Goal: Task Accomplishment & Management: Complete application form

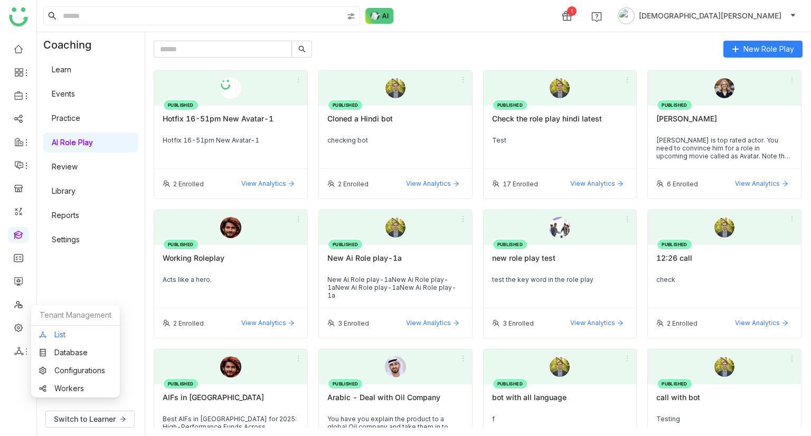
click at [62, 318] on link "List" at bounding box center [75, 334] width 73 height 7
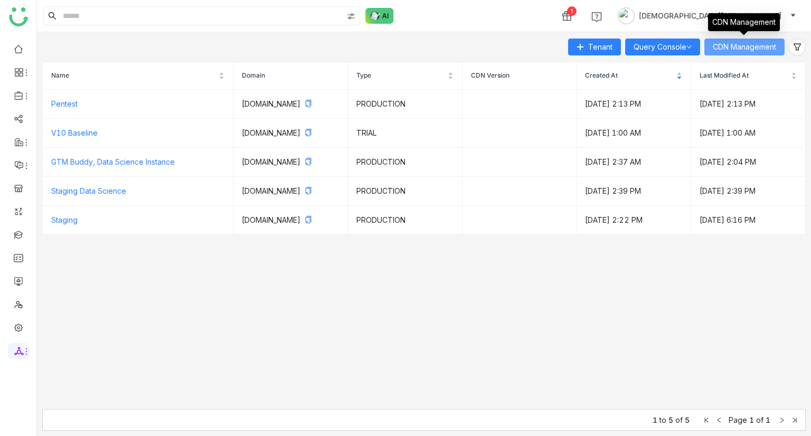
click at [759, 46] on span "CDN Management" at bounding box center [744, 47] width 63 height 12
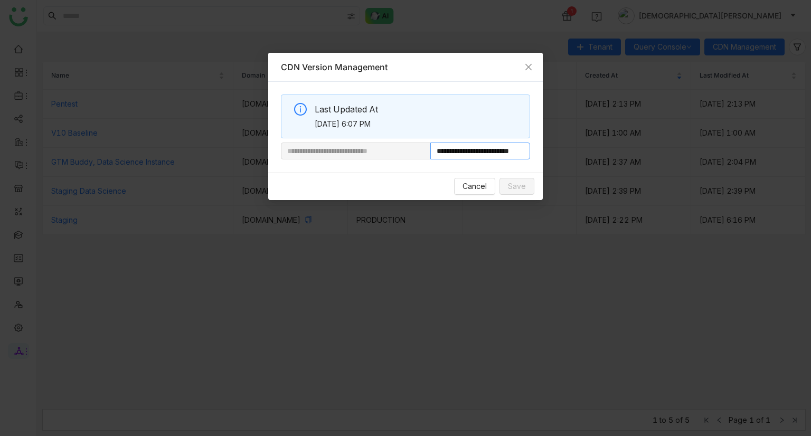
scroll to position [0, 19]
drag, startPoint x: 482, startPoint y: 155, endPoint x: 567, endPoint y: 147, distance: 85.4
click at [567, 147] on nz-modal-container "**********" at bounding box center [405, 218] width 811 height 436
drag, startPoint x: 529, startPoint y: 64, endPoint x: 265, endPoint y: 186, distance: 290.5
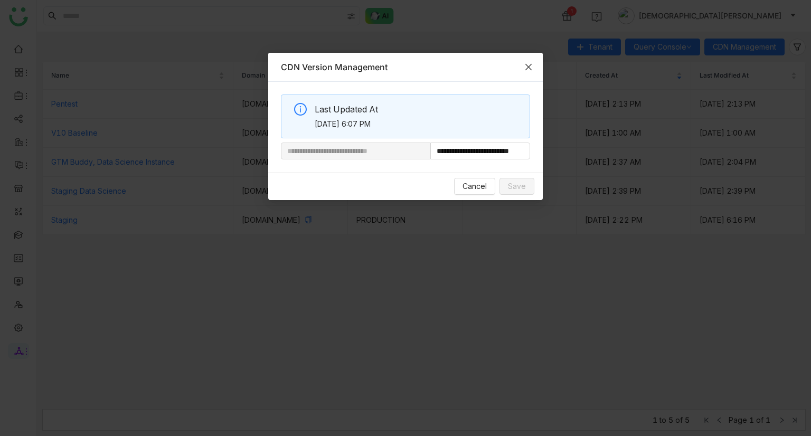
click at [529, 64] on icon "Close" at bounding box center [529, 67] width 8 height 8
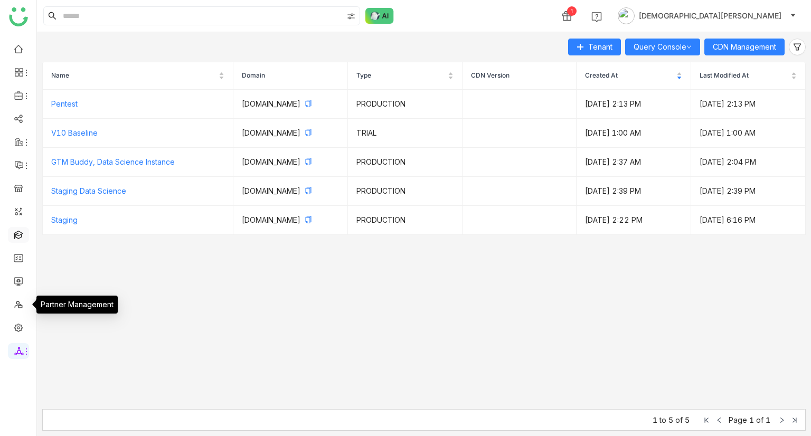
click at [22, 237] on link at bounding box center [19, 234] width 10 height 9
click at [18, 232] on link at bounding box center [19, 234] width 10 height 9
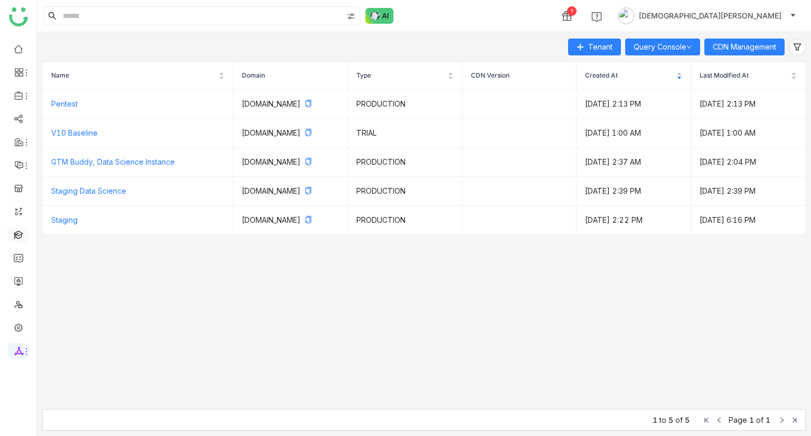
click at [18, 232] on link at bounding box center [19, 234] width 10 height 9
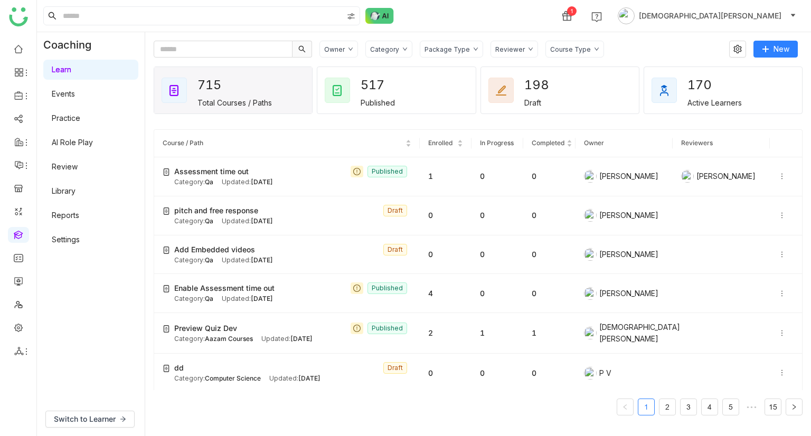
click at [82, 138] on link "AI Role Play" at bounding box center [72, 142] width 41 height 9
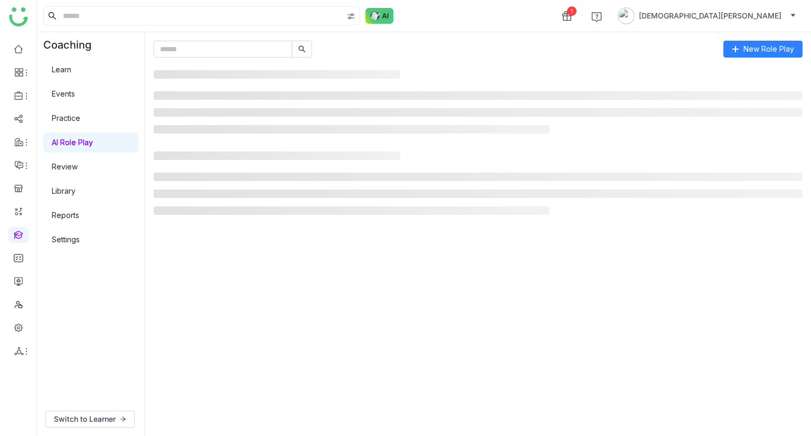
click at [76, 240] on link "Settings" at bounding box center [66, 239] width 28 height 9
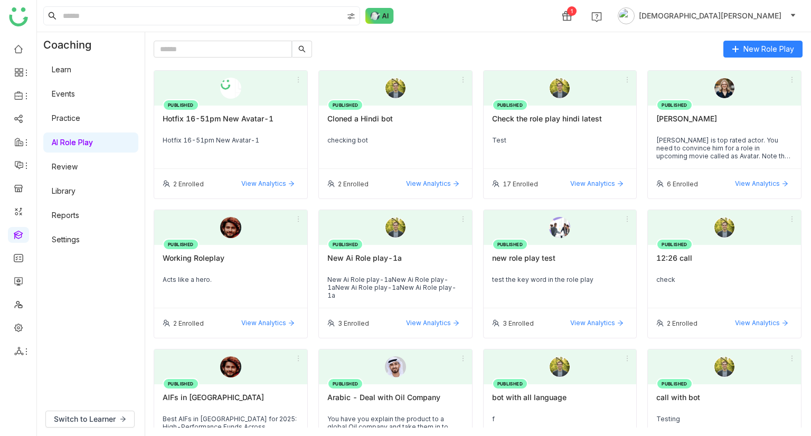
click at [76, 240] on link "Settings" at bounding box center [66, 239] width 28 height 9
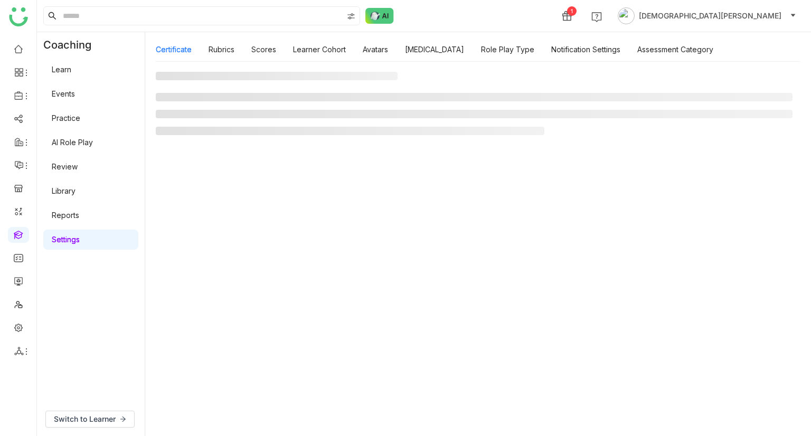
click at [78, 236] on link "Settings" at bounding box center [66, 239] width 28 height 9
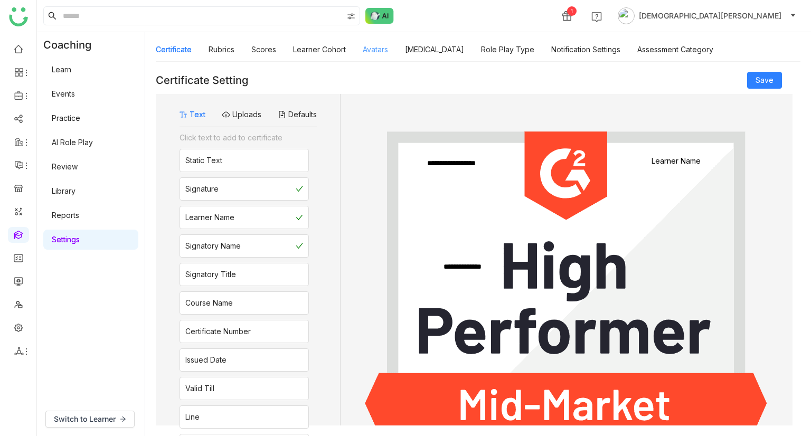
click at [377, 52] on link "Avatars" at bounding box center [375, 49] width 25 height 9
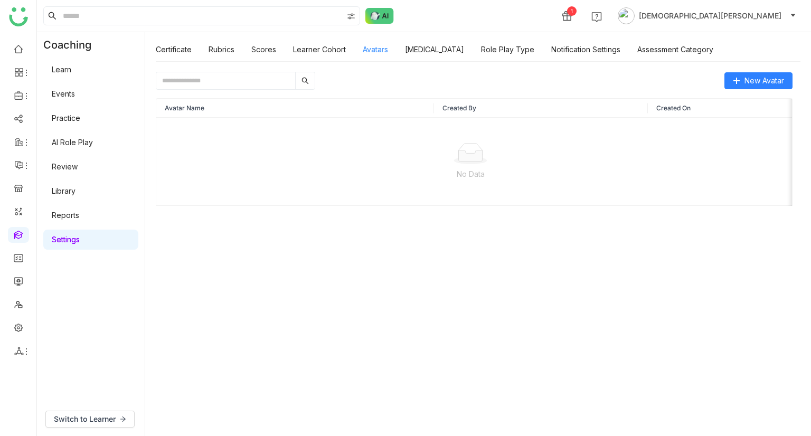
click at [381, 53] on link "Avatars" at bounding box center [375, 49] width 25 height 9
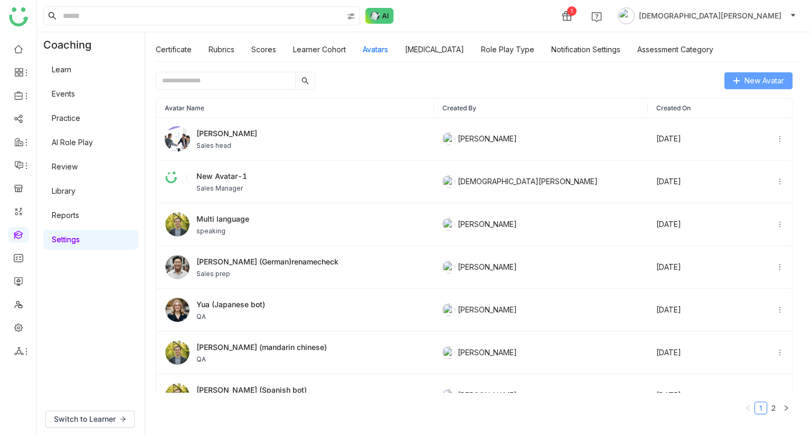
click at [765, 84] on span "New Avatar" at bounding box center [765, 81] width 40 height 12
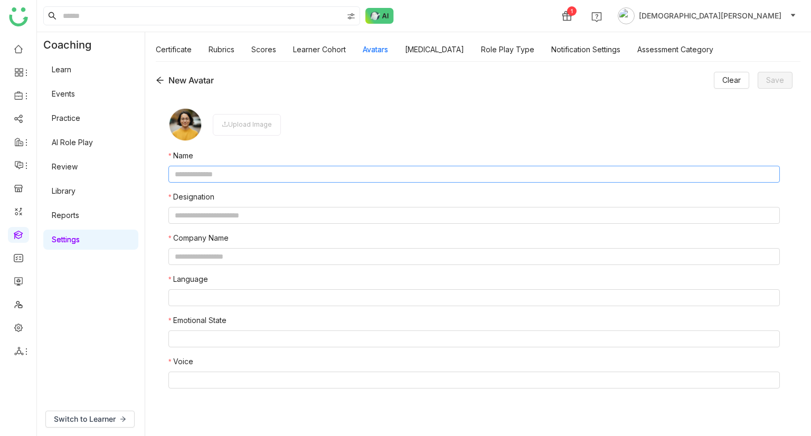
click at [226, 178] on input "text" at bounding box center [475, 174] width 612 height 17
type input "**********"
click at [213, 210] on input "text" at bounding box center [475, 215] width 612 height 17
type input "**********"
click at [228, 248] on nz-form-label "Company Name" at bounding box center [475, 240] width 612 height 16
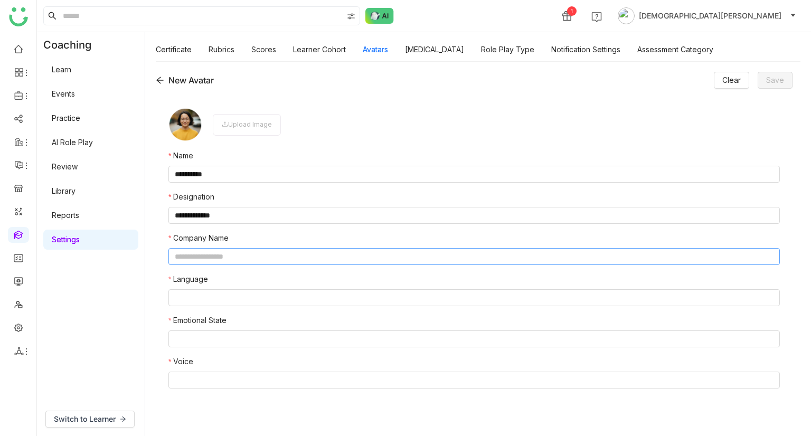
click at [225, 258] on input "text" at bounding box center [475, 256] width 612 height 17
type input "**********"
click at [207, 294] on nz-select-top-control at bounding box center [475, 298] width 612 height 17
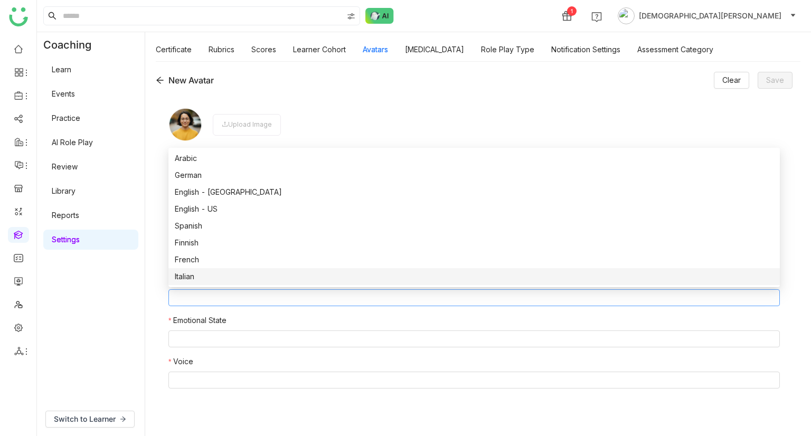
click at [222, 277] on div "Italian" at bounding box center [474, 277] width 599 height 12
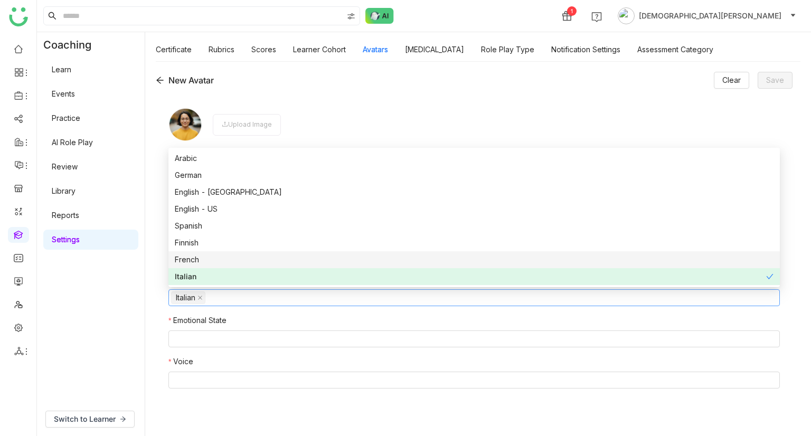
click at [227, 264] on div "French" at bounding box center [474, 260] width 599 height 12
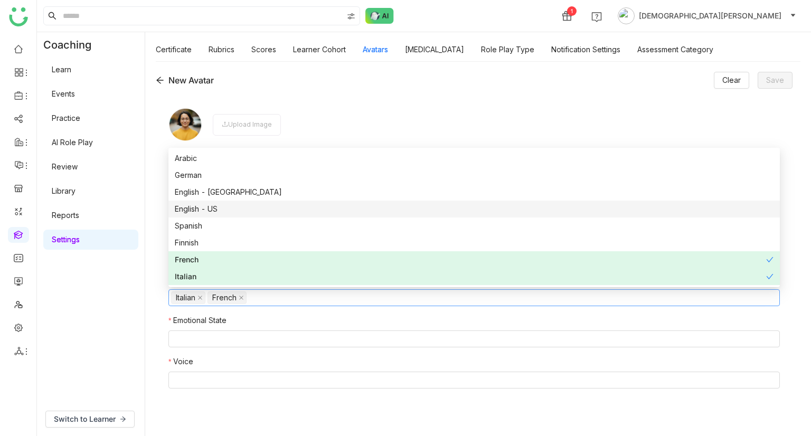
click at [243, 210] on div "English - US" at bounding box center [474, 209] width 599 height 12
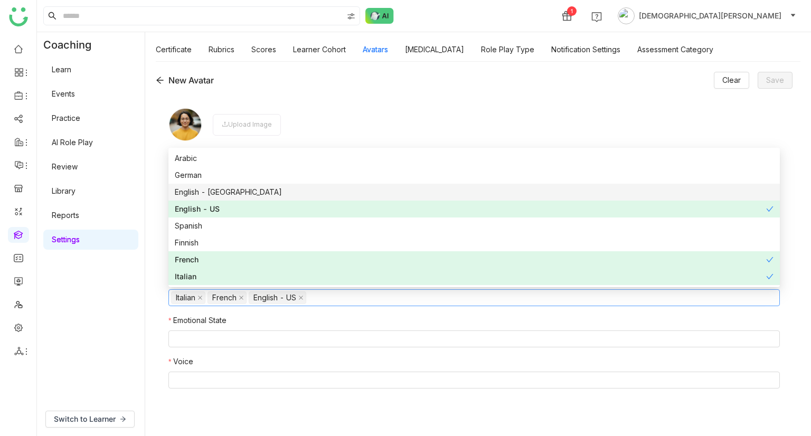
click at [251, 198] on nz-option-item "English - India" at bounding box center [475, 192] width 612 height 17
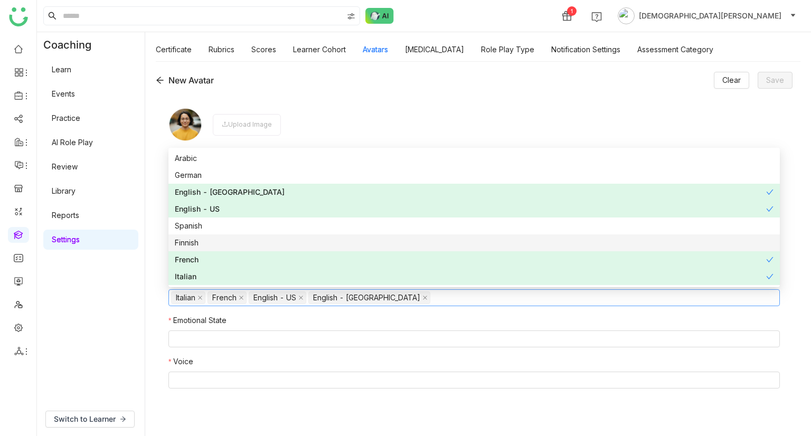
click at [119, 315] on div "Coaching Learn Events Practice AI Role Play Review Library Reports Settings" at bounding box center [91, 217] width 108 height 370
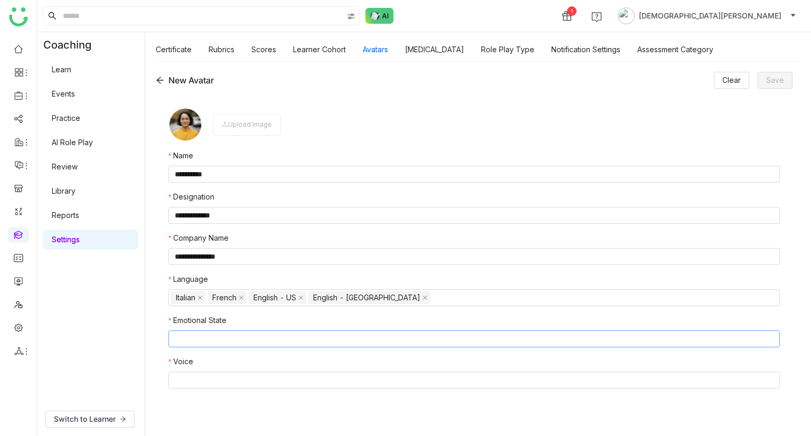
click at [194, 318] on nz-select-top-control at bounding box center [475, 339] width 612 height 17
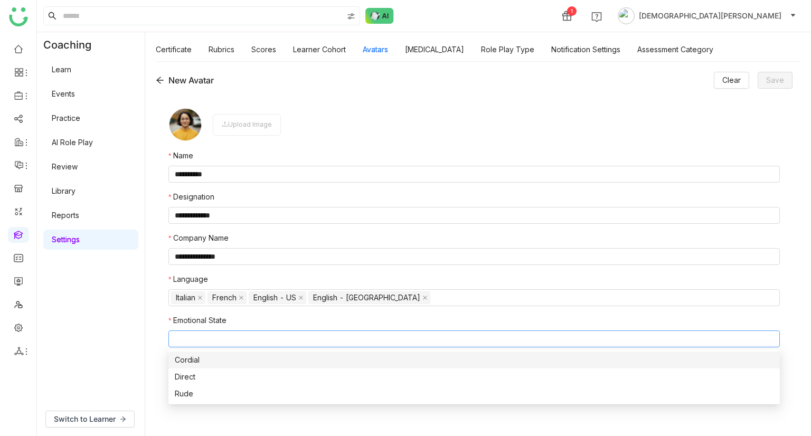
click at [209, 318] on div "Cordial" at bounding box center [474, 360] width 599 height 12
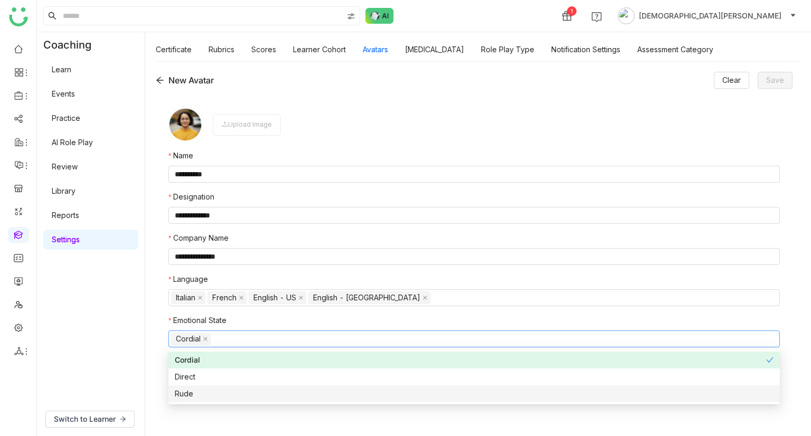
click at [205, 318] on nz-option-item "Rude" at bounding box center [475, 394] width 612 height 17
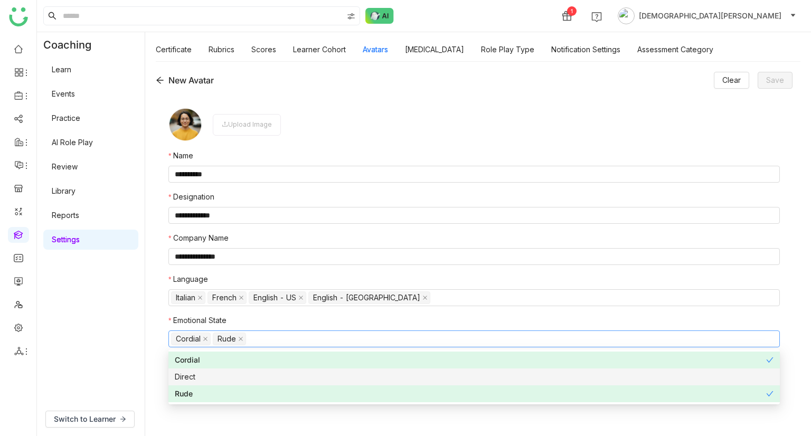
drag, startPoint x: 213, startPoint y: 377, endPoint x: 130, endPoint y: 371, distance: 83.1
click at [130, 318] on body "**********" at bounding box center [405, 218] width 811 height 436
click at [130, 318] on div "Coaching Learn Events Practice AI Role Play Review Library Reports Settings" at bounding box center [91, 217] width 108 height 370
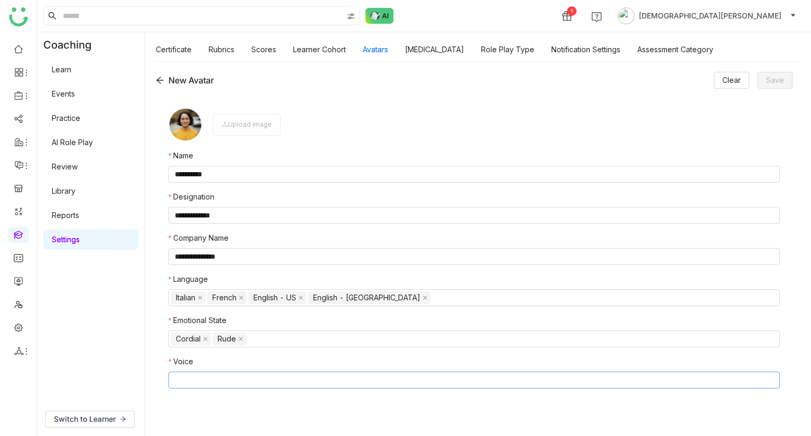
click at [229, 318] on nz-select-top-control at bounding box center [475, 380] width 612 height 17
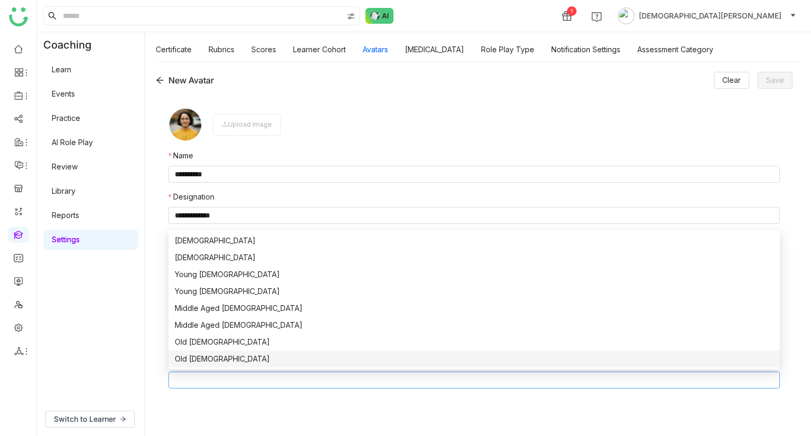
click at [242, 318] on nz-option-item "Old Female" at bounding box center [475, 359] width 612 height 17
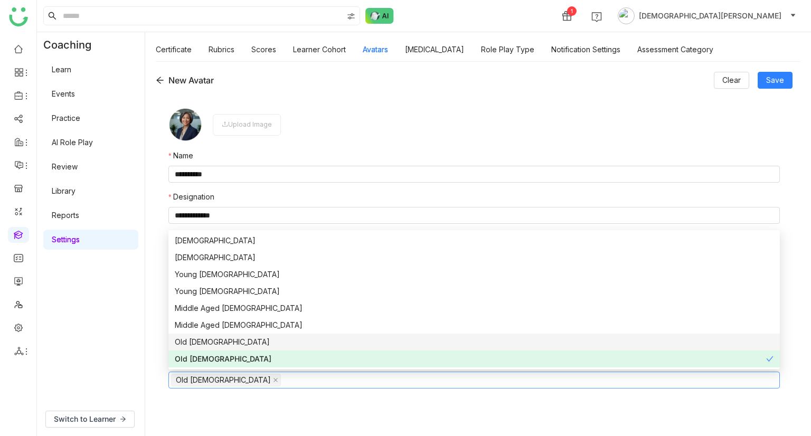
click at [240, 318] on div "Old Male" at bounding box center [474, 343] width 599 height 12
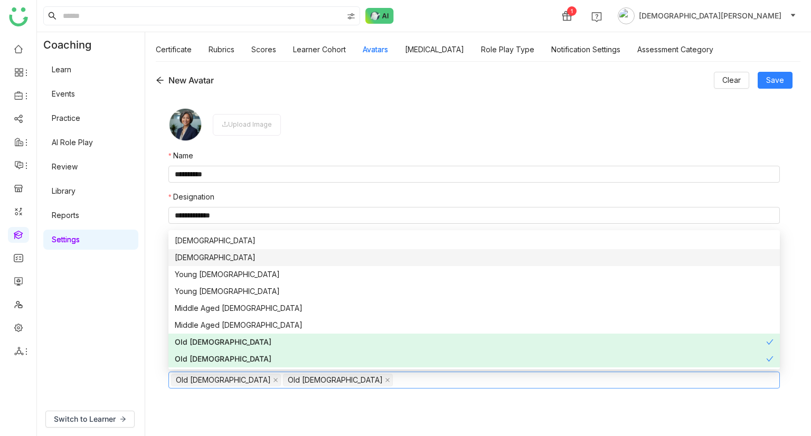
click at [213, 256] on div "Female" at bounding box center [474, 258] width 599 height 12
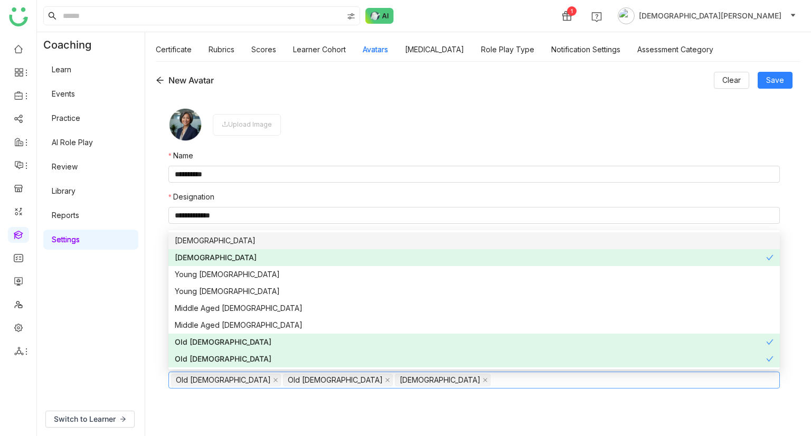
click at [221, 244] on div "Male" at bounding box center [474, 241] width 599 height 12
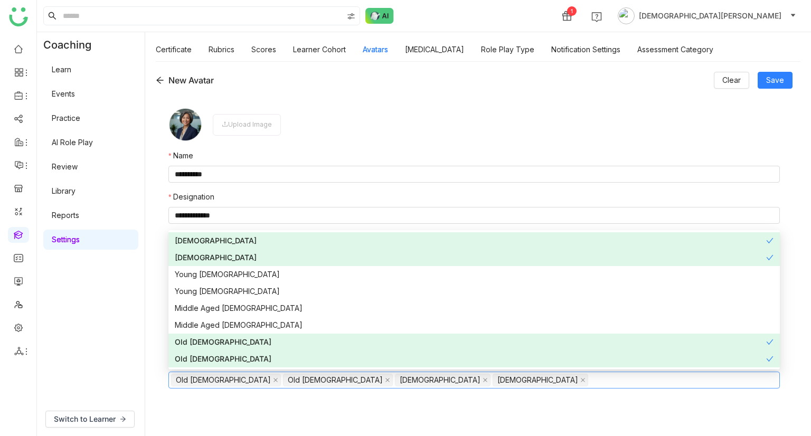
click at [221, 244] on div "Male" at bounding box center [471, 241] width 592 height 12
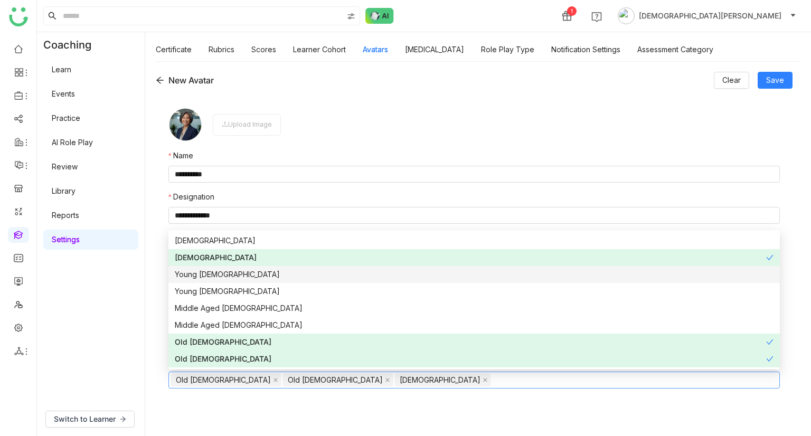
click at [226, 270] on div "Young Male" at bounding box center [474, 275] width 599 height 12
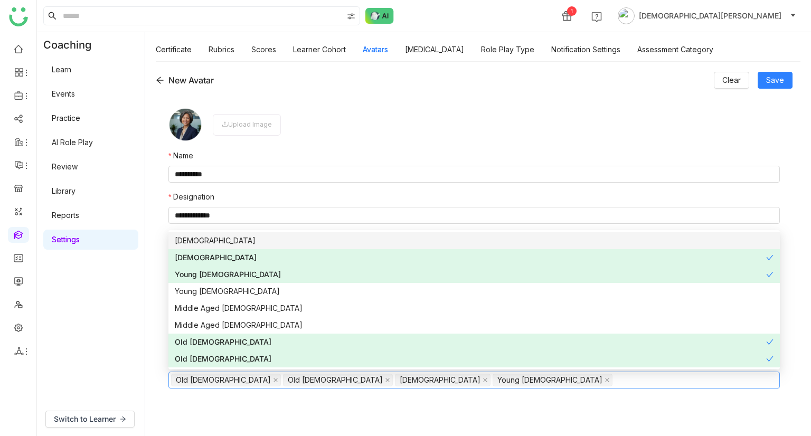
click at [235, 233] on nz-option-item "Male" at bounding box center [475, 240] width 612 height 17
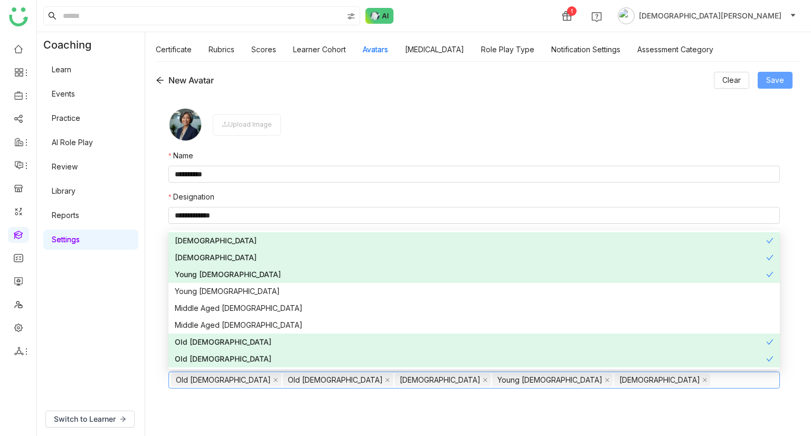
click at [777, 82] on span "Save" at bounding box center [776, 80] width 18 height 12
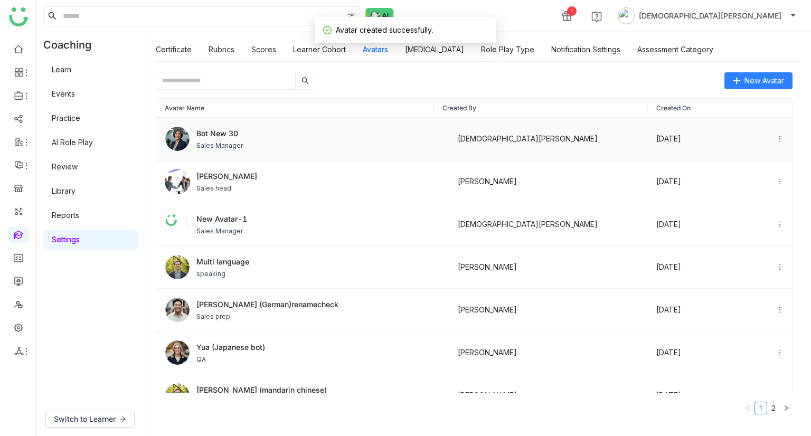
click at [226, 138] on span "Bot New 30" at bounding box center [220, 133] width 46 height 11
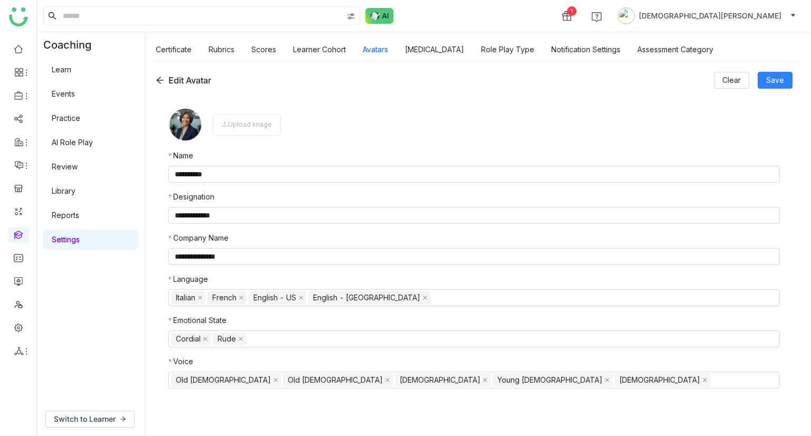
click at [158, 82] on icon at bounding box center [160, 80] width 8 height 8
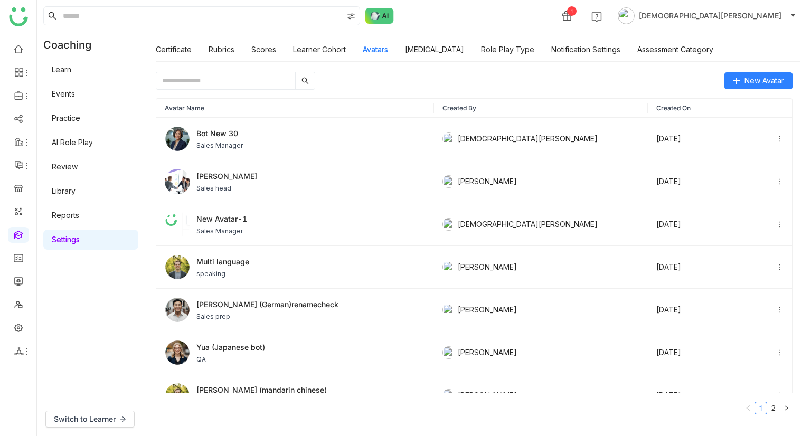
click at [68, 138] on link "AI Role Play" at bounding box center [72, 142] width 41 height 9
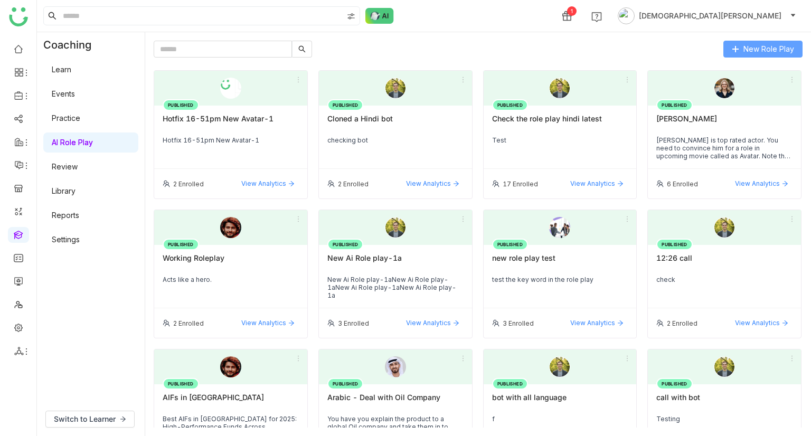
click at [762, 48] on span "New Role Play" at bounding box center [769, 49] width 51 height 12
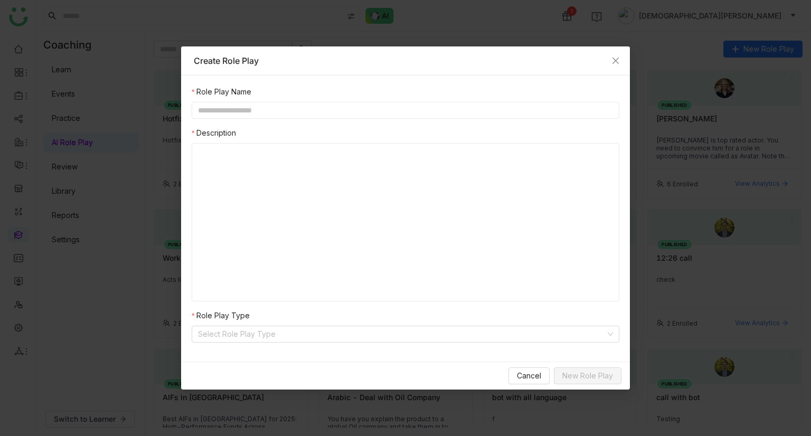
click at [334, 102] on input "text" at bounding box center [406, 110] width 428 height 17
type input "**********"
click at [247, 182] on div at bounding box center [406, 222] width 428 height 158
click at [226, 160] on div at bounding box center [406, 222] width 428 height 158
click at [222, 151] on div at bounding box center [406, 222] width 428 height 158
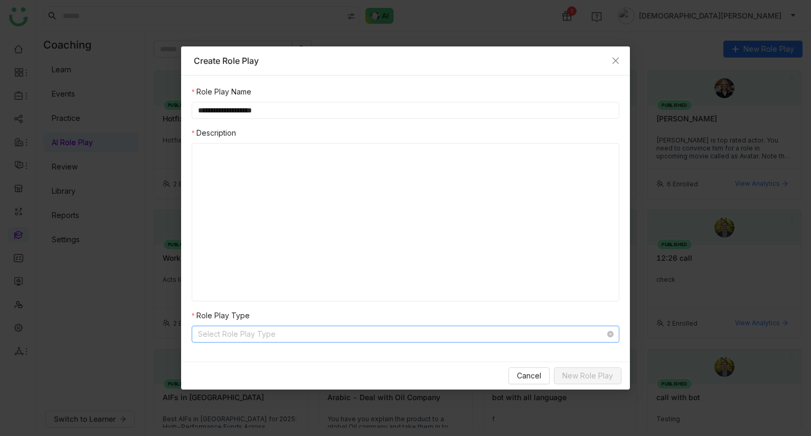
click at [241, 318] on input at bounding box center [402, 334] width 408 height 16
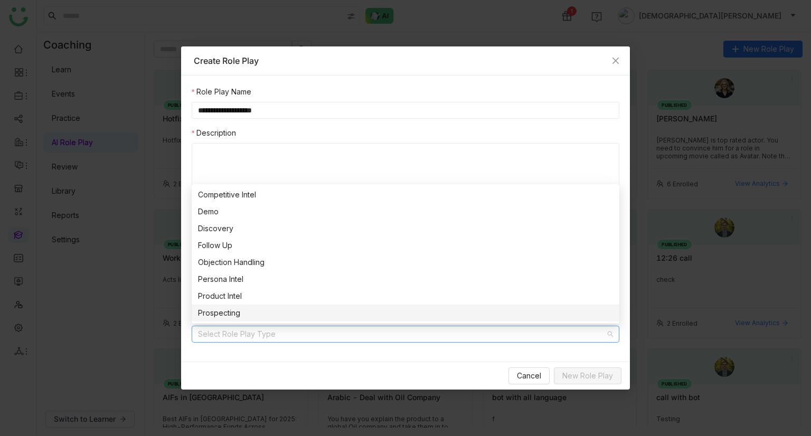
click at [256, 313] on div "Prospecting" at bounding box center [405, 313] width 415 height 12
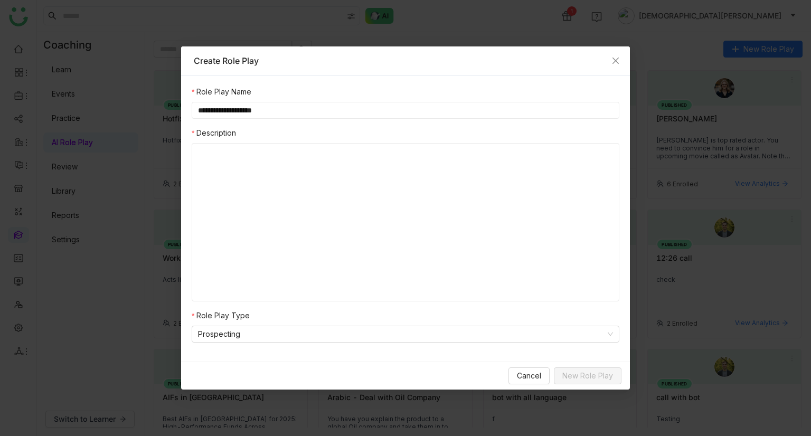
click at [247, 162] on div at bounding box center [406, 222] width 428 height 158
click at [218, 147] on div at bounding box center [406, 222] width 428 height 158
click at [220, 165] on div at bounding box center [406, 222] width 428 height 158
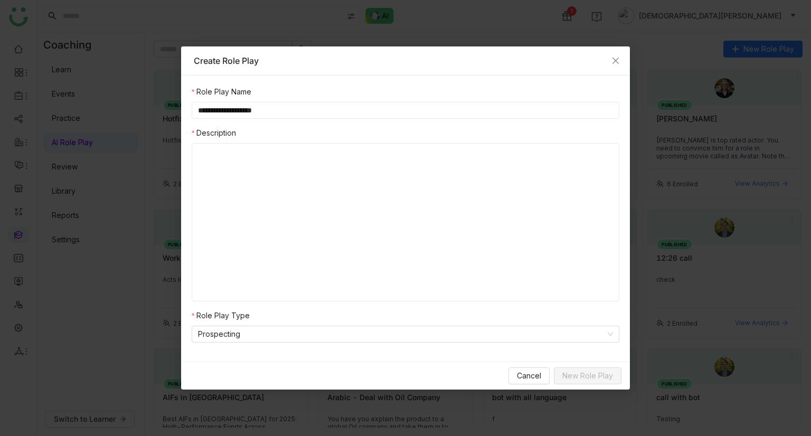
click at [295, 155] on div at bounding box center [406, 222] width 428 height 158
click at [282, 111] on input "**********" at bounding box center [406, 110] width 428 height 17
click at [228, 171] on div at bounding box center [406, 222] width 428 height 158
click at [231, 169] on div at bounding box center [406, 222] width 428 height 158
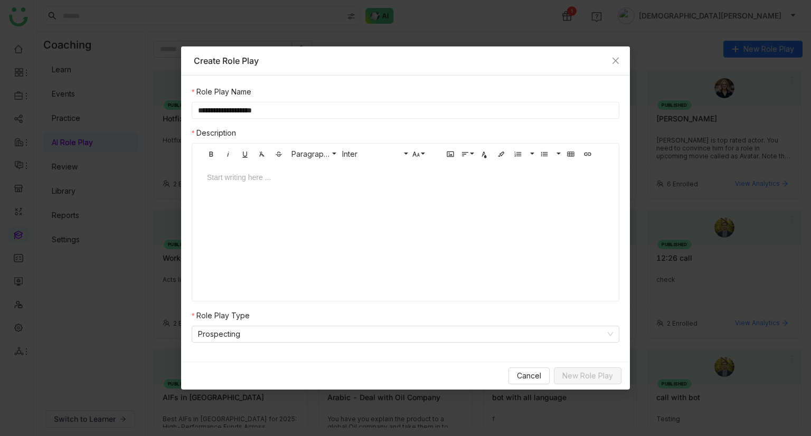
click at [264, 190] on div at bounding box center [406, 188] width 418 height 32
click at [245, 214] on div "Start writing here ..." at bounding box center [406, 217] width 418 height 106
click at [260, 183] on div "To enrich screen reader interactions, please activate Accessibility in Grammarl…" at bounding box center [405, 178] width 397 height 12
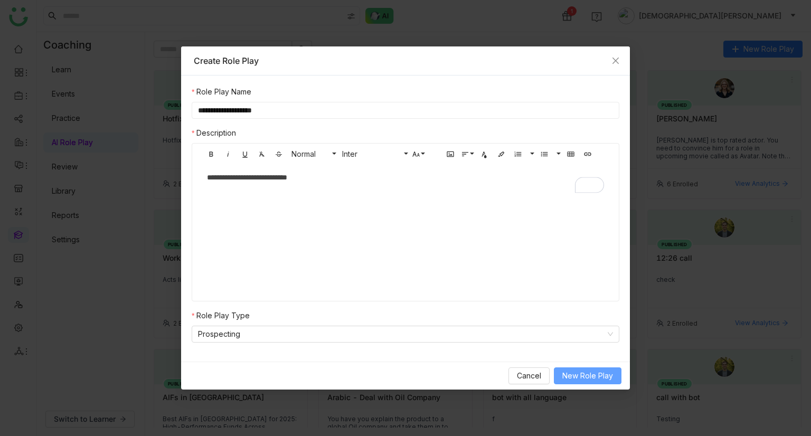
click at [598, 318] on span "New Role Play" at bounding box center [588, 376] width 51 height 12
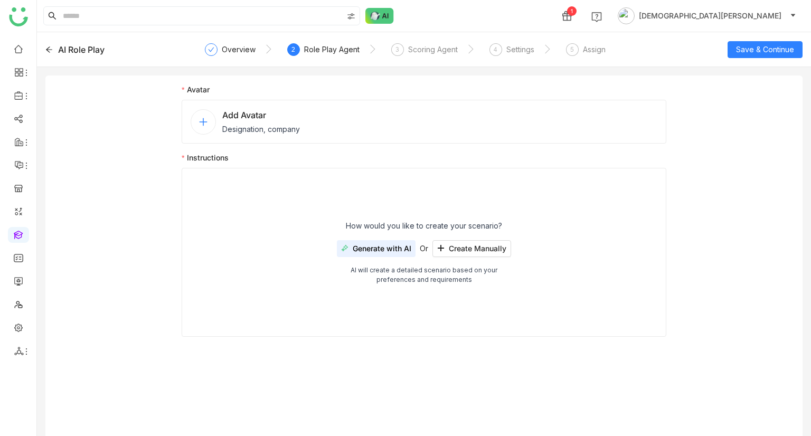
click at [229, 127] on span "Designation, company" at bounding box center [261, 129] width 78 height 11
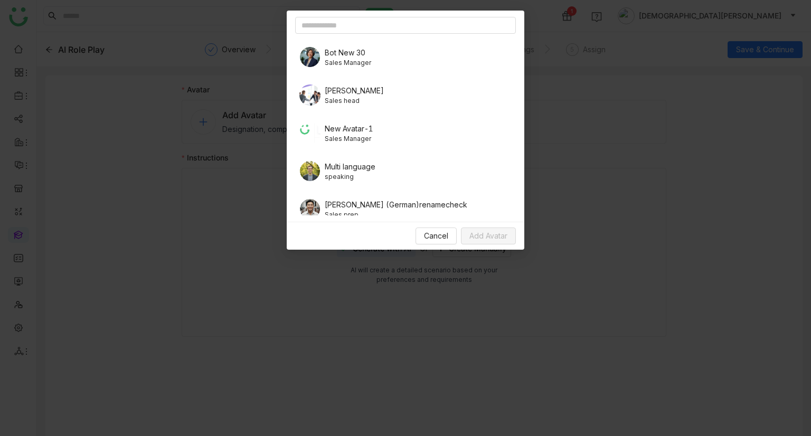
click at [352, 55] on span "Bot New 30" at bounding box center [348, 52] width 46 height 11
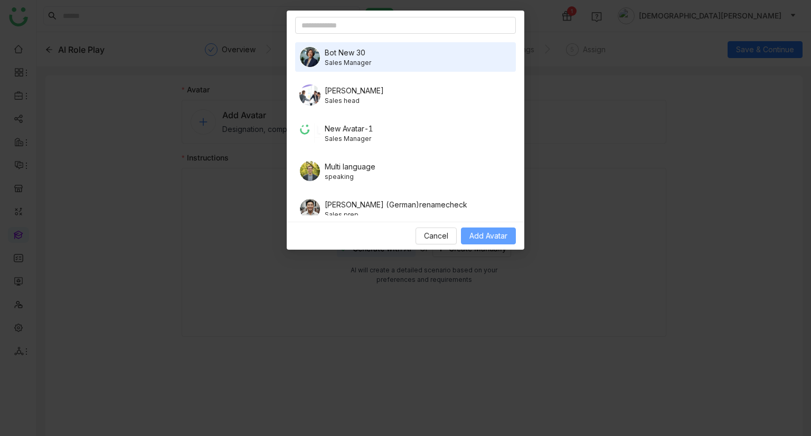
click at [497, 240] on span "Add Avatar" at bounding box center [489, 236] width 38 height 12
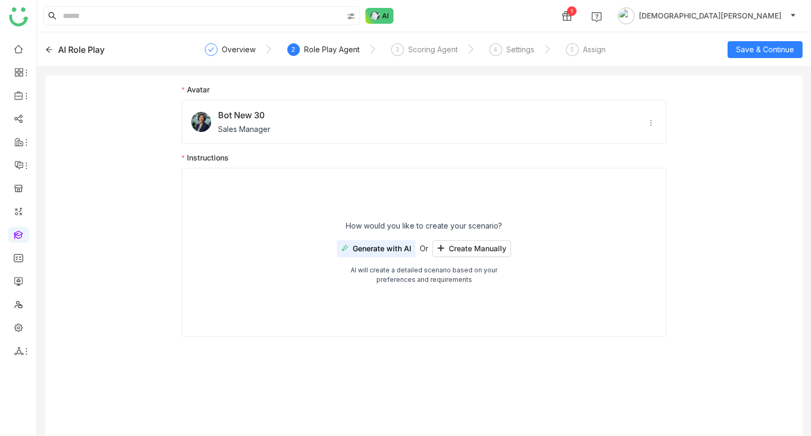
click at [385, 245] on span "Generate with AI" at bounding box center [382, 249] width 59 height 8
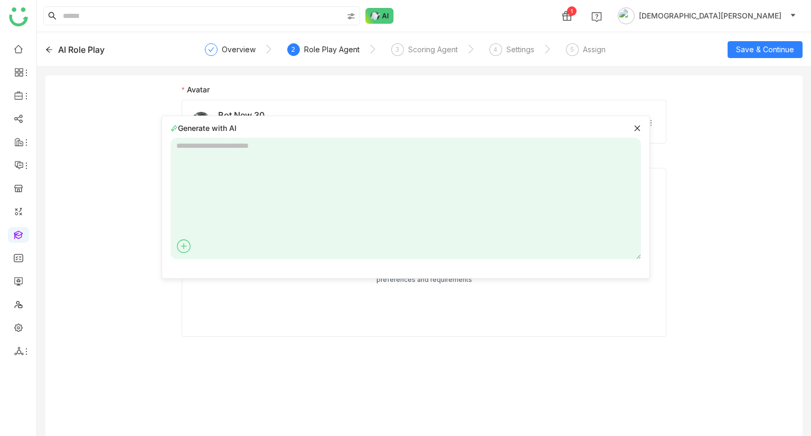
click at [284, 150] on textarea at bounding box center [406, 199] width 471 height 122
type textarea "*"
type textarea "**********"
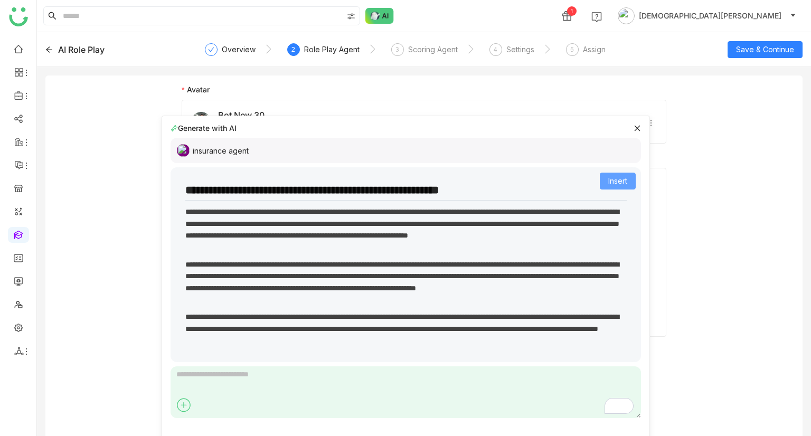
click at [620, 180] on span "Insert" at bounding box center [618, 181] width 19 height 12
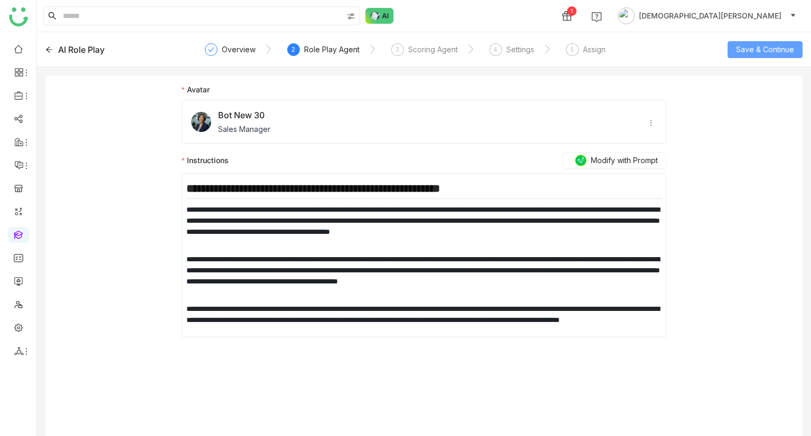
click at [756, 50] on span "Save & Continue" at bounding box center [765, 50] width 58 height 12
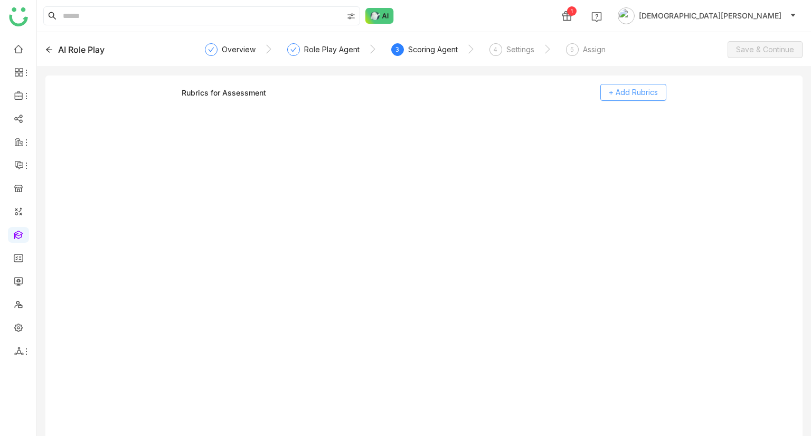
click at [629, 99] on button "+ Add Rubrics" at bounding box center [634, 92] width 66 height 17
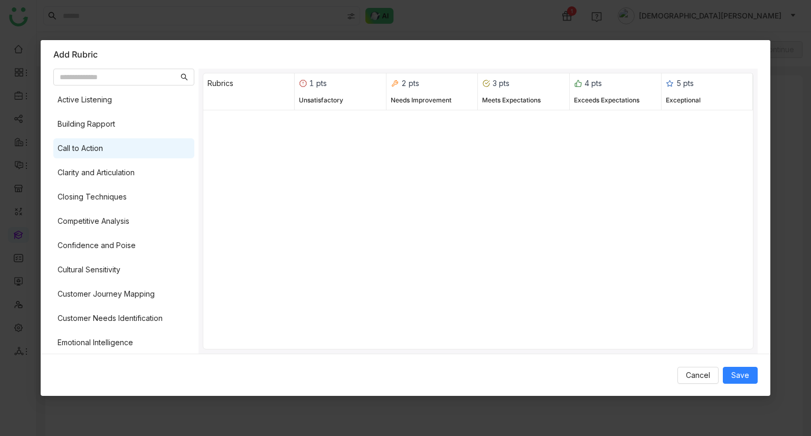
click at [124, 143] on div "Call to Action" at bounding box center [123, 148] width 141 height 20
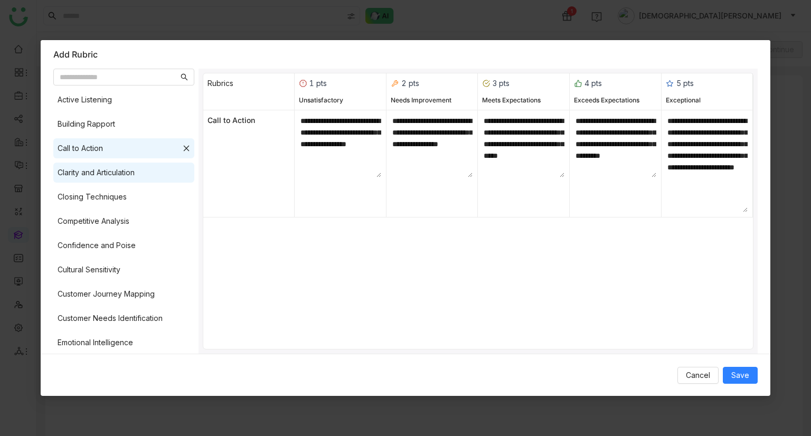
click at [122, 170] on div "Clarity and Articulation" at bounding box center [96, 173] width 77 height 12
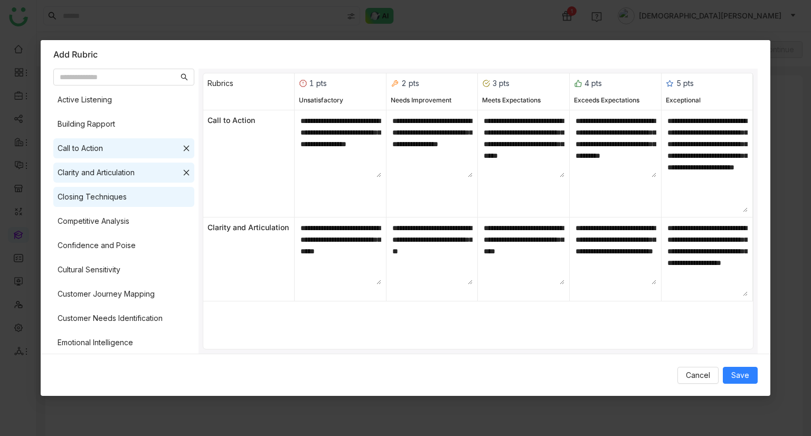
click at [119, 196] on div "Closing Techniques" at bounding box center [92, 197] width 69 height 12
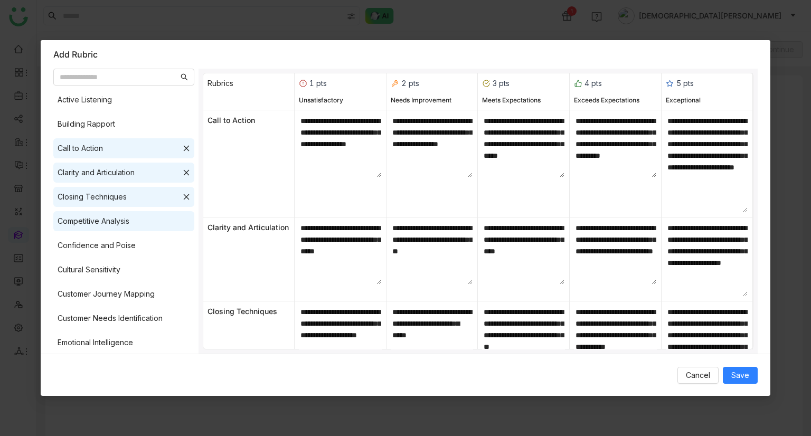
click at [123, 221] on div "Competitive Analysis" at bounding box center [94, 222] width 72 height 12
click at [129, 248] on div "Confidence and Poise" at bounding box center [97, 246] width 78 height 12
click at [747, 318] on span "Save" at bounding box center [741, 376] width 18 height 12
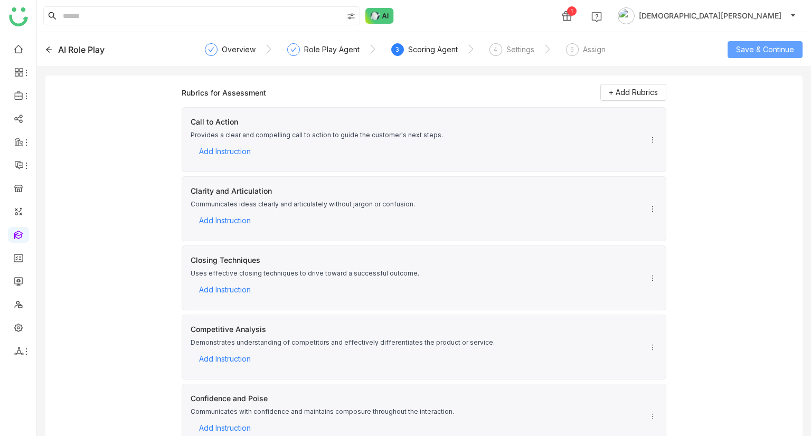
click at [764, 50] on span "Save & Continue" at bounding box center [765, 50] width 58 height 12
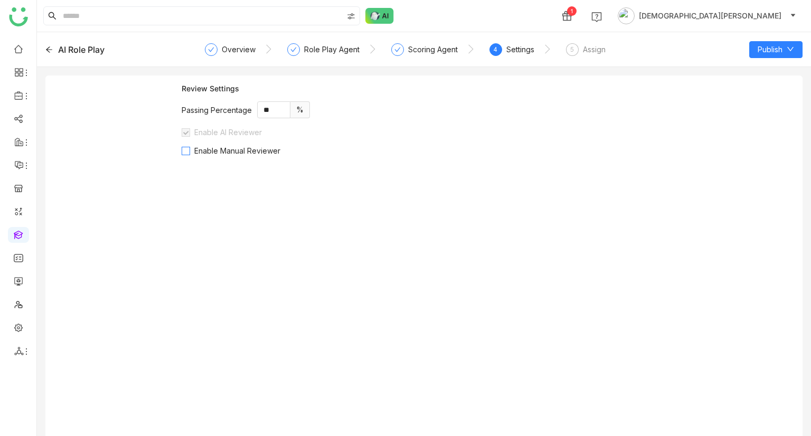
click at [213, 153] on span "Enable Manual Reviewer" at bounding box center [237, 150] width 95 height 9
click at [229, 148] on span "Enable Manual Reviewer" at bounding box center [237, 150] width 95 height 9
click at [778, 46] on span "Publish" at bounding box center [770, 50] width 25 height 12
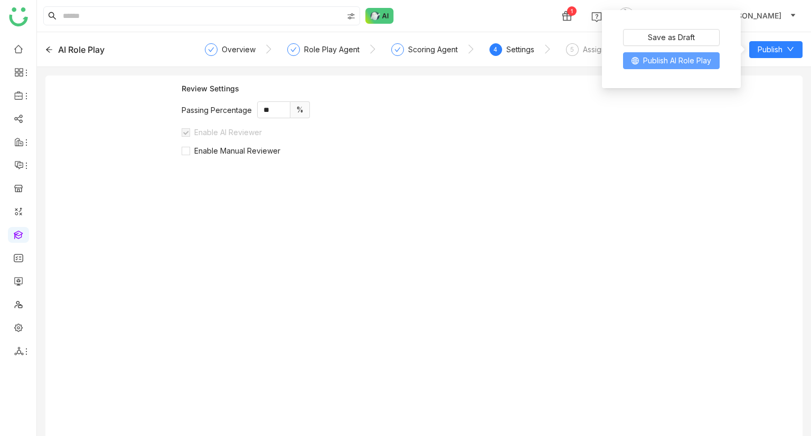
click at [696, 64] on span "Publish AI Role Play" at bounding box center [677, 61] width 68 height 12
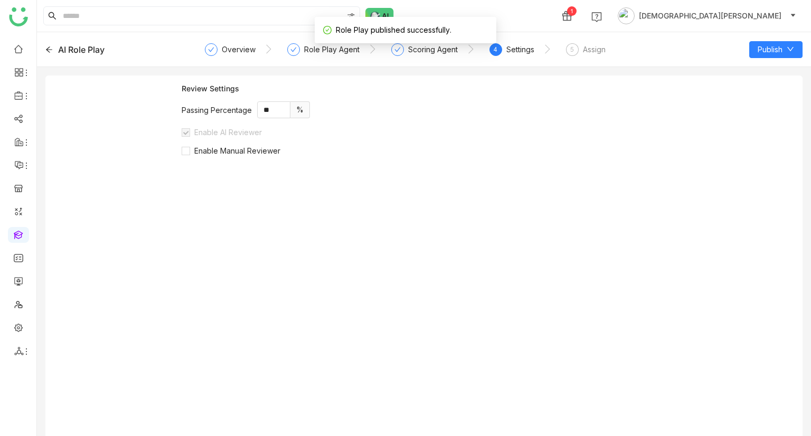
click at [75, 45] on div "AI Role Play" at bounding box center [81, 49] width 46 height 13
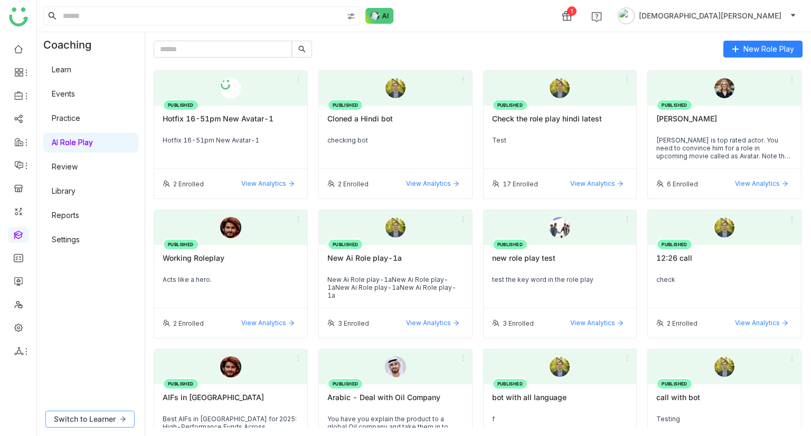
click at [106, 318] on span "Switch to Learner" at bounding box center [85, 420] width 62 height 12
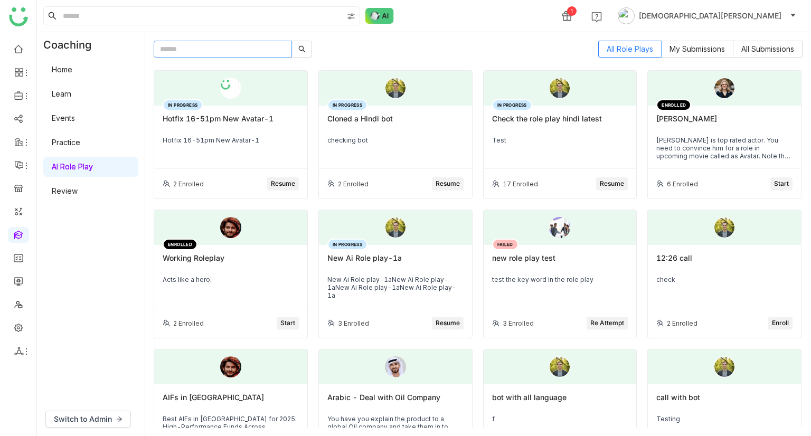
click at [201, 53] on input "text" at bounding box center [223, 49] width 138 height 17
paste input "**********"
type input "**********"
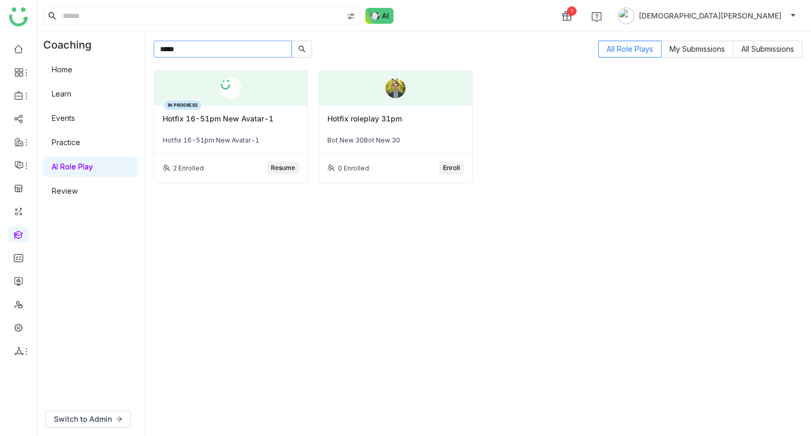
type input "*****"
click at [435, 137] on div "Bot New 30Bot New 30" at bounding box center [396, 140] width 136 height 8
click at [454, 170] on span "Enroll" at bounding box center [451, 168] width 17 height 10
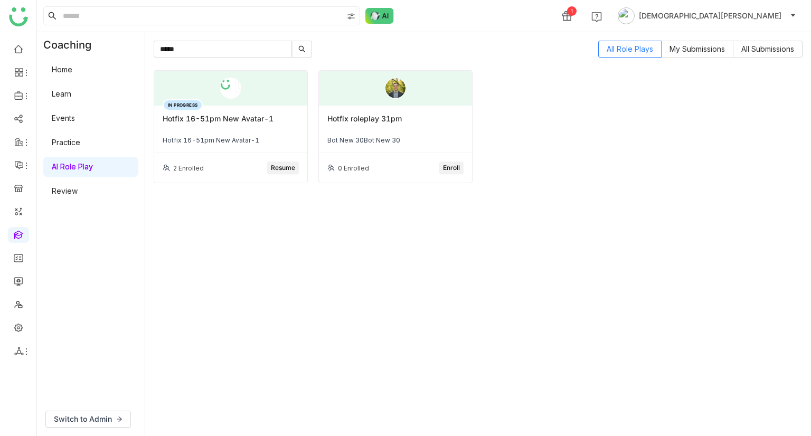
click at [452, 169] on span "Enroll" at bounding box center [451, 168] width 17 height 10
click at [412, 125] on div "Hotfix roleplay 31pm" at bounding box center [396, 123] width 136 height 18
click at [435, 136] on div "Bot New 30Bot New 30" at bounding box center [396, 140] width 136 height 8
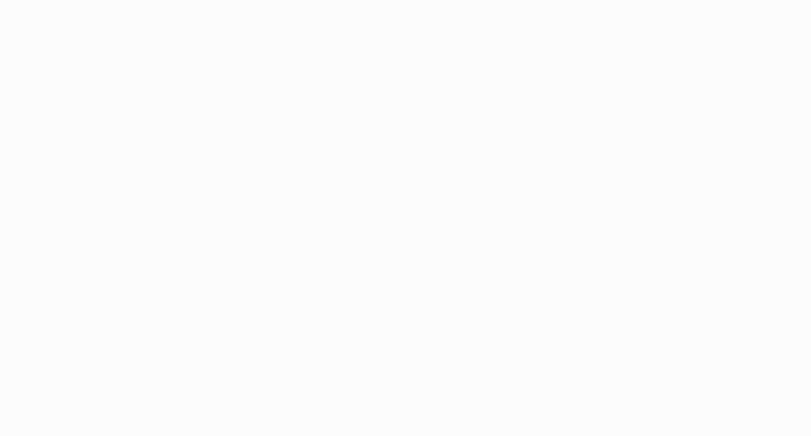
click at [220, 57] on body at bounding box center [405, 218] width 811 height 436
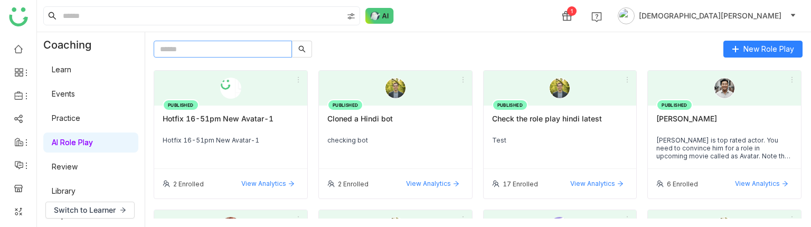
click at [264, 50] on input "text" at bounding box center [223, 49] width 138 height 17
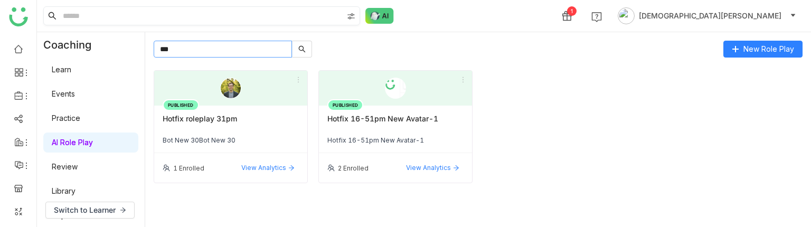
type input "***"
click at [94, 208] on span "Switch to Learner" at bounding box center [85, 210] width 62 height 12
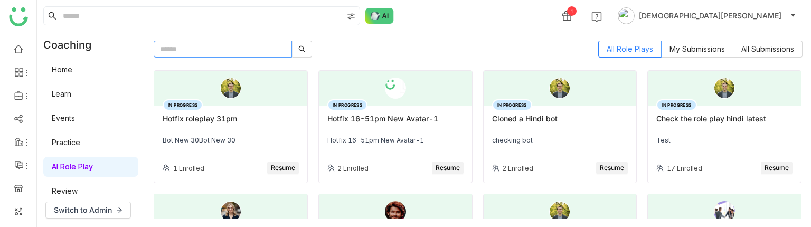
click at [199, 43] on input "text" at bounding box center [223, 49] width 138 height 17
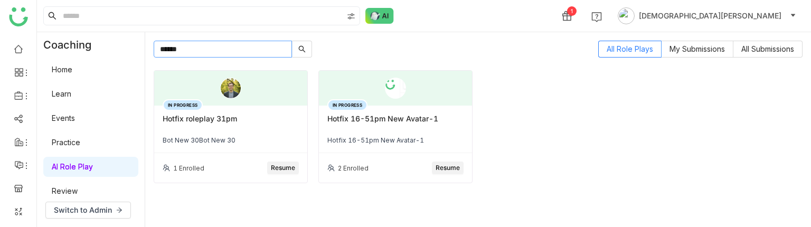
type input "******"
click at [256, 133] on div "IN PROGRESS Hotfix roleplay 31pm Bot New 30Bot New 30" at bounding box center [230, 130] width 153 height 48
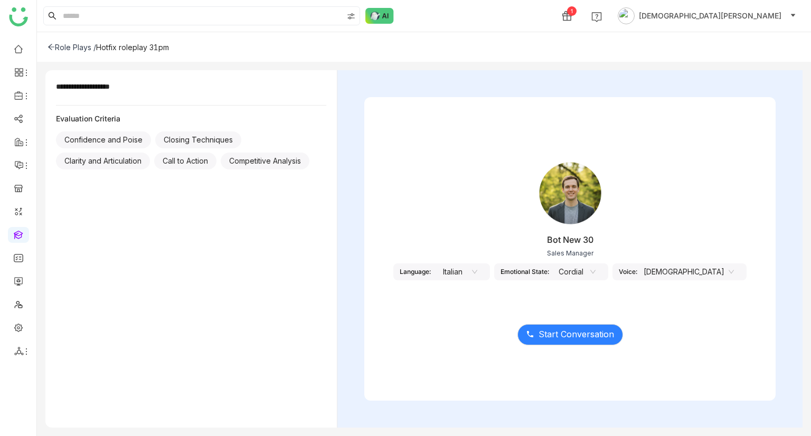
click at [478, 227] on nz-select-item "Italian" at bounding box center [457, 272] width 40 height 16
click at [475, 227] on div "English - US" at bounding box center [482, 327] width 40 height 12
click at [484, 227] on nz-select-item "English - US" at bounding box center [458, 272] width 52 height 16
click at [556, 227] on div "Emotional State:" at bounding box center [531, 272] width 49 height 8
click at [602, 227] on nz-select-item "Cordial" at bounding box center [582, 272] width 40 height 16
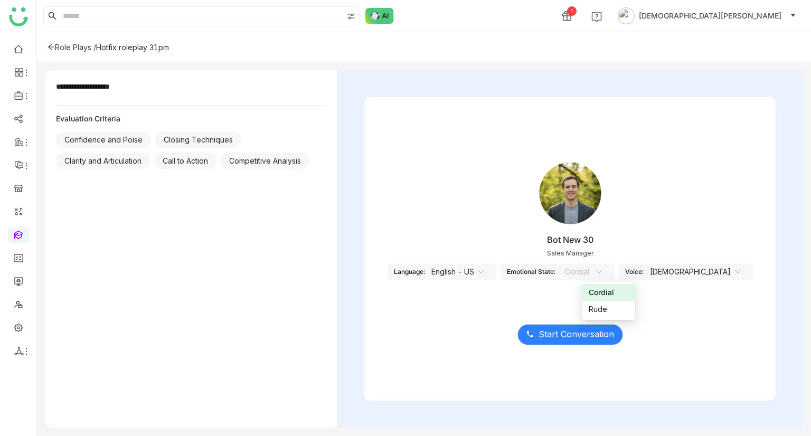
click at [608, 227] on div "Cordial" at bounding box center [609, 293] width 40 height 12
click at [693, 227] on nz-select-item "[DEMOGRAPHIC_DATA]" at bounding box center [695, 272] width 90 height 16
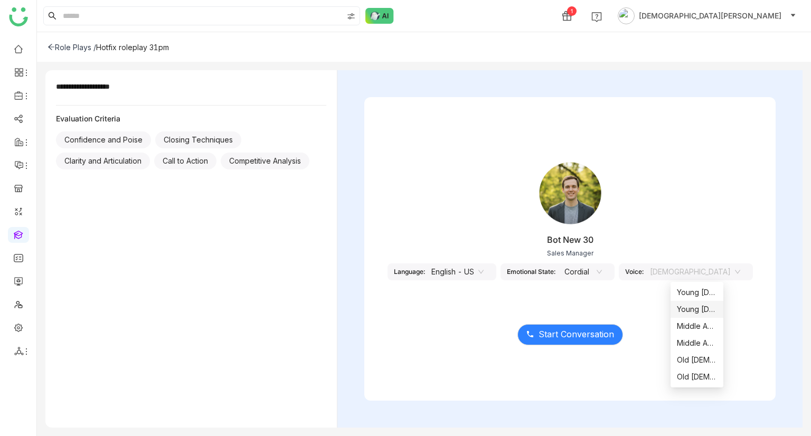
click at [691, 227] on div "Young Female" at bounding box center [697, 310] width 40 height 12
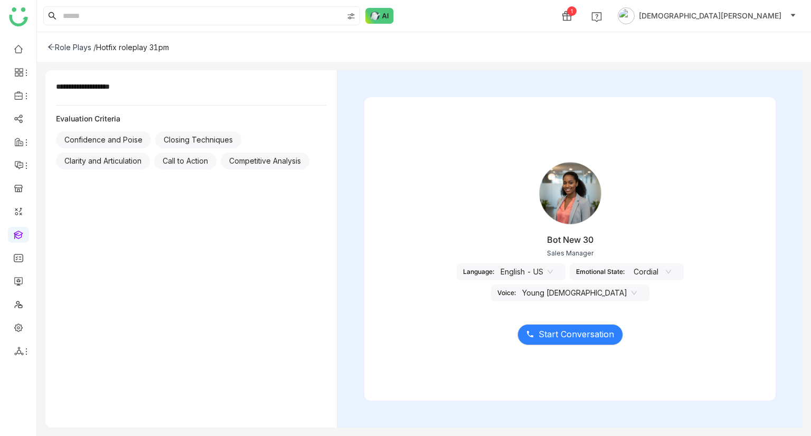
click at [637, 227] on nz-select-item "Young Female" at bounding box center [580, 293] width 115 height 16
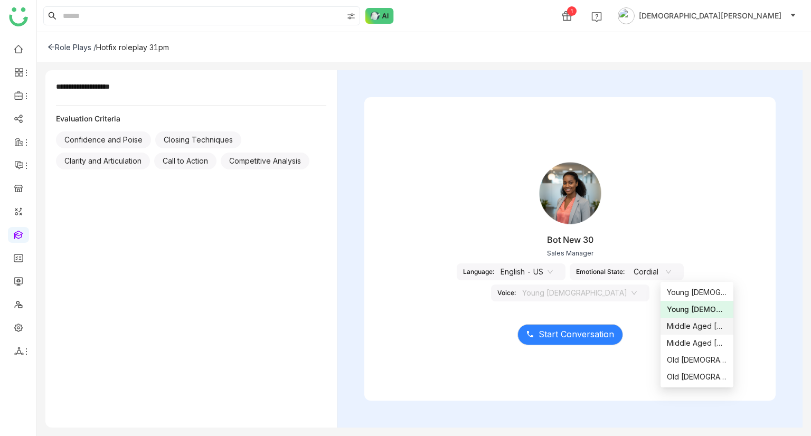
click at [628, 227] on div "Bot New 30 Sales Manager Language: English - US Emotional State: Cordial Voice:…" at bounding box center [571, 227] width 412 height 158
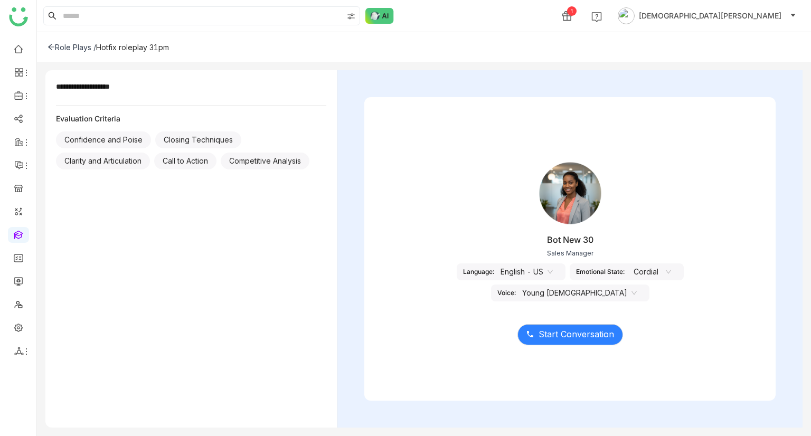
click at [637, 227] on nz-select-item "Young Female" at bounding box center [580, 293] width 115 height 16
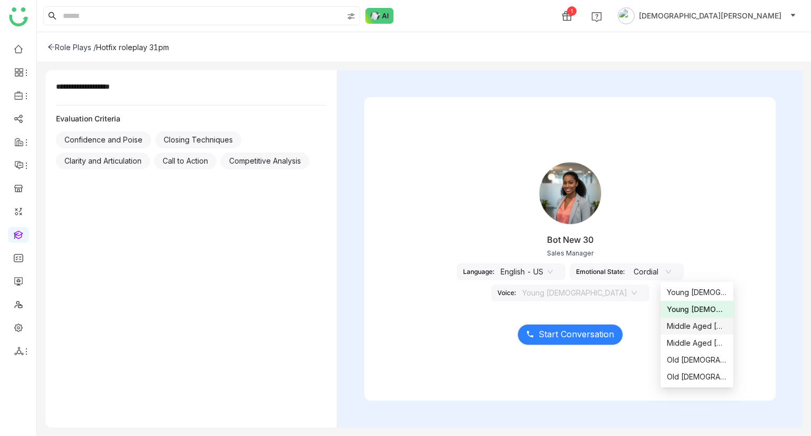
click at [695, 227] on div "Middle Aged Male" at bounding box center [697, 327] width 61 height 12
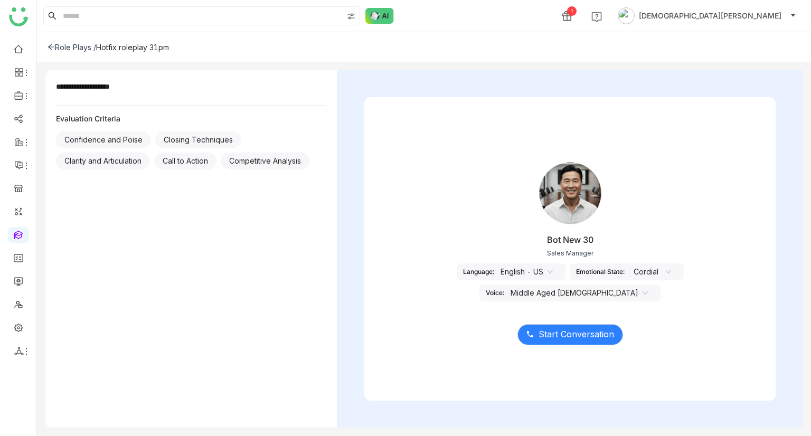
click at [648, 227] on nz-select-item "Middle Aged Male" at bounding box center [579, 293] width 137 height 16
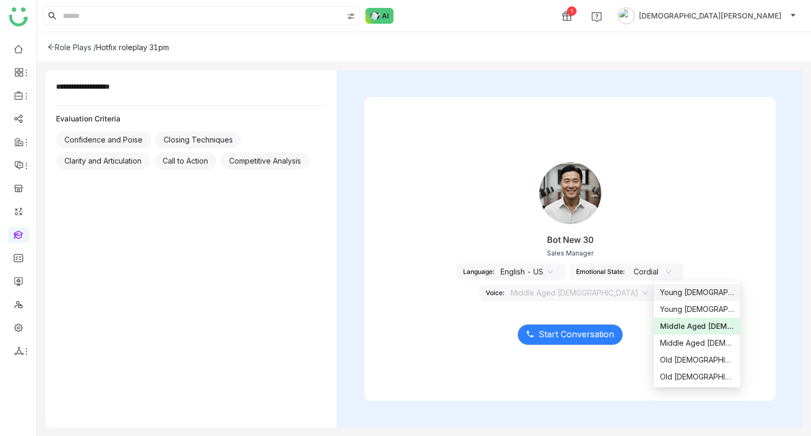
click at [696, 227] on div "Young Male" at bounding box center [697, 293] width 74 height 12
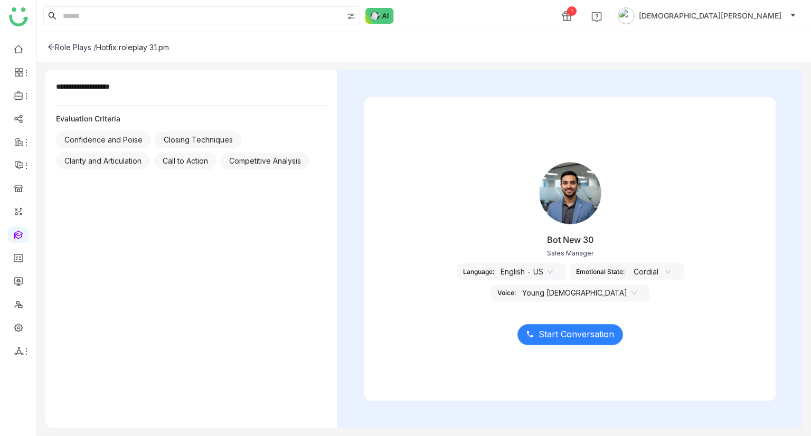
click at [562, 227] on span "Start Conversation" at bounding box center [577, 334] width 76 height 13
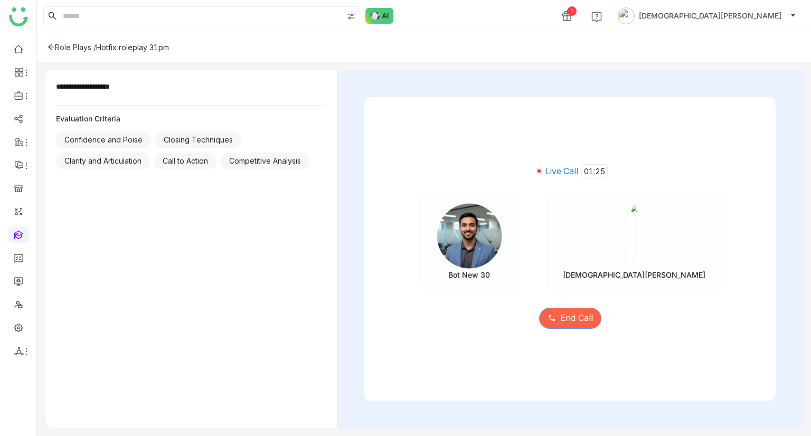
click at [573, 227] on button "End Call" at bounding box center [570, 318] width 62 height 21
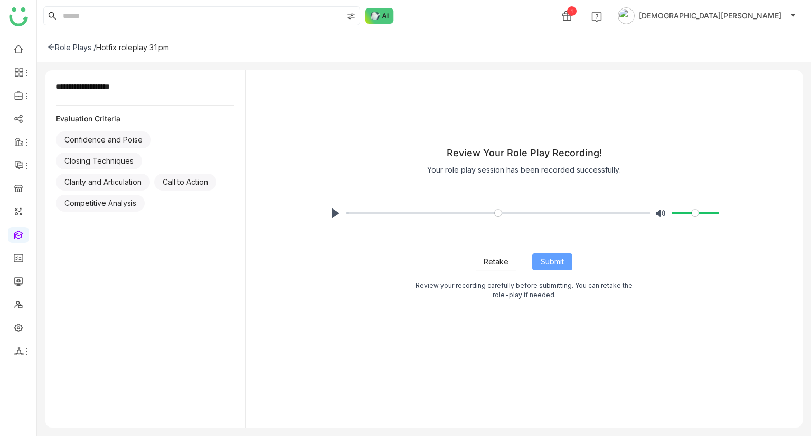
click at [561, 227] on button "Submit" at bounding box center [553, 262] width 40 height 17
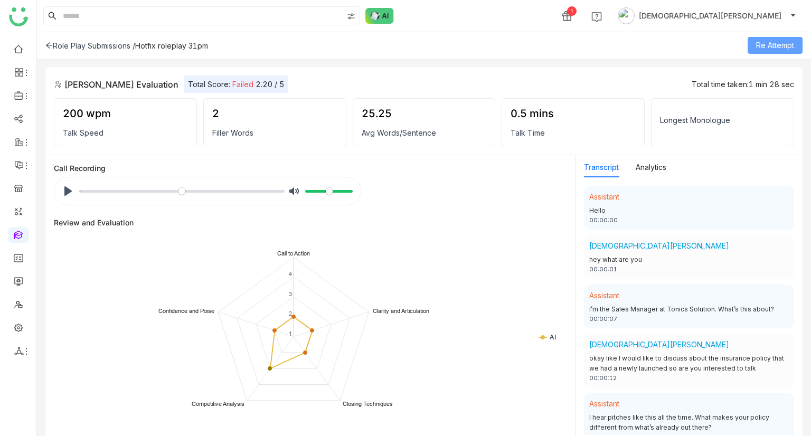
click at [771, 42] on span "Re Attempt" at bounding box center [776, 46] width 38 height 12
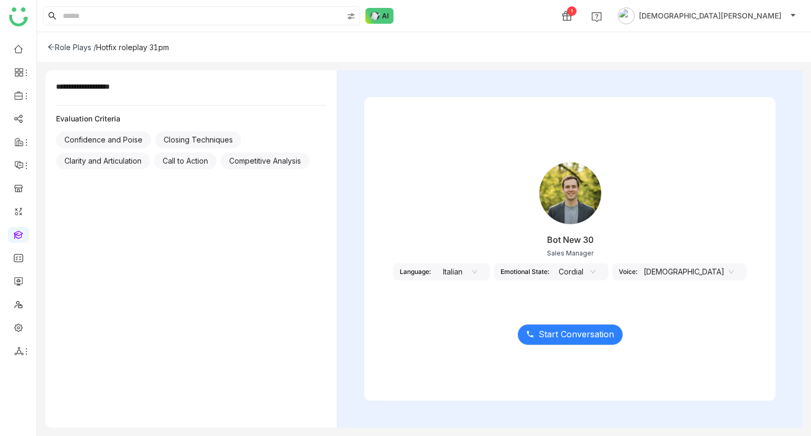
click at [478, 275] on nz-select-item "Italian" at bounding box center [457, 272] width 40 height 16
click at [489, 309] on div "French" at bounding box center [482, 310] width 40 height 12
click at [574, 331] on span "Start Conversation" at bounding box center [577, 334] width 76 height 13
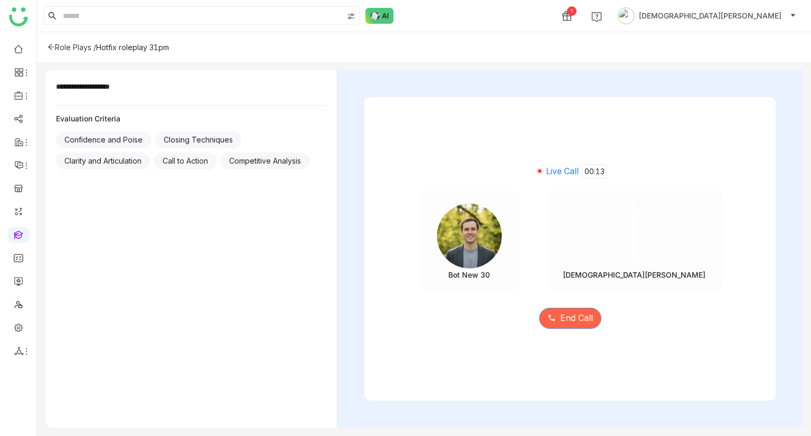
click at [569, 325] on button "End Call" at bounding box center [570, 318] width 62 height 21
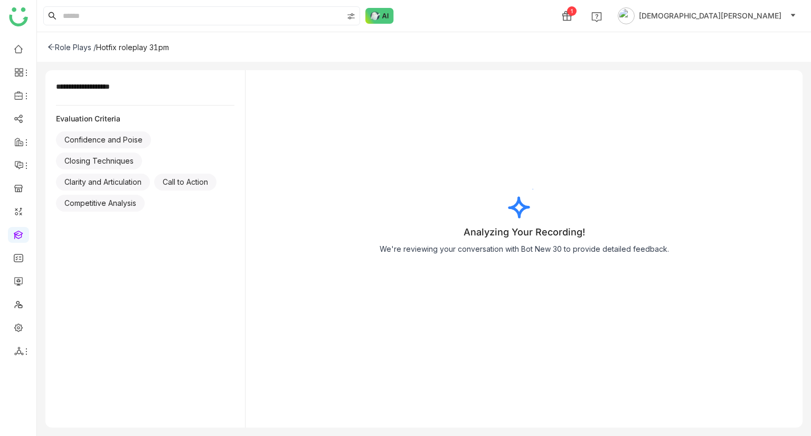
click at [63, 43] on div "Role Plays /" at bounding box center [72, 47] width 49 height 9
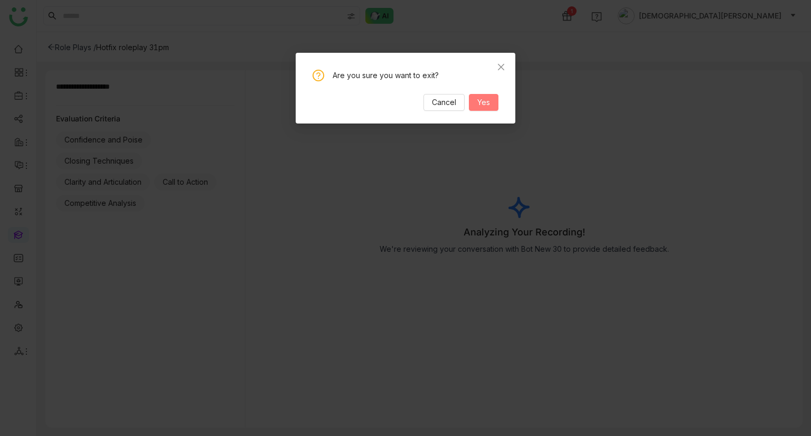
click at [480, 104] on span "Yes" at bounding box center [484, 103] width 13 height 12
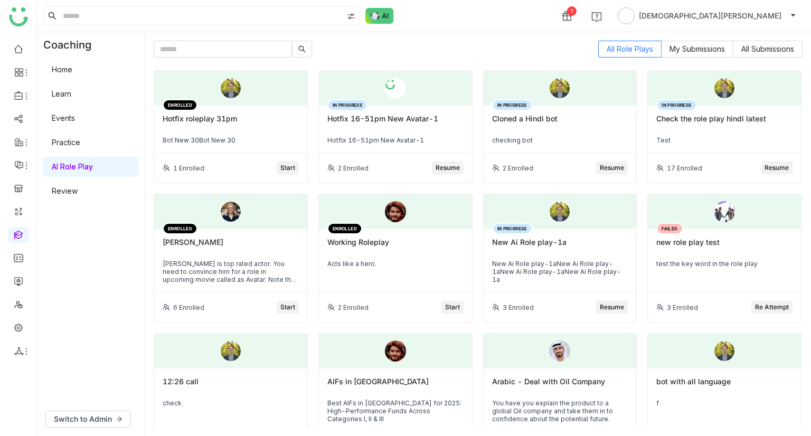
click at [253, 146] on div "ENROLLED Hotfix roleplay 31pm Bot New 30Bot New 30" at bounding box center [230, 130] width 153 height 48
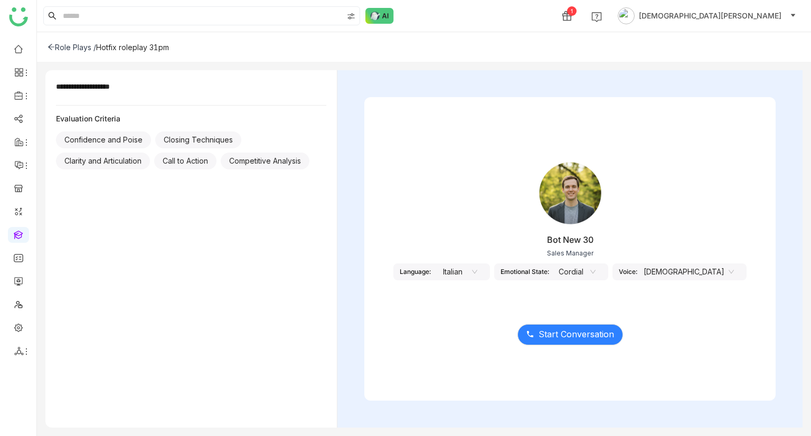
click at [76, 46] on div "Role Plays /" at bounding box center [72, 47] width 49 height 9
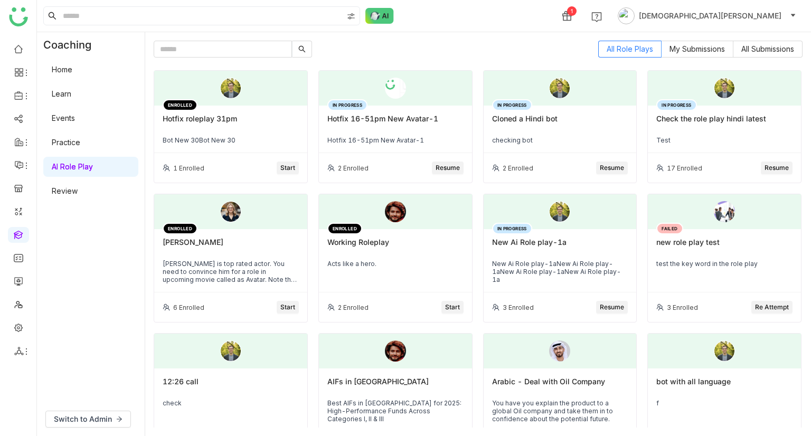
click at [233, 121] on div "Hotfix roleplay 31pm" at bounding box center [231, 123] width 136 height 18
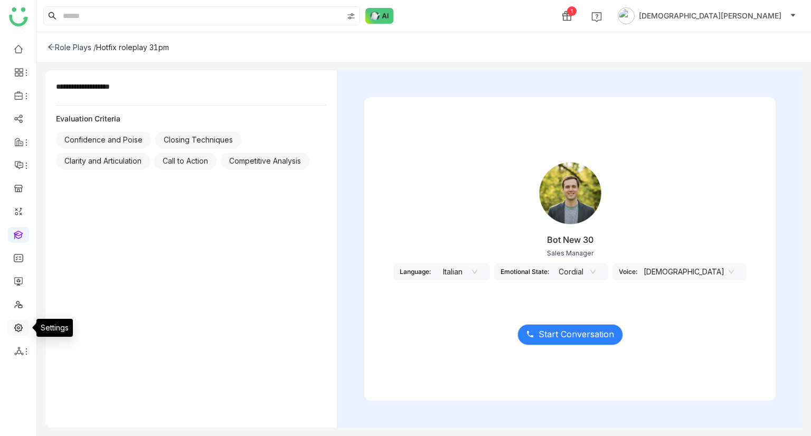
click at [18, 323] on link at bounding box center [19, 327] width 10 height 9
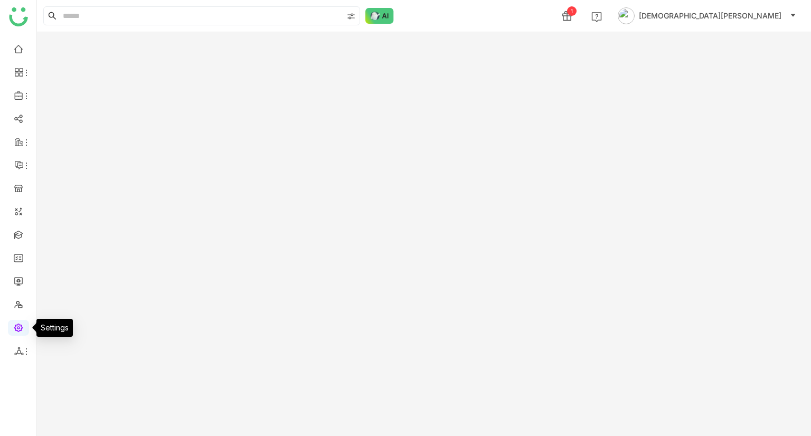
click at [23, 324] on link at bounding box center [19, 327] width 10 height 9
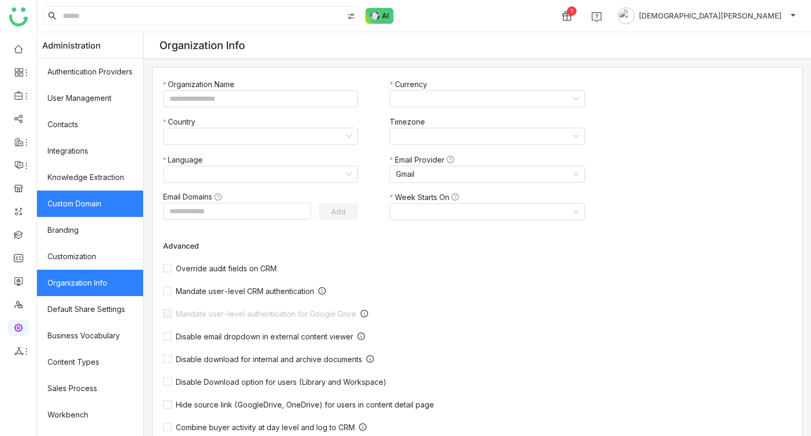
type input "*******"
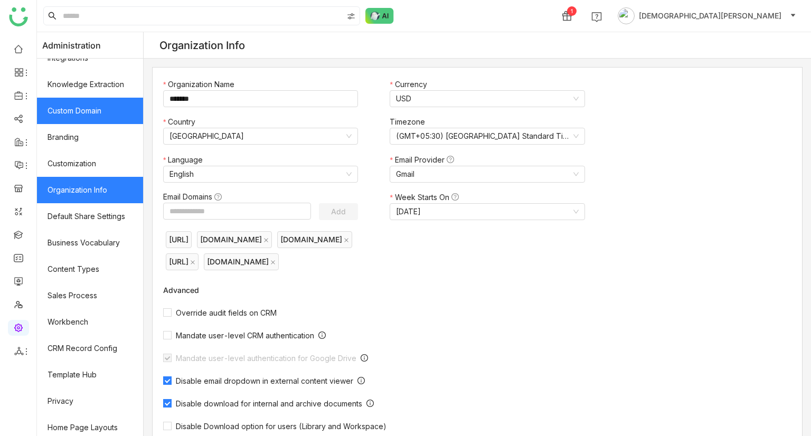
scroll to position [124, 0]
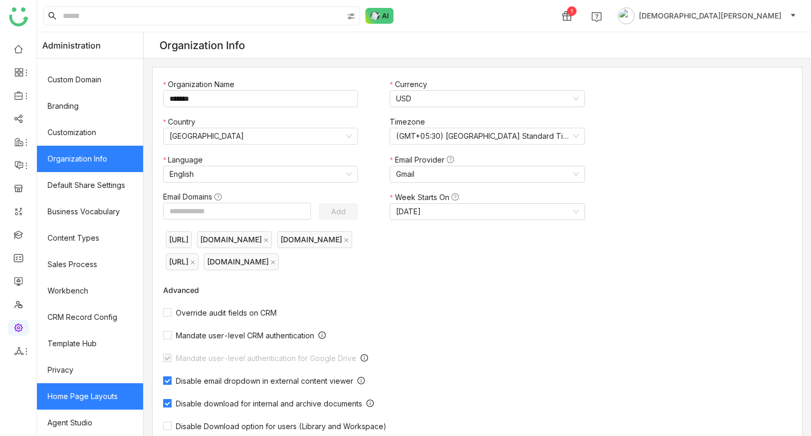
click at [95, 384] on link "Home Page Layouts" at bounding box center [90, 397] width 106 height 26
click at [73, 395] on link "Home Page Layouts" at bounding box center [90, 397] width 106 height 26
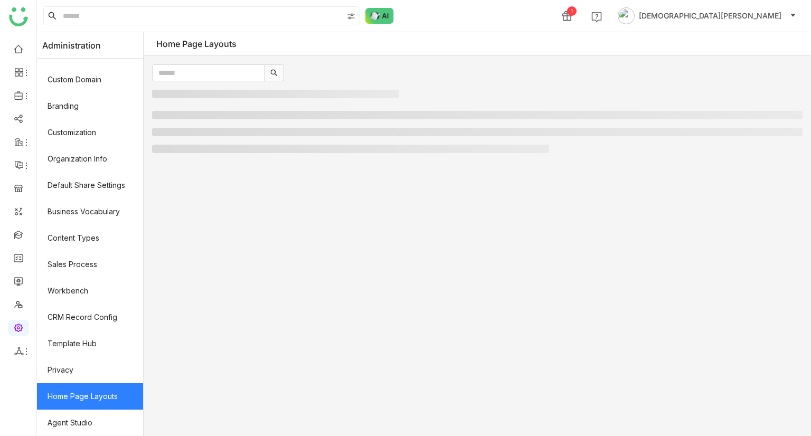
click at [73, 395] on link "Home Page Layouts" at bounding box center [90, 397] width 106 height 26
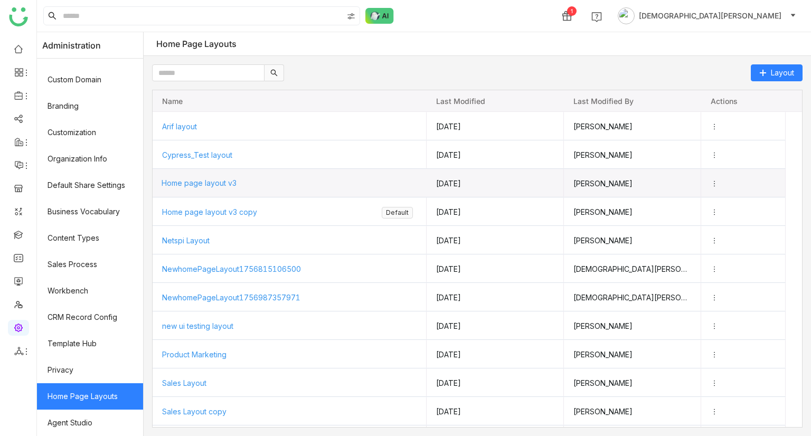
click at [213, 181] on span "Home page layout v3" at bounding box center [199, 183] width 75 height 9
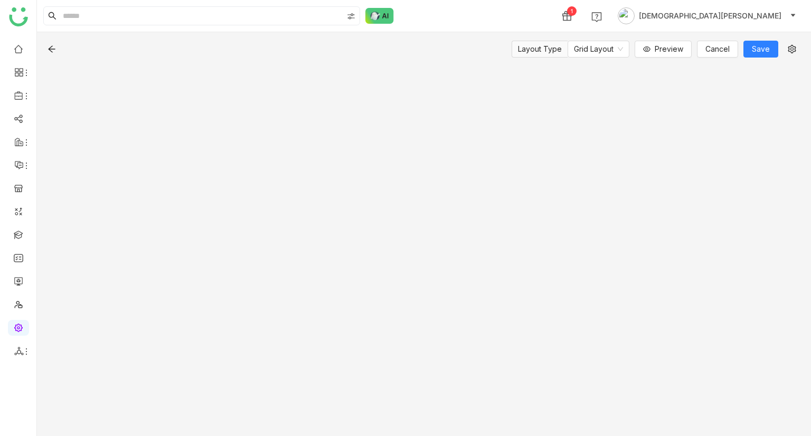
click at [213, 181] on div "Layout Type Grid Layout Preview Cancel Save" at bounding box center [424, 234] width 775 height 404
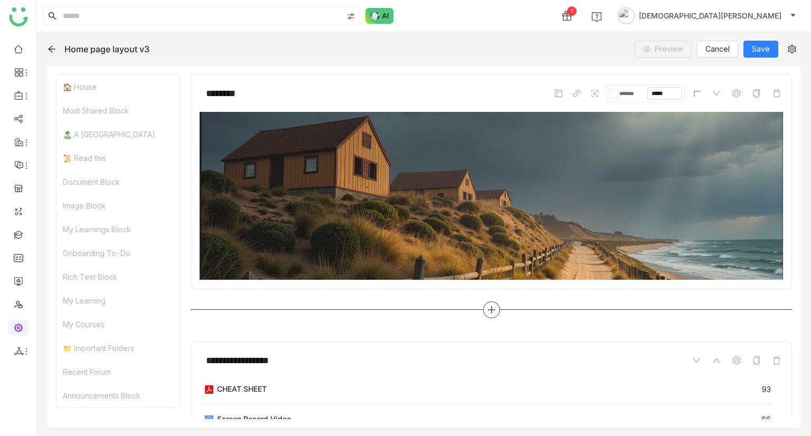
click at [487, 305] on icon at bounding box center [492, 310] width 10 height 10
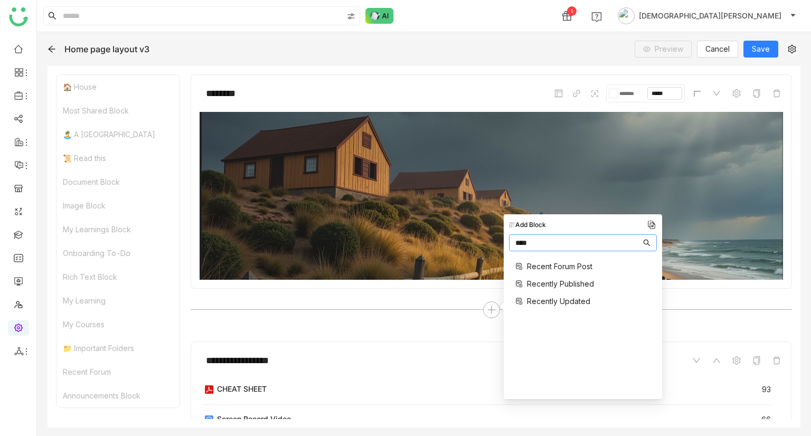
type input "****"
click at [566, 286] on span "Recently Published" at bounding box center [560, 283] width 67 height 11
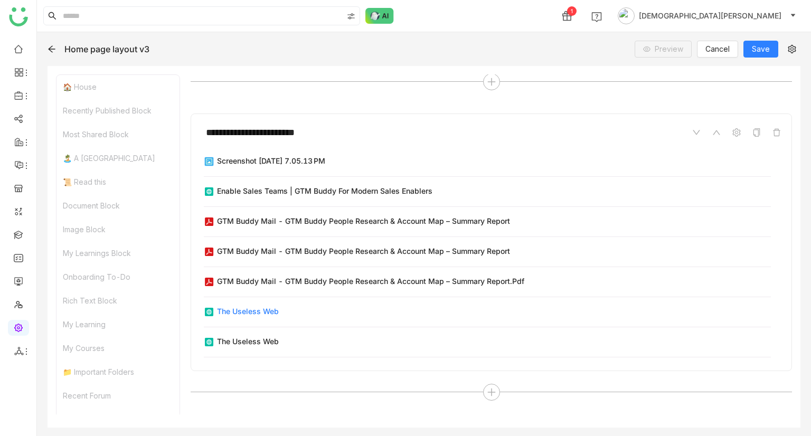
scroll to position [184, 0]
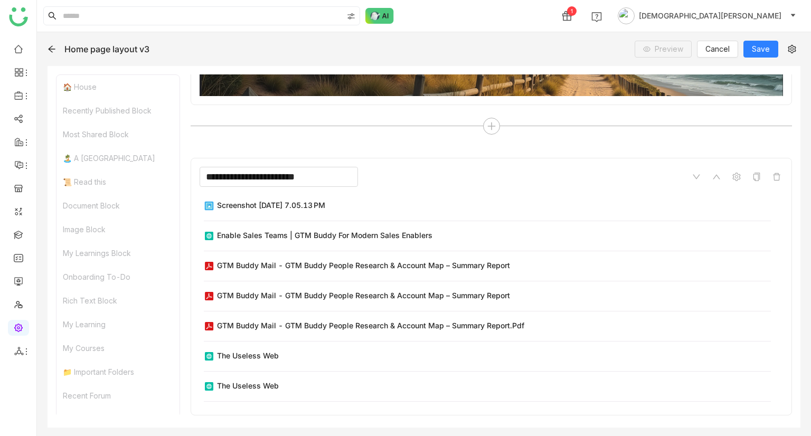
click at [325, 172] on input "**********" at bounding box center [279, 177] width 158 height 20
drag, startPoint x: 321, startPoint y: 170, endPoint x: 207, endPoint y: 182, distance: 114.7
click at [207, 182] on input "**********" at bounding box center [279, 177] width 158 height 20
click at [755, 43] on span "Save" at bounding box center [761, 49] width 18 height 12
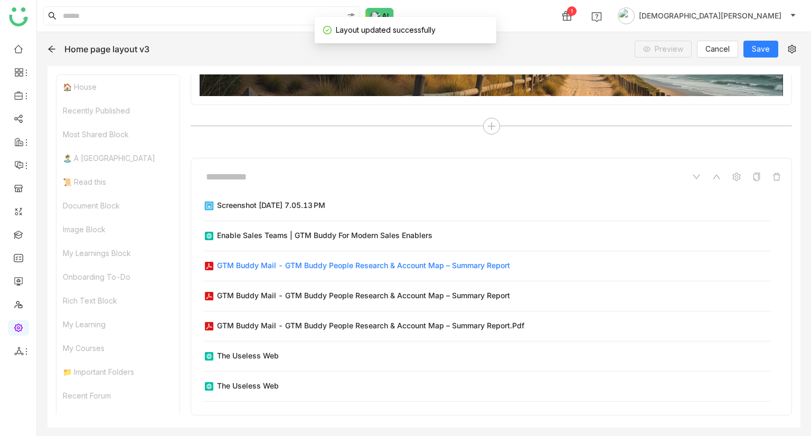
scroll to position [267, 0]
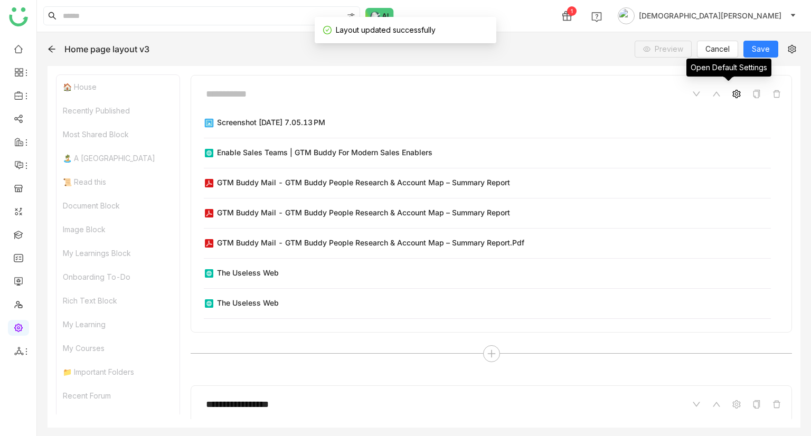
click at [733, 90] on icon at bounding box center [737, 94] width 8 height 8
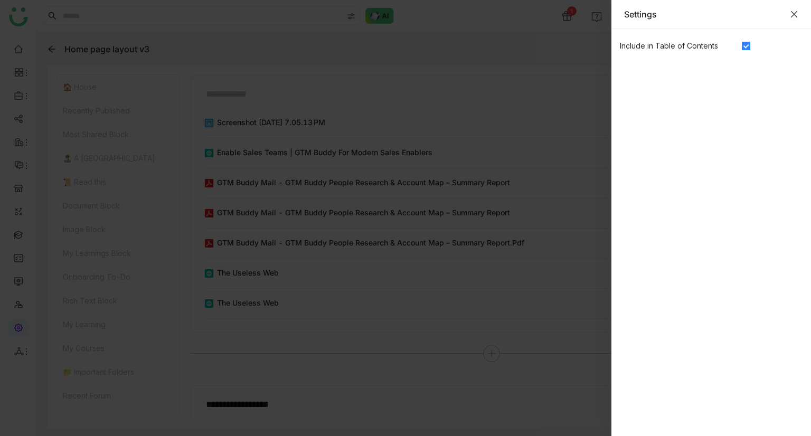
click at [792, 15] on icon "Close" at bounding box center [794, 14] width 8 height 8
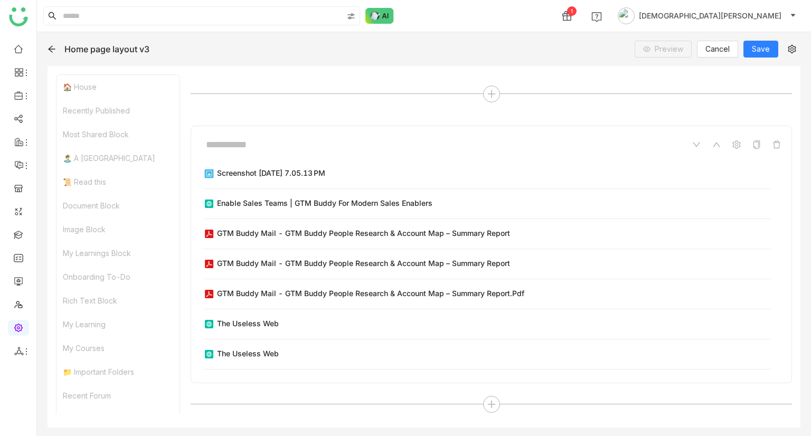
scroll to position [215, 0]
click at [764, 48] on span "Save" at bounding box center [761, 49] width 18 height 12
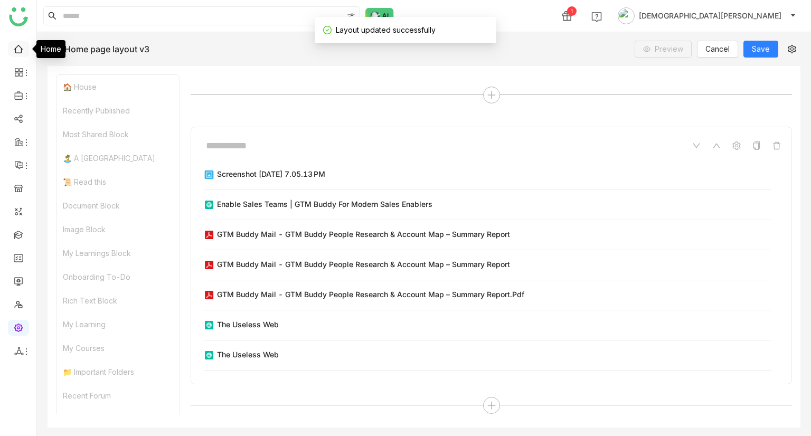
click at [18, 46] on link at bounding box center [19, 48] width 10 height 9
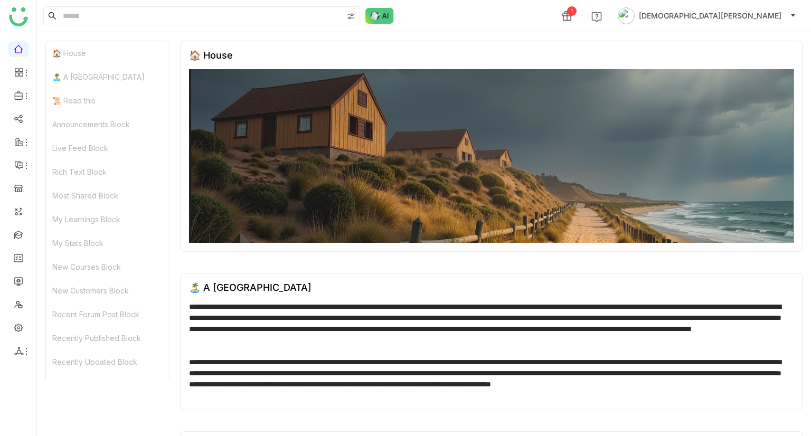
click at [109, 368] on div "Recently Updated Block" at bounding box center [107, 362] width 123 height 24
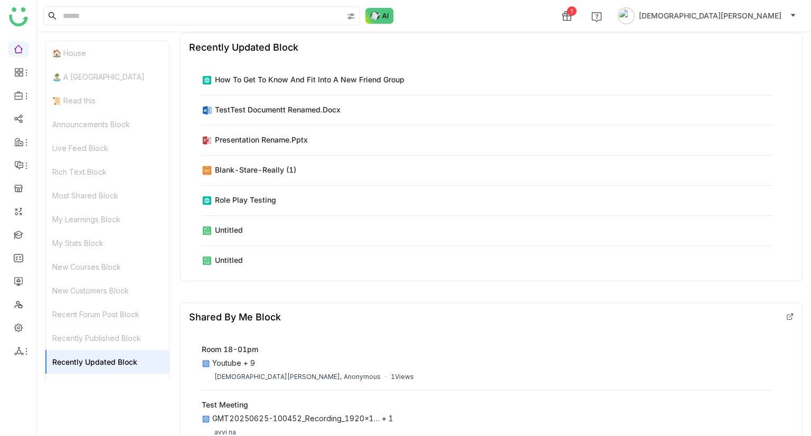
scroll to position [3210, 0]
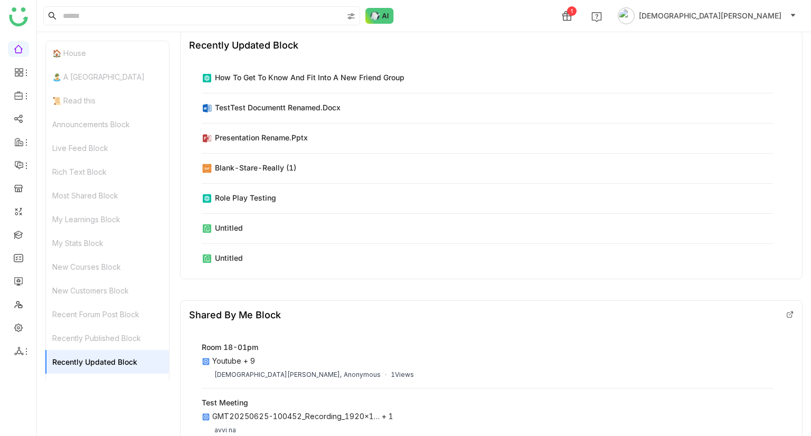
click at [123, 337] on div "Recently Published Block" at bounding box center [107, 338] width 123 height 24
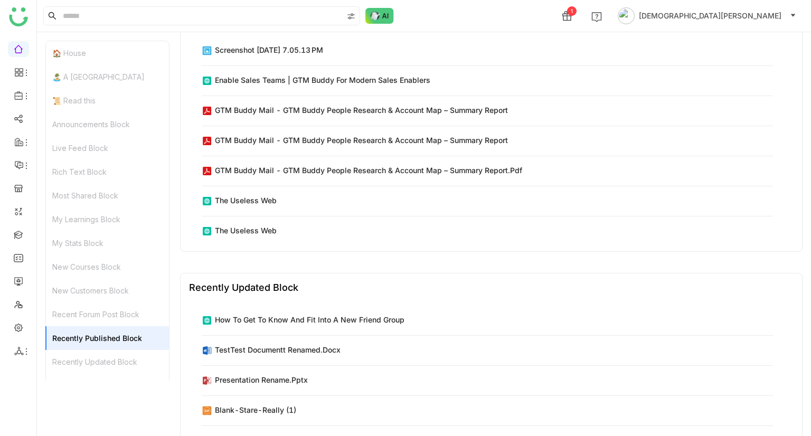
scroll to position [2940, 0]
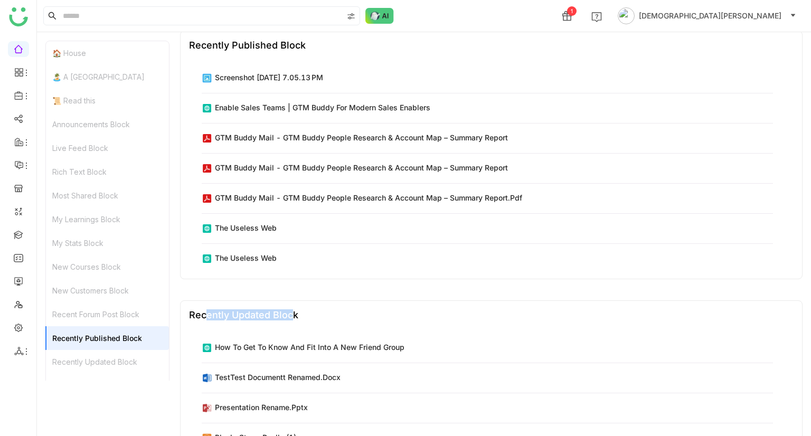
drag, startPoint x: 288, startPoint y: 319, endPoint x: 199, endPoint y: 320, distance: 89.3
click at [199, 320] on div "Recently Updated Block" at bounding box center [243, 315] width 109 height 11
click at [17, 328] on link at bounding box center [19, 327] width 10 height 9
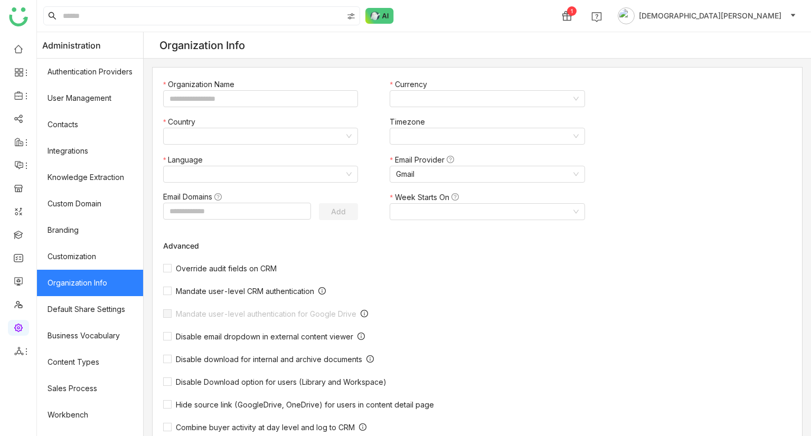
type input "*******"
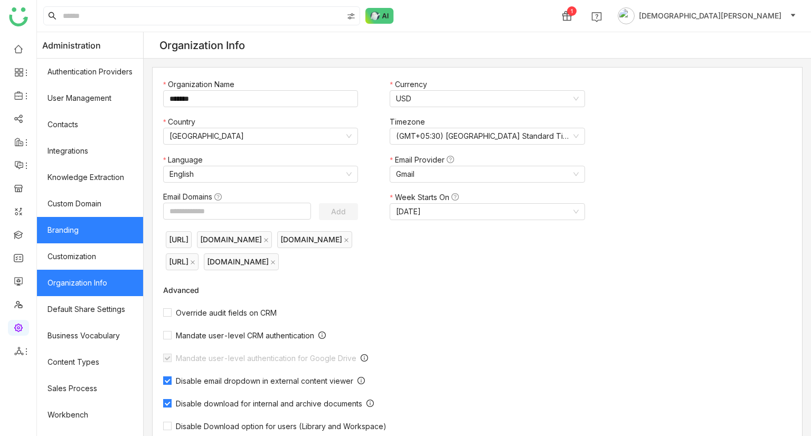
scroll to position [124, 0]
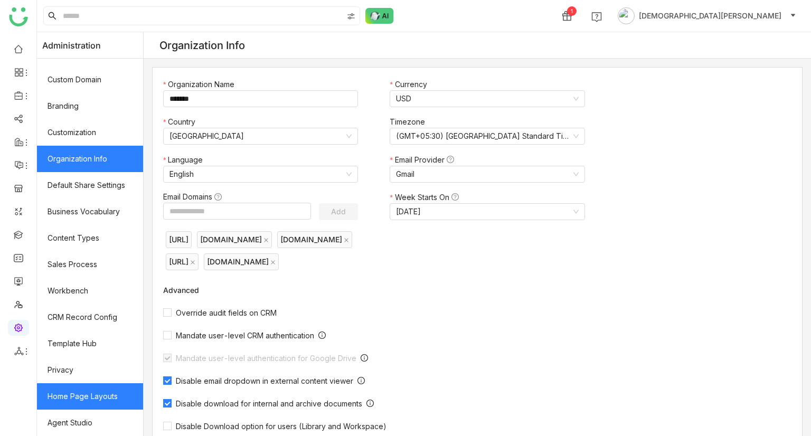
click at [98, 397] on link "Home Page Layouts" at bounding box center [90, 397] width 106 height 26
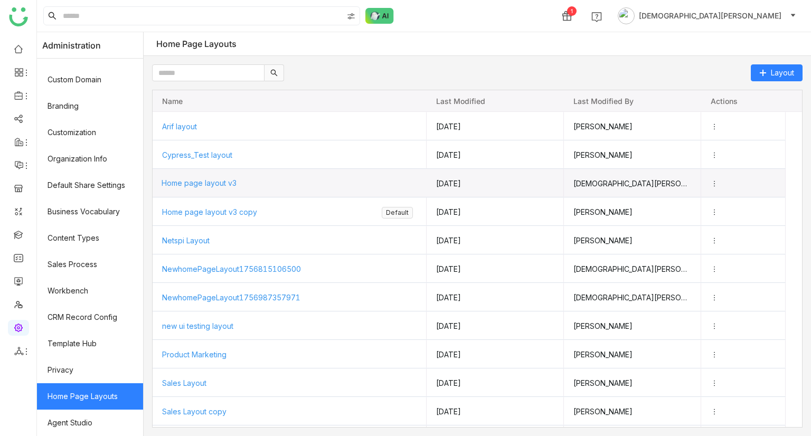
click at [235, 189] on div "Home page layout v3" at bounding box center [290, 183] width 256 height 28
click at [234, 182] on span "Home page layout v3" at bounding box center [199, 183] width 75 height 9
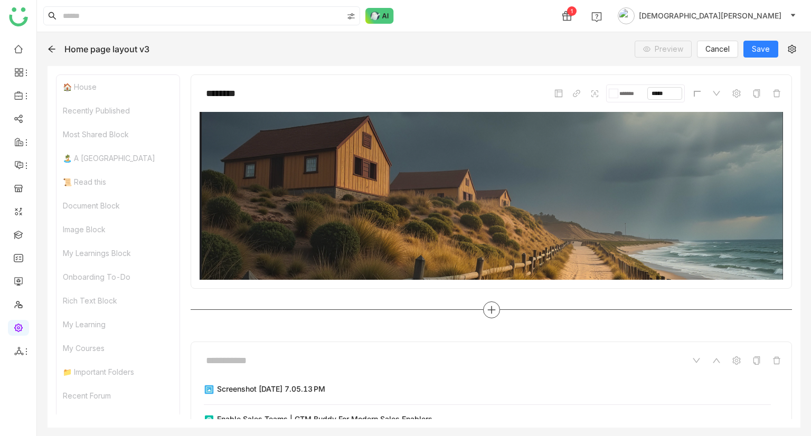
click at [487, 309] on icon at bounding box center [492, 310] width 10 height 10
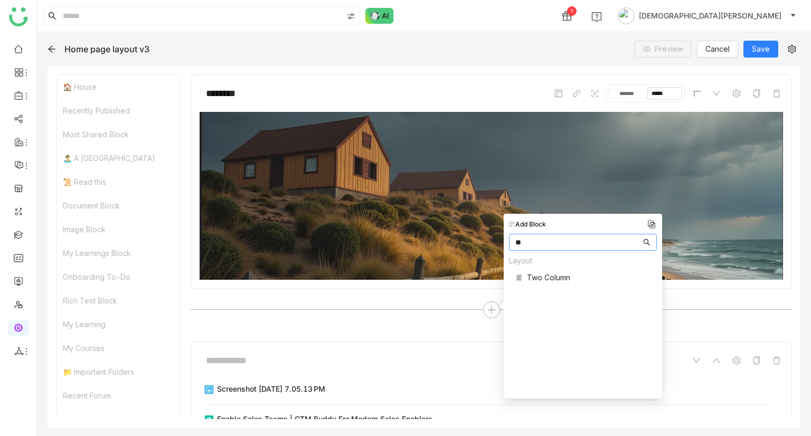
type input "**"
click at [547, 274] on span "Two Column" at bounding box center [548, 277] width 43 height 11
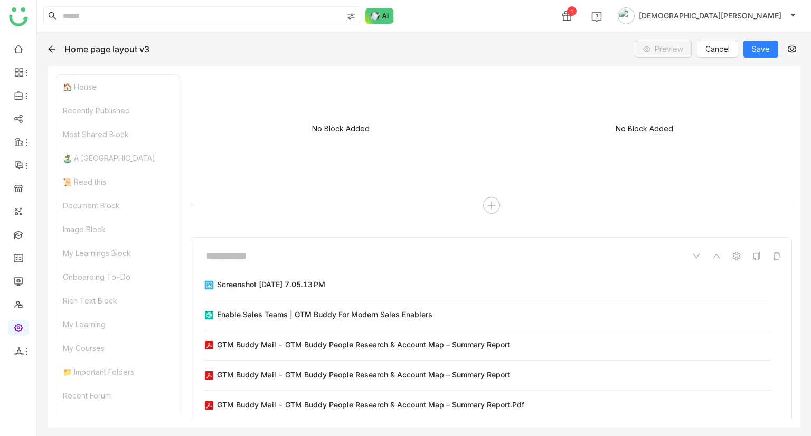
scroll to position [264, 0]
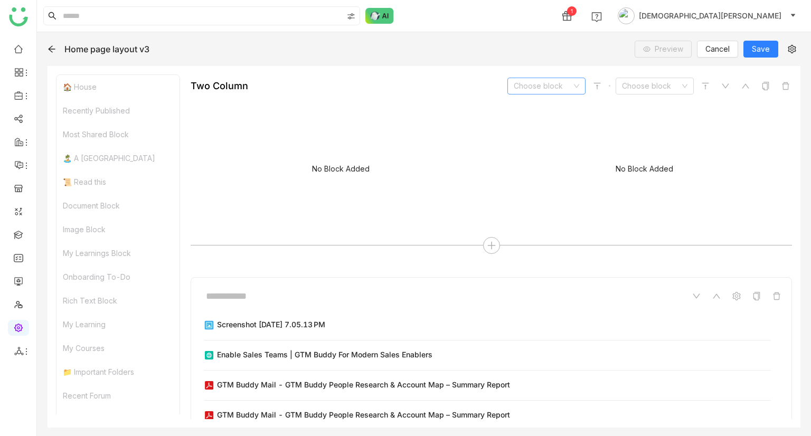
click at [545, 80] on input at bounding box center [543, 86] width 58 height 16
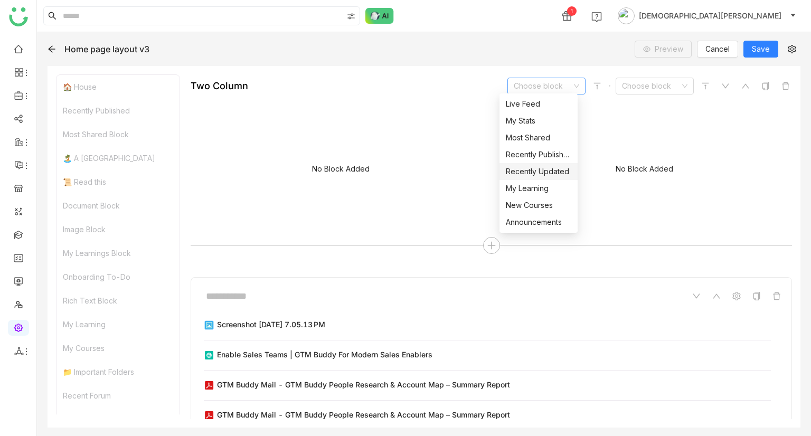
scroll to position [191, 0]
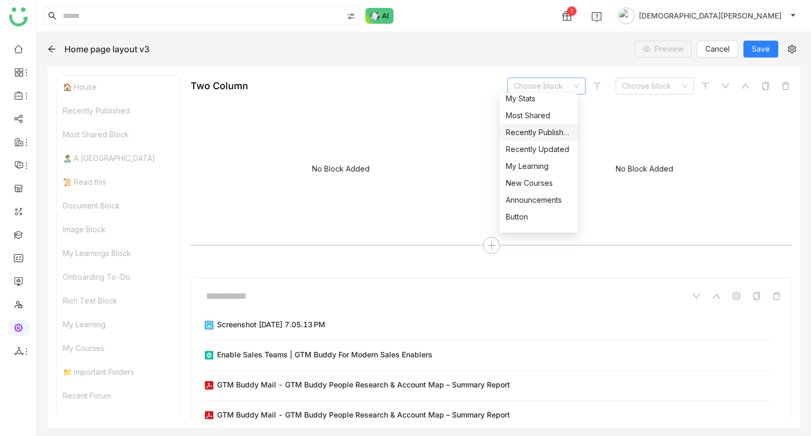
click at [538, 131] on div "Recently Published" at bounding box center [539, 133] width 66 height 12
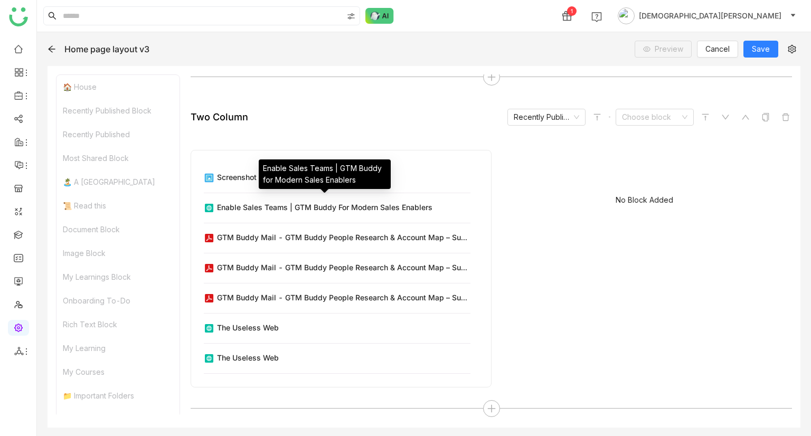
scroll to position [232, 0]
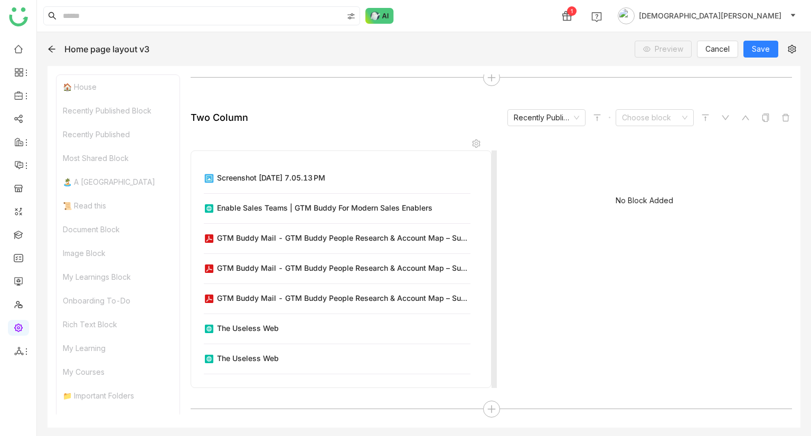
click at [238, 157] on div "Screenshot 2025-09-16 at 7.05.13 PM Enable Sales Teams | GTM Buddy for Modern S…" at bounding box center [341, 270] width 301 height 238
click at [473, 139] on icon at bounding box center [476, 143] width 8 height 8
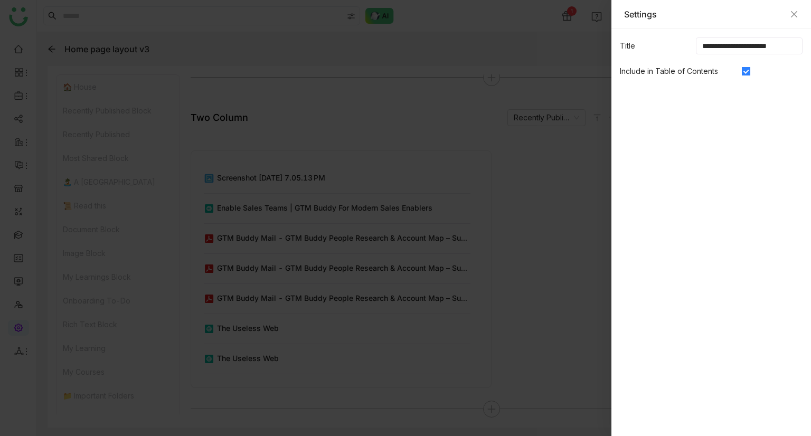
click at [791, 46] on input "**********" at bounding box center [749, 46] width 107 height 17
type input "**********"
click at [790, 16] on icon "Close" at bounding box center [794, 14] width 8 height 8
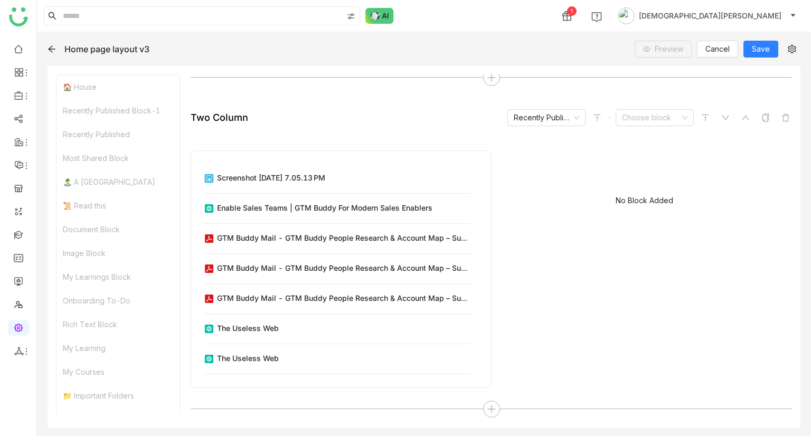
drag, startPoint x: 245, startPoint y: 115, endPoint x: 190, endPoint y: 121, distance: 55.8
click at [658, 117] on input at bounding box center [651, 118] width 58 height 16
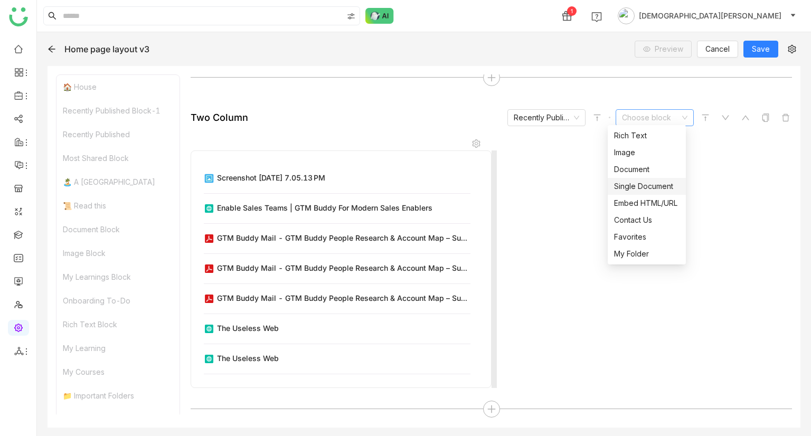
click at [579, 291] on div "No Block Added" at bounding box center [644, 270] width 295 height 238
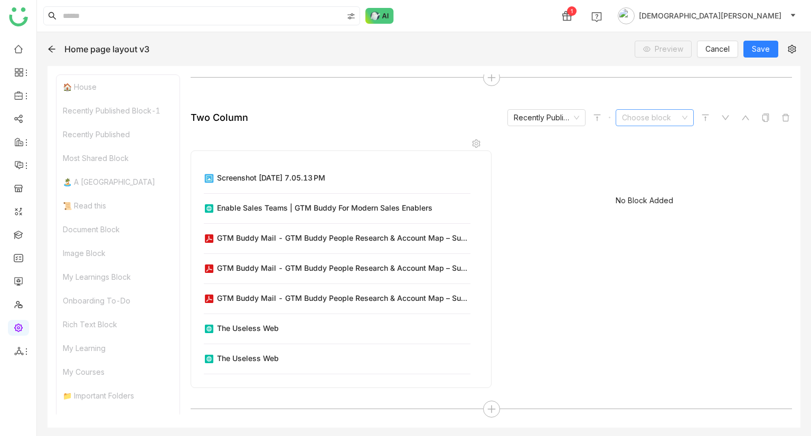
click at [669, 116] on input at bounding box center [651, 118] width 58 height 16
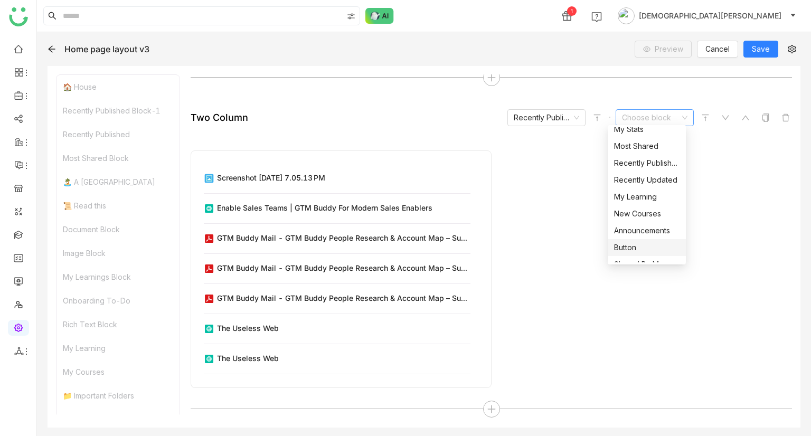
scroll to position [192, 0]
click at [643, 181] on div "Recently Updated" at bounding box center [647, 180] width 66 height 12
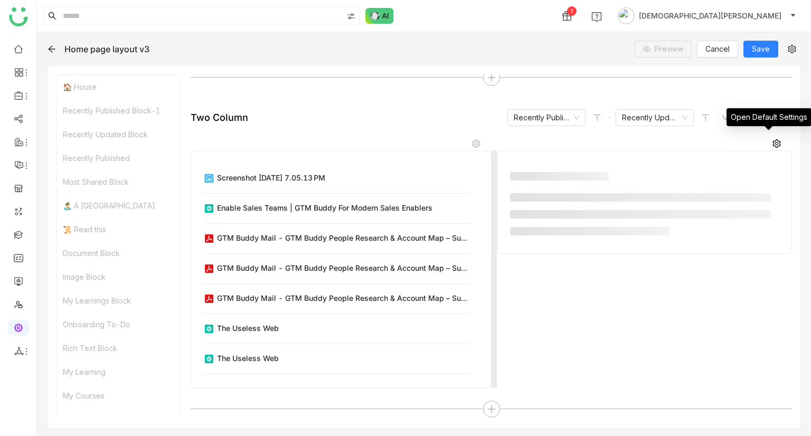
click at [773, 141] on icon at bounding box center [777, 143] width 8 height 8
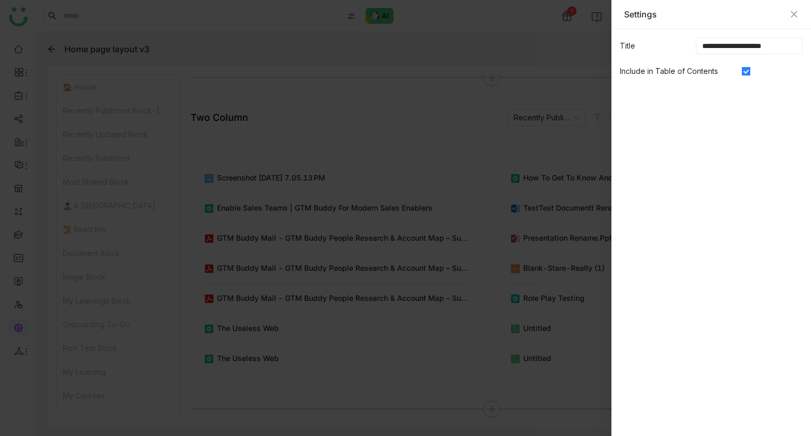
click at [786, 47] on input "**********" at bounding box center [749, 46] width 107 height 17
type input "**********"
click at [792, 12] on icon "Close" at bounding box center [794, 14] width 6 height 6
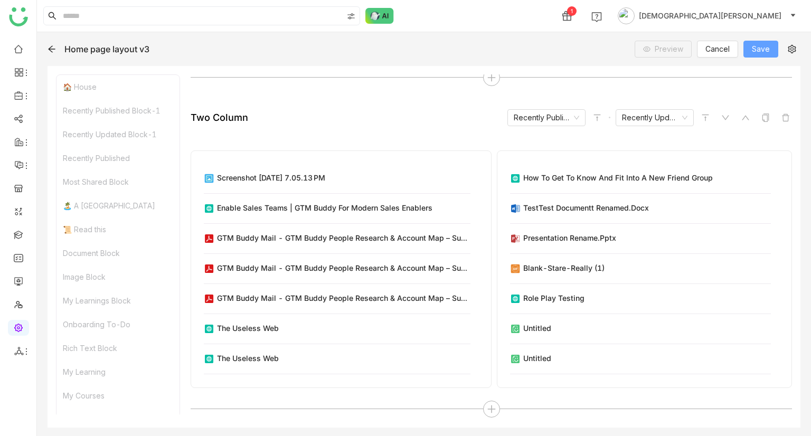
click at [770, 53] on span "Save" at bounding box center [761, 49] width 18 height 12
click at [20, 53] on link at bounding box center [19, 48] width 10 height 9
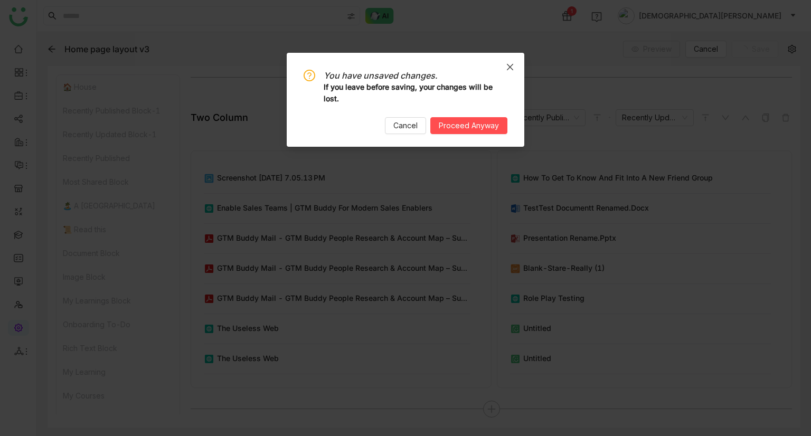
click at [512, 70] on icon "Close" at bounding box center [510, 67] width 8 height 8
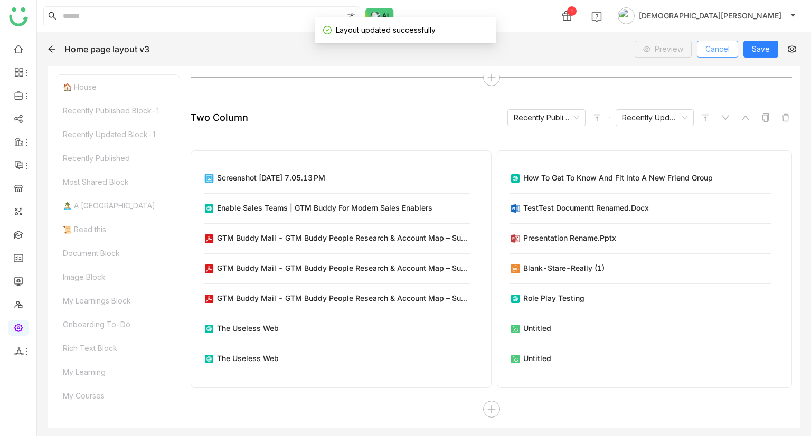
click at [722, 43] on span "Cancel" at bounding box center [718, 49] width 24 height 12
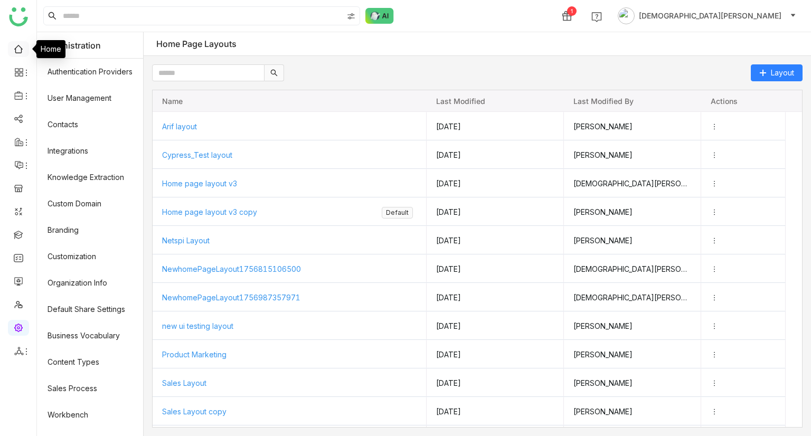
click at [17, 49] on link at bounding box center [19, 48] width 10 height 9
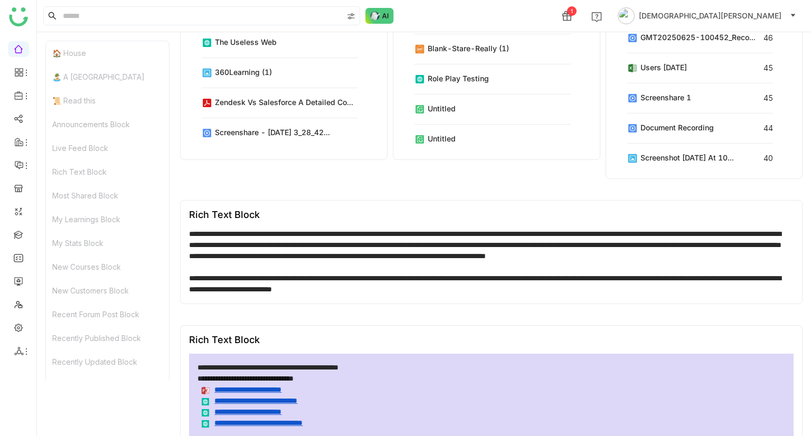
scroll to position [4711, 0]
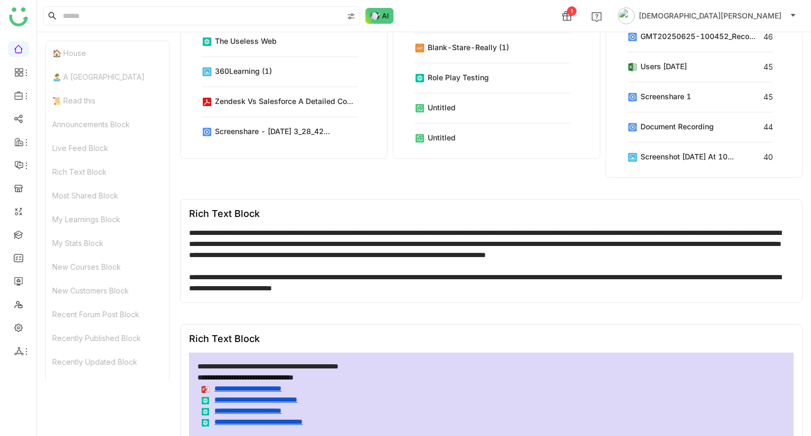
click at [99, 225] on div "My Learnings Block" at bounding box center [107, 220] width 123 height 24
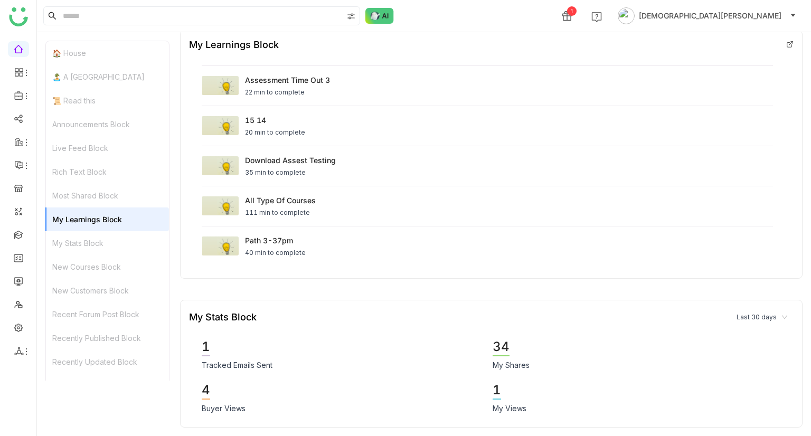
scroll to position [1841, 0]
click at [52, 235] on div "My Stats Block" at bounding box center [107, 243] width 123 height 24
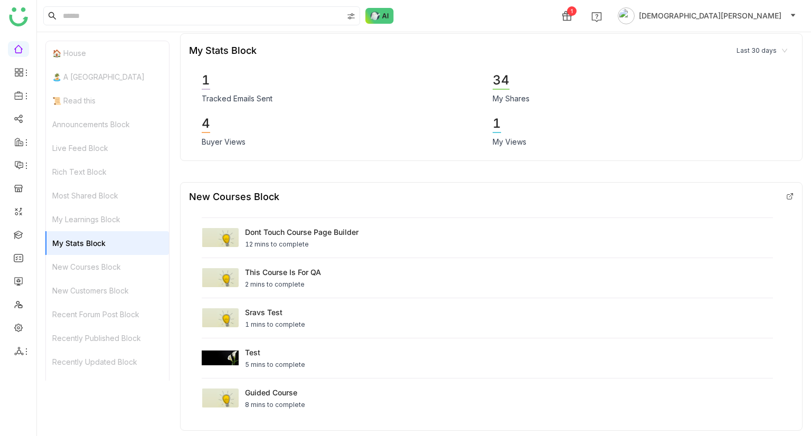
scroll to position [2111, 0]
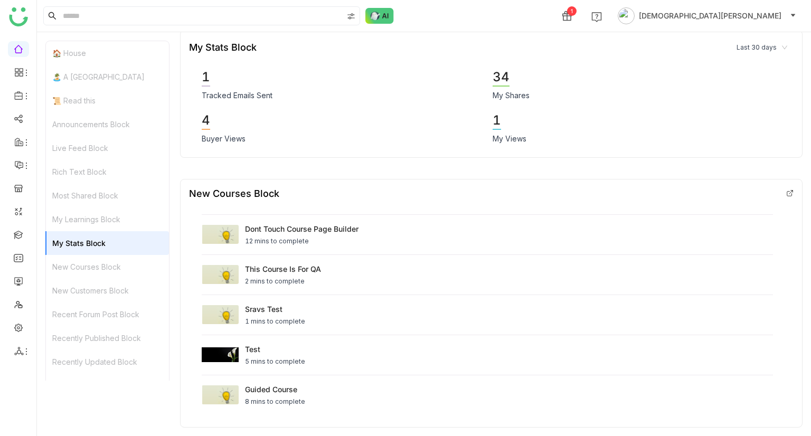
click at [85, 303] on div "Recent Forum Post Block" at bounding box center [107, 315] width 123 height 24
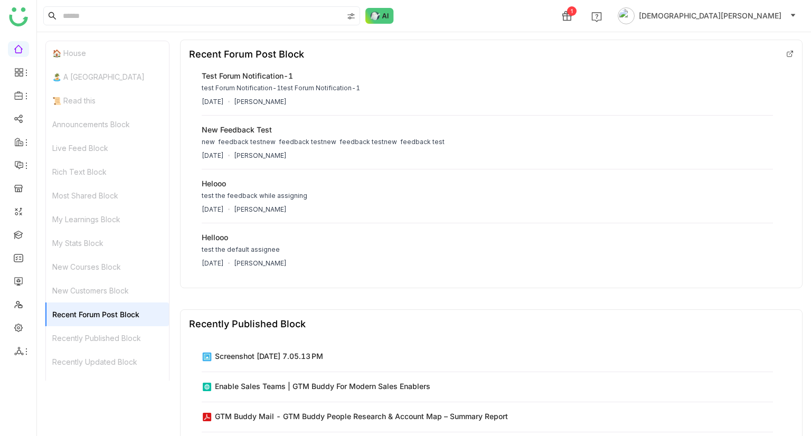
scroll to position [2670, 0]
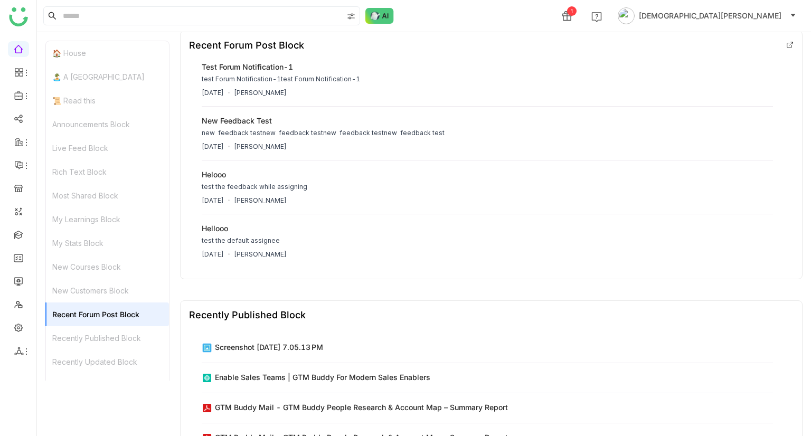
click at [91, 328] on div "Recently Published Block" at bounding box center [107, 338] width 123 height 24
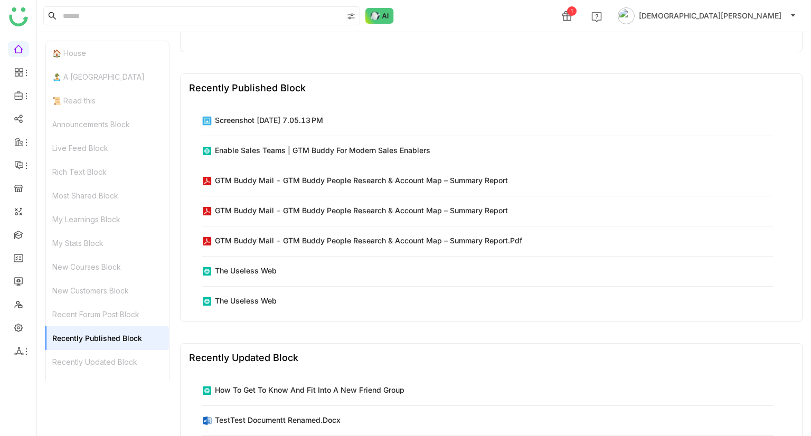
scroll to position [2940, 0]
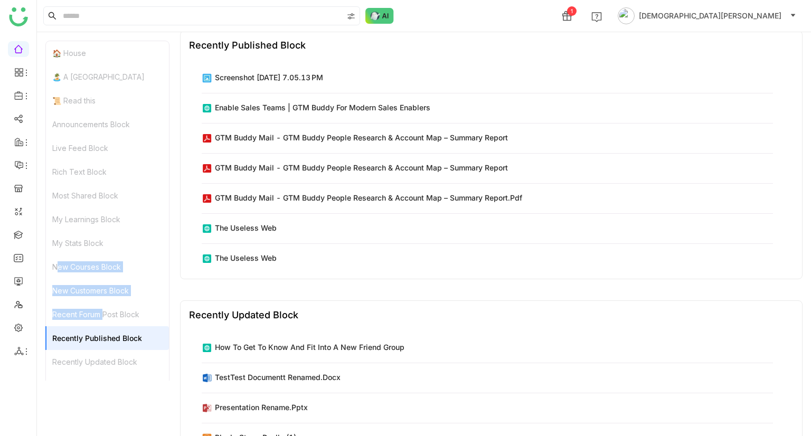
drag, startPoint x: 104, startPoint y: 304, endPoint x: 2, endPoint y: 271, distance: 107.6
click at [2, 271] on nz-layout "1 Vishnu Vardhan 🏠 House 🏝️ A Calming Beach House 📜 Read this Announcements Blo…" at bounding box center [405, 218] width 811 height 436
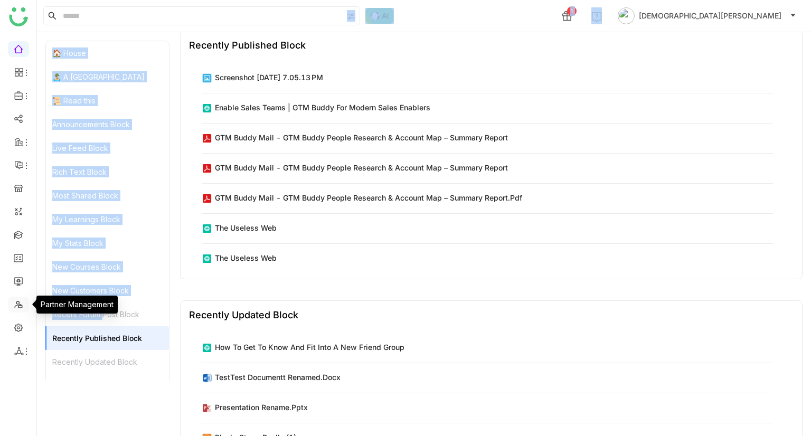
click at [14, 300] on link at bounding box center [19, 304] width 10 height 9
click at [14, 306] on link at bounding box center [19, 304] width 10 height 9
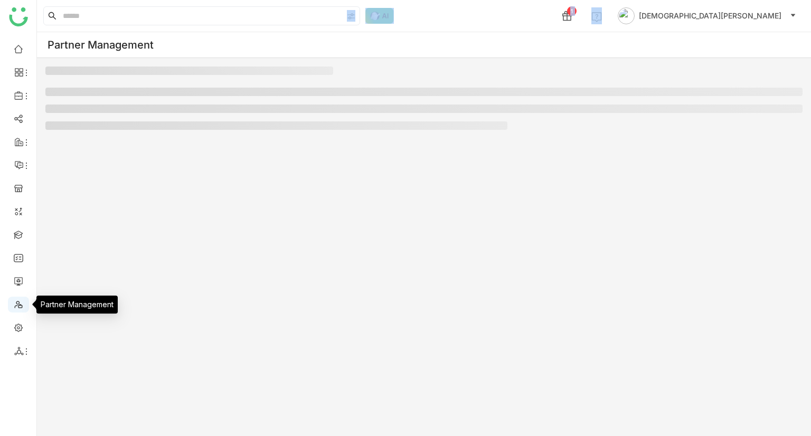
click at [14, 306] on link at bounding box center [19, 304] width 10 height 9
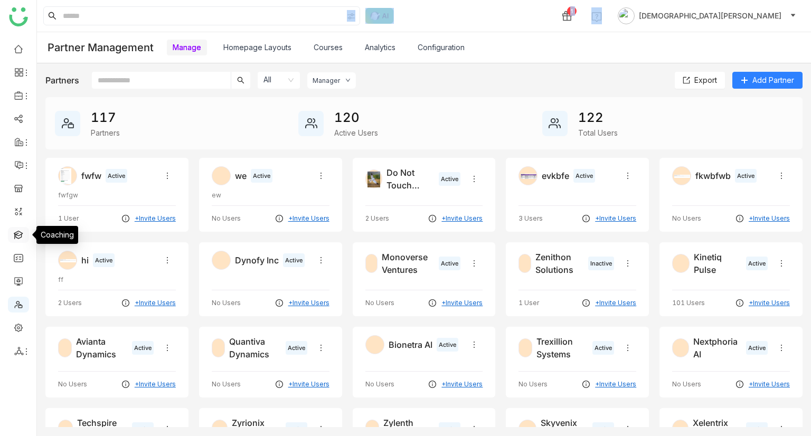
click at [14, 234] on link at bounding box center [19, 234] width 10 height 9
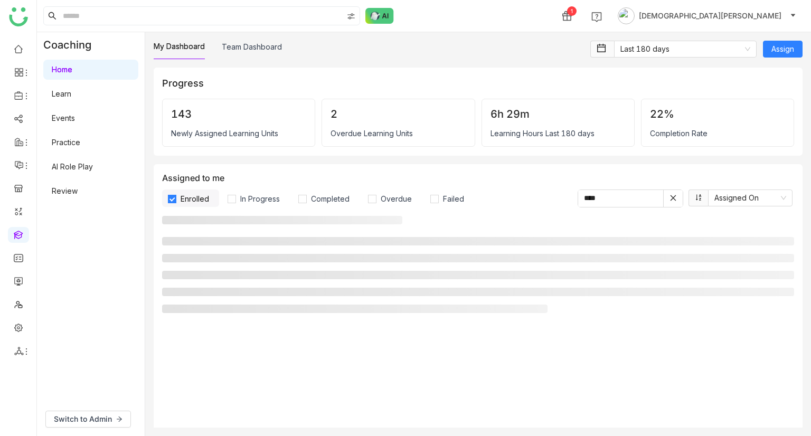
click at [94, 237] on div "Coaching Home Learn Events Practice AI Role Play Review" at bounding box center [91, 217] width 108 height 370
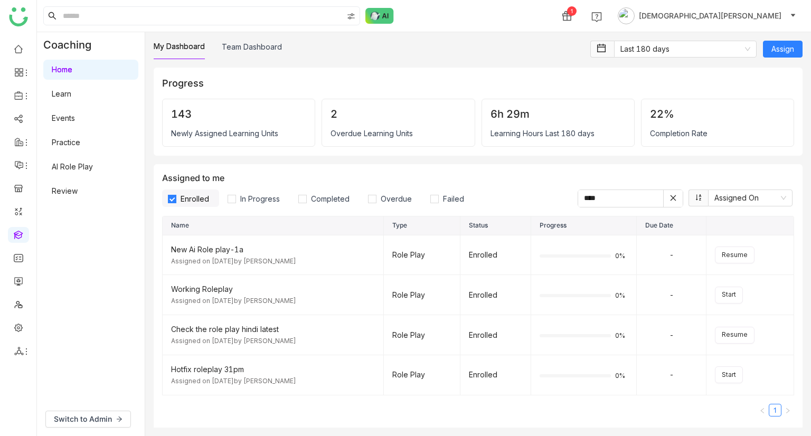
click at [81, 171] on link "AI Role Play" at bounding box center [72, 166] width 41 height 9
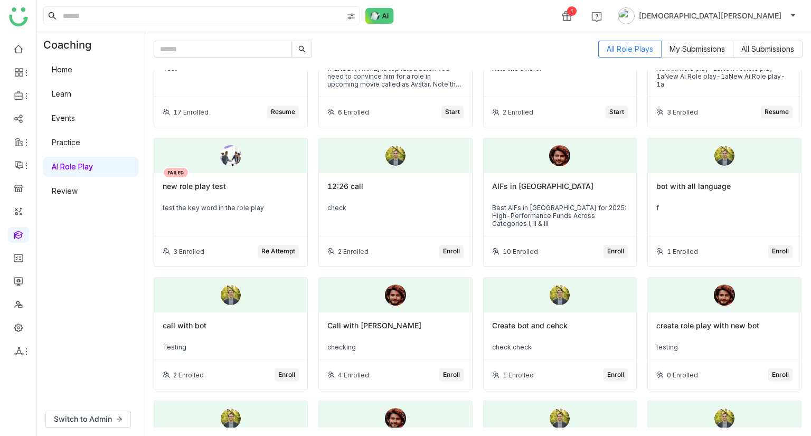
scroll to position [212, 0]
click at [423, 209] on div "check" at bounding box center [396, 207] width 136 height 8
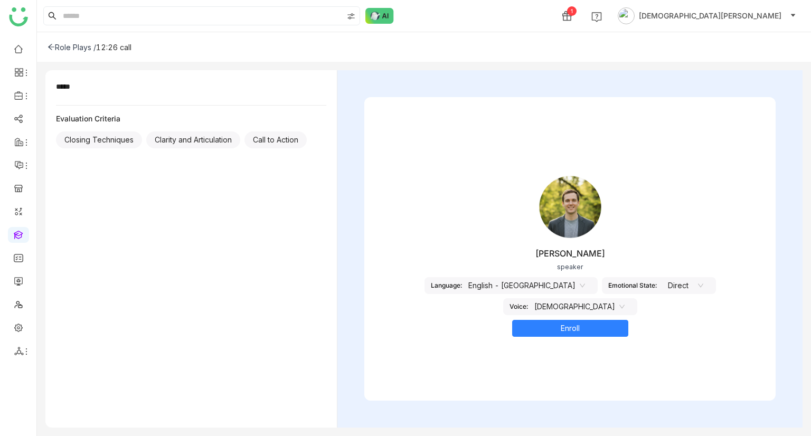
click at [698, 283] on icon at bounding box center [701, 286] width 6 height 6
click at [469, 284] on nz-select-item "English - India" at bounding box center [527, 286] width 117 height 16
click at [68, 44] on div "Role Plays /" at bounding box center [72, 47] width 49 height 9
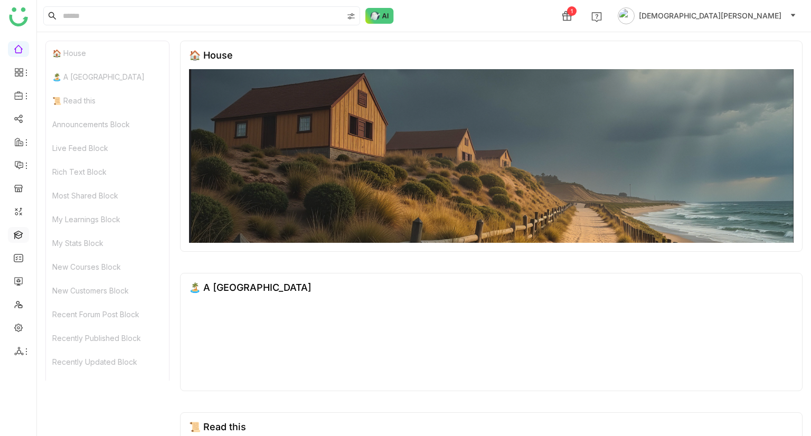
click at [14, 236] on link at bounding box center [19, 234] width 10 height 9
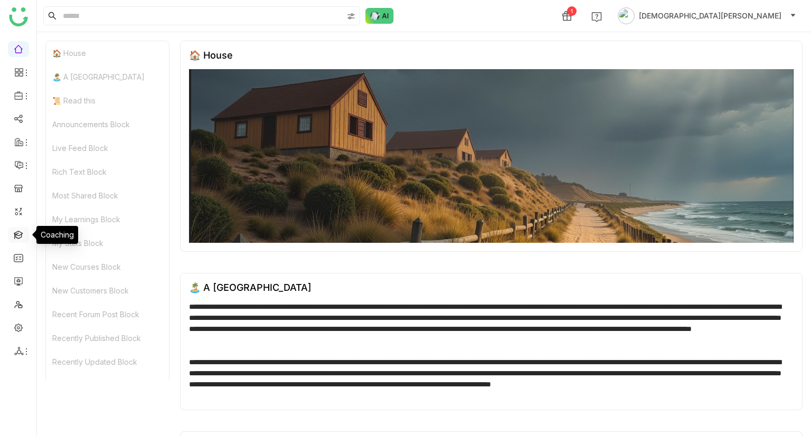
click at [14, 236] on link at bounding box center [19, 234] width 10 height 9
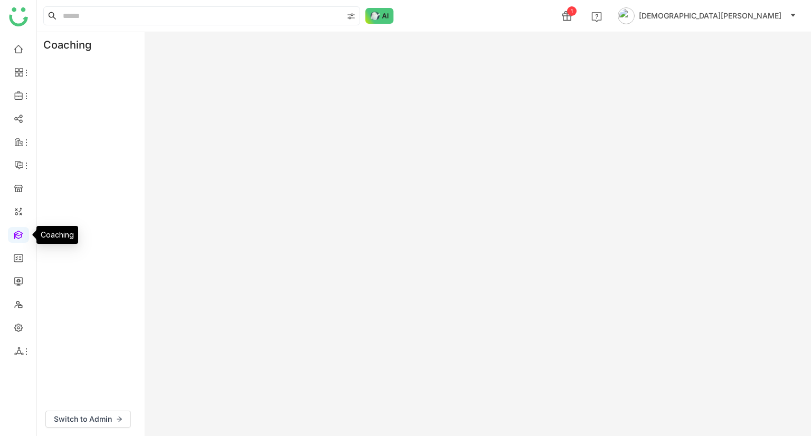
click at [17, 238] on link at bounding box center [19, 234] width 10 height 9
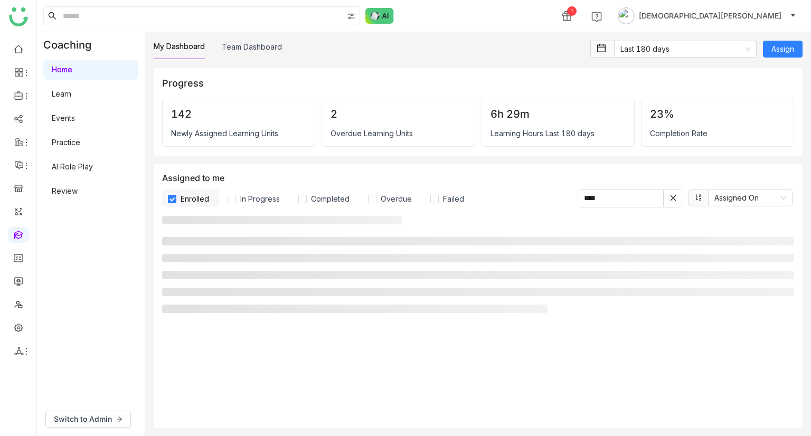
click at [73, 163] on link "AI Role Play" at bounding box center [72, 166] width 41 height 9
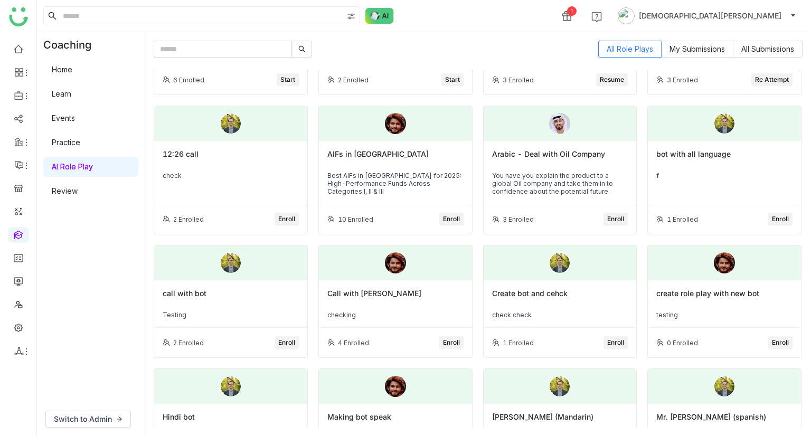
scroll to position [228, 0]
click at [567, 178] on div "You have you explain the product to a global Oil company and take them in to co…" at bounding box center [560, 183] width 136 height 24
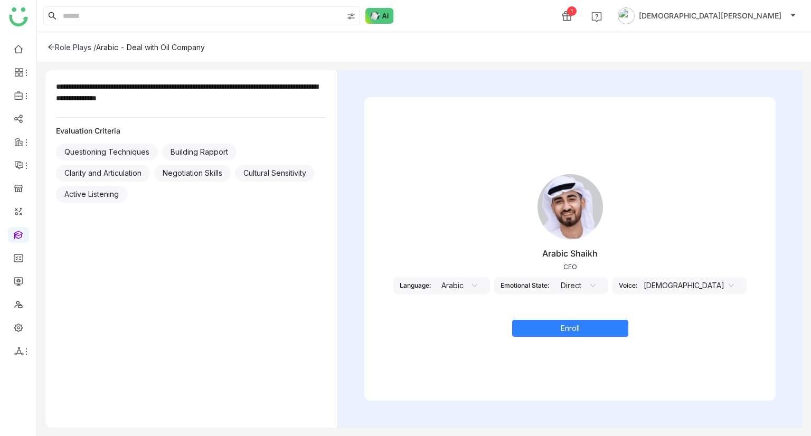
click at [478, 286] on nz-select-item "Arabic" at bounding box center [457, 286] width 40 height 16
click at [596, 278] on nz-select-item "Direct" at bounding box center [576, 286] width 40 height 16
click at [667, 284] on nz-select-top-control "Male" at bounding box center [689, 285] width 103 height 17
click at [77, 47] on div "Role Plays /" at bounding box center [72, 47] width 49 height 9
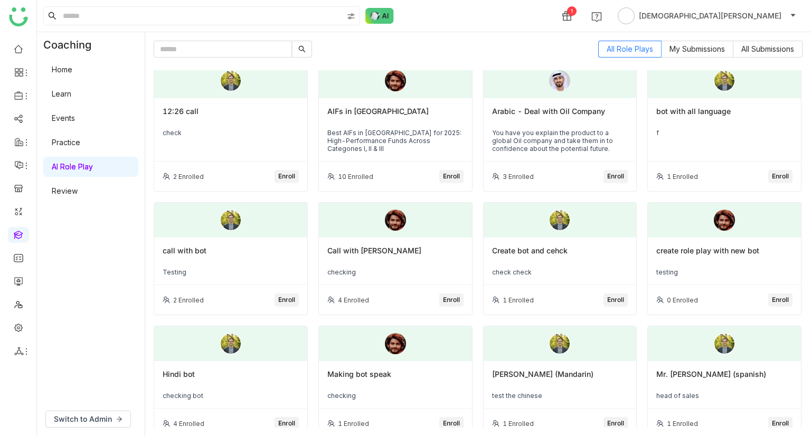
scroll to position [273, 0]
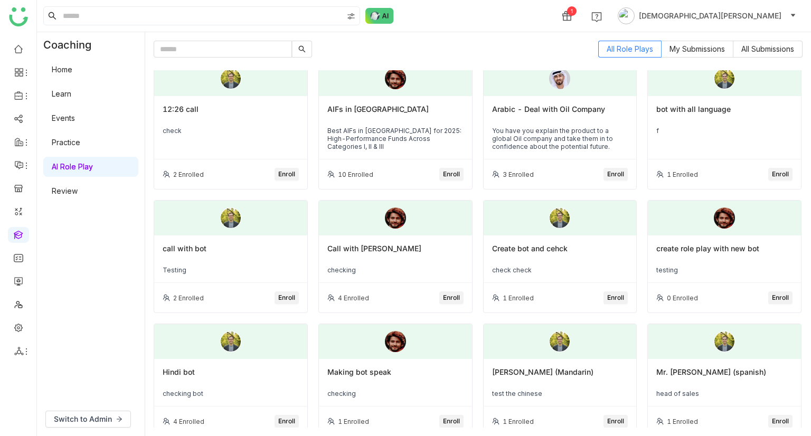
click at [611, 171] on span "Enroll" at bounding box center [616, 175] width 17 height 10
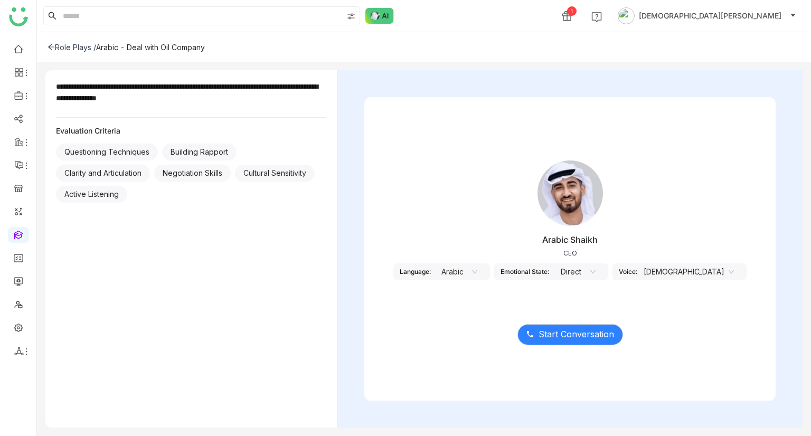
click at [72, 48] on div "Role Plays /" at bounding box center [72, 47] width 49 height 9
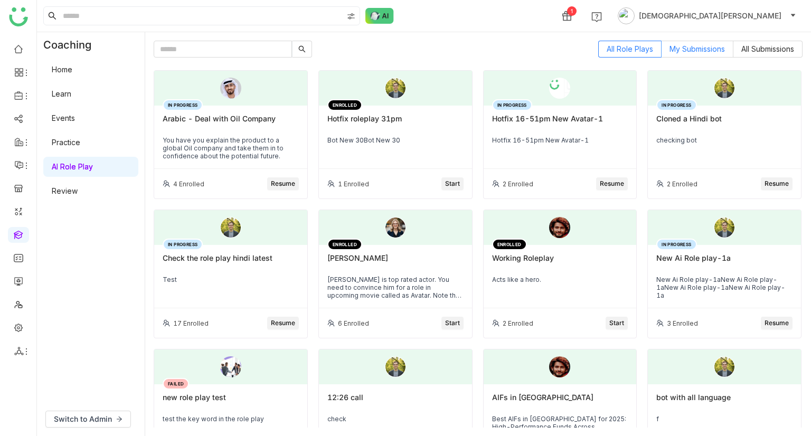
click at [694, 50] on span "My Submissions" at bounding box center [697, 48] width 55 height 9
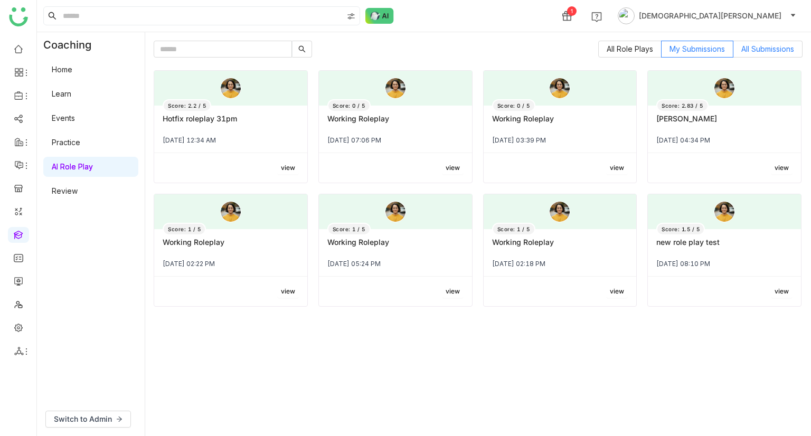
click at [754, 50] on span "All Submissions" at bounding box center [768, 48] width 53 height 9
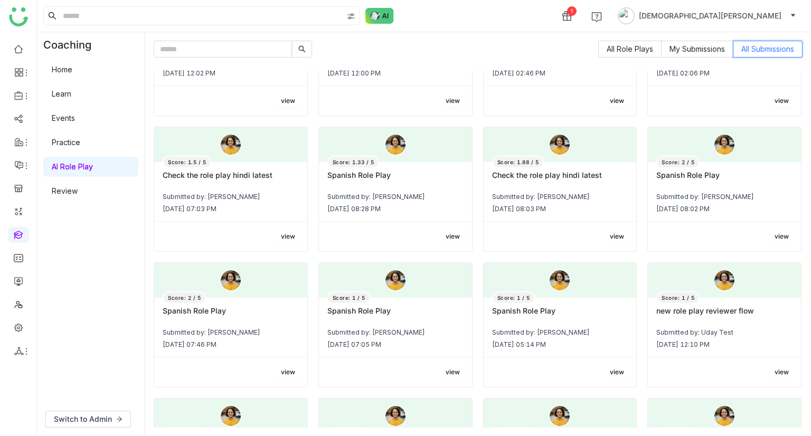
scroll to position [2160, 0]
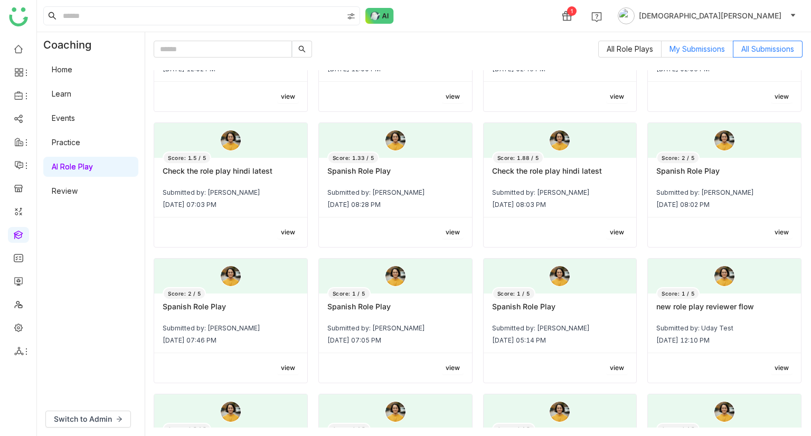
click at [674, 52] on span "My Submissions" at bounding box center [697, 48] width 55 height 9
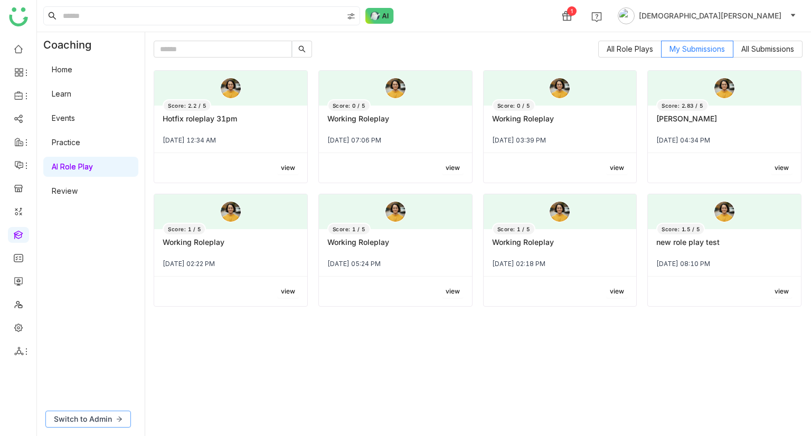
click at [87, 420] on span "Switch to Admin" at bounding box center [83, 420] width 58 height 12
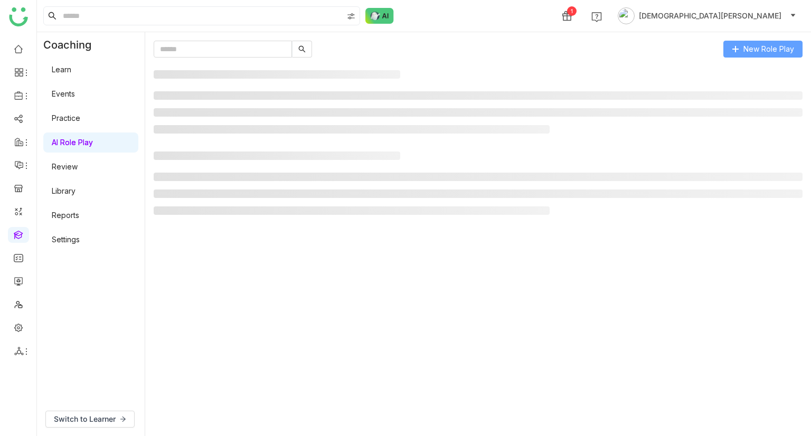
click at [781, 49] on span "New Role Play" at bounding box center [769, 49] width 51 height 12
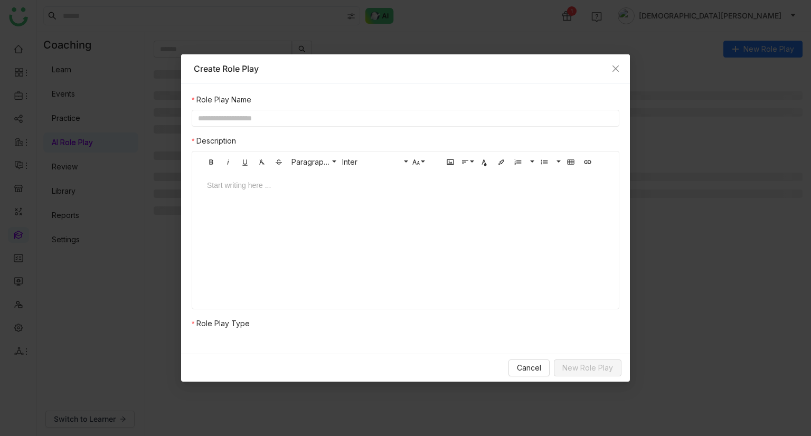
click at [216, 188] on div at bounding box center [405, 186] width 397 height 12
click at [231, 119] on input "text" at bounding box center [406, 118] width 428 height 17
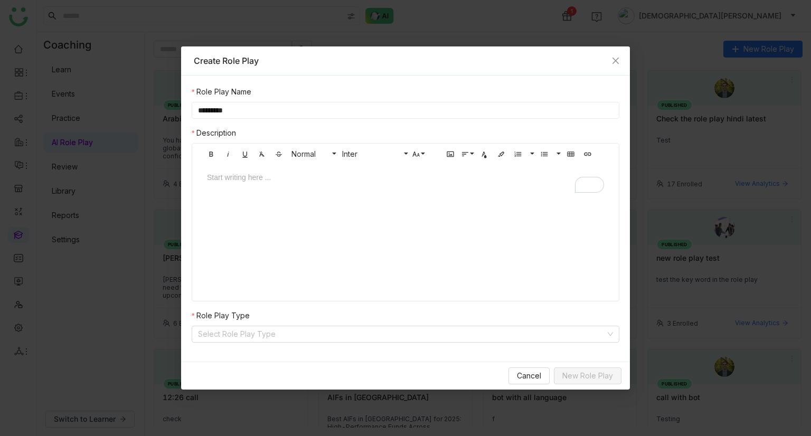
type input "*********"
click at [250, 193] on div "To enrich screen reader interactions, please activate Accessibility in Grammarl…" at bounding box center [406, 188] width 418 height 32
click at [213, 340] on input at bounding box center [402, 334] width 408 height 16
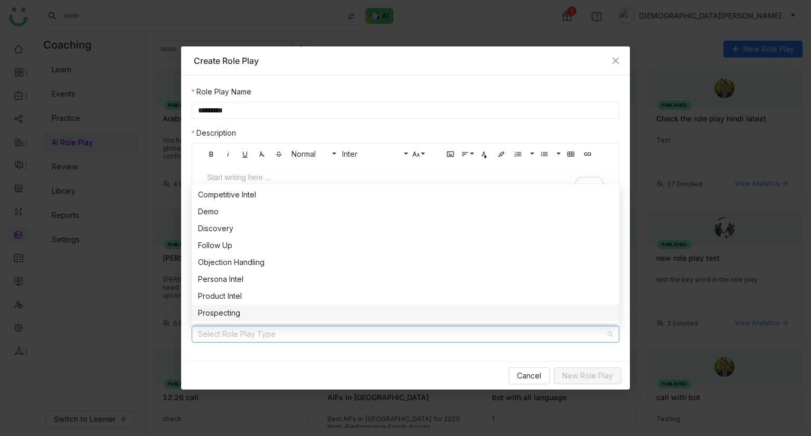
click at [240, 308] on div "Prospecting" at bounding box center [405, 313] width 415 height 12
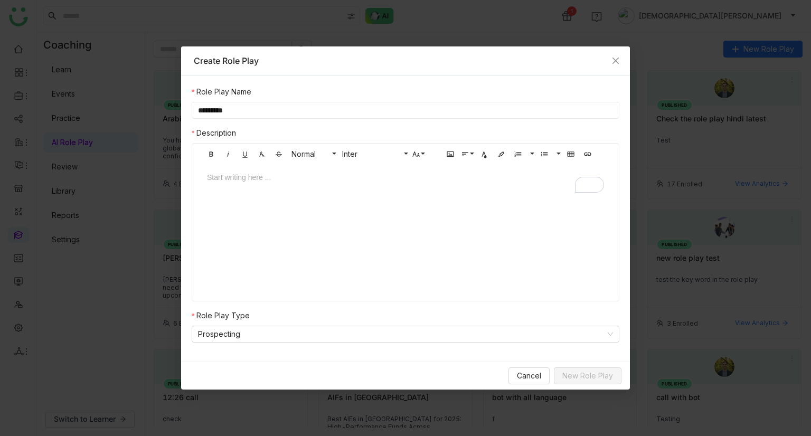
click at [287, 172] on div "To enrich screen reader interactions, please activate Accessibility in Grammarl…" at bounding box center [405, 178] width 397 height 12
click at [616, 67] on span "Close" at bounding box center [616, 60] width 29 height 29
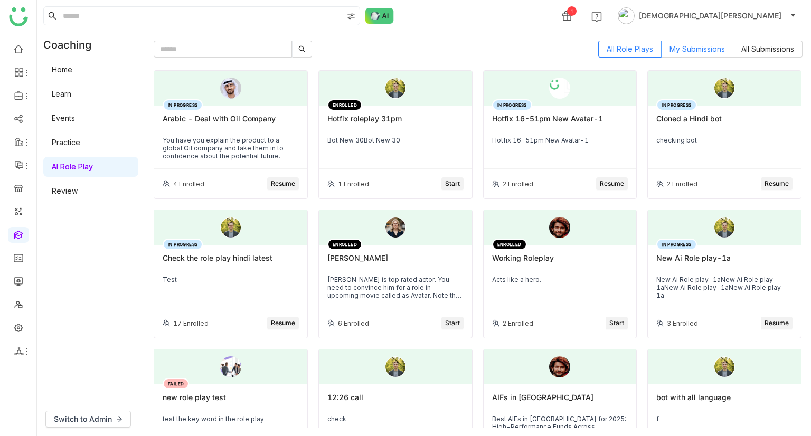
click at [689, 43] on label "My Submissions" at bounding box center [698, 49] width 72 height 17
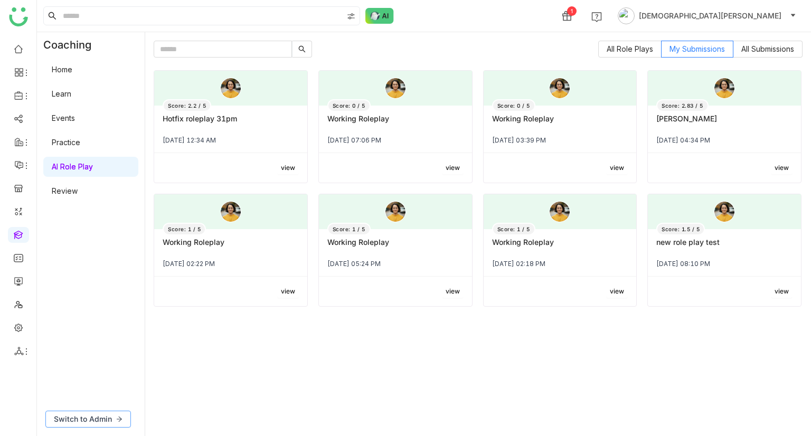
click at [116, 421] on icon at bounding box center [119, 419] width 6 height 6
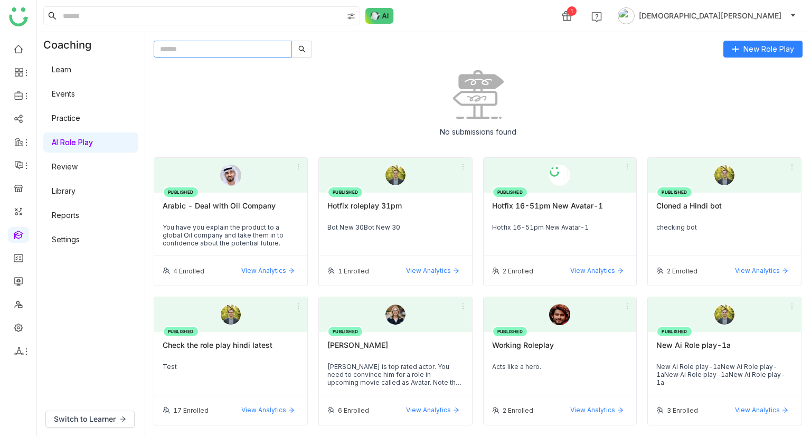
click at [227, 52] on input "text" at bounding box center [223, 49] width 138 height 17
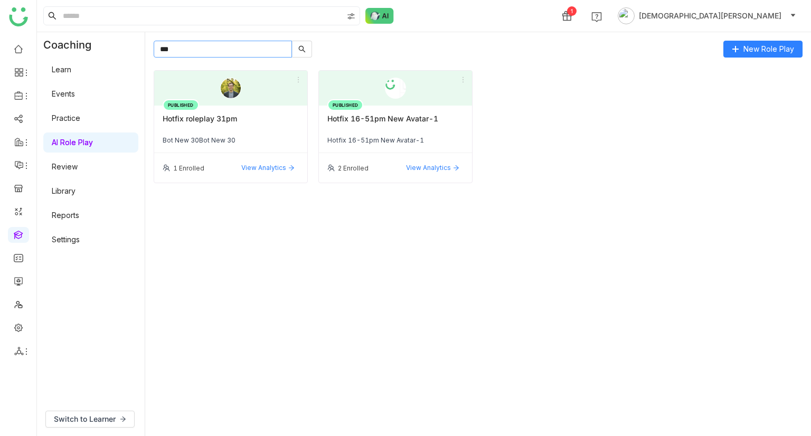
type input "***"
click at [227, 119] on div "Hotfix roleplay 31pm" at bounding box center [231, 123] width 136 height 18
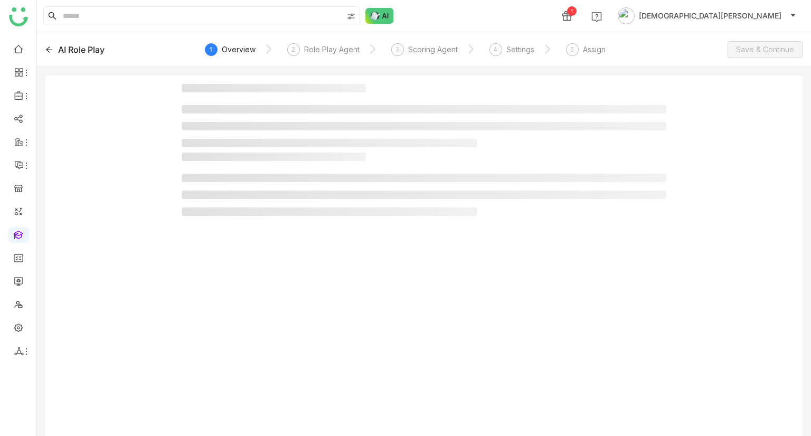
click at [227, 119] on ul at bounding box center [424, 126] width 485 height 42
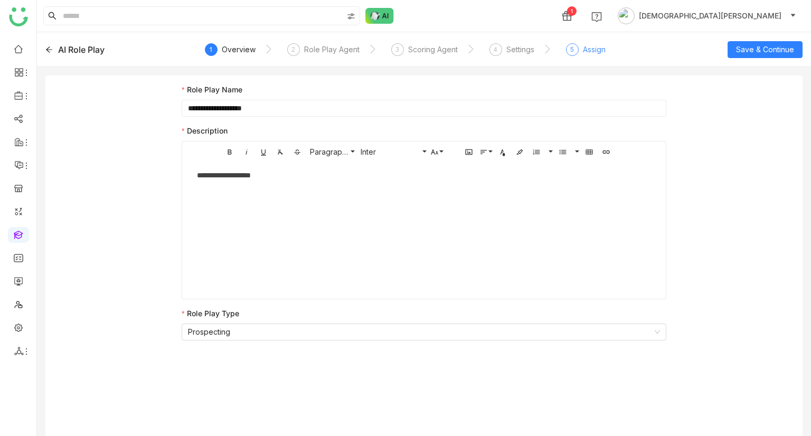
click at [588, 50] on div "Assign" at bounding box center [594, 49] width 23 height 13
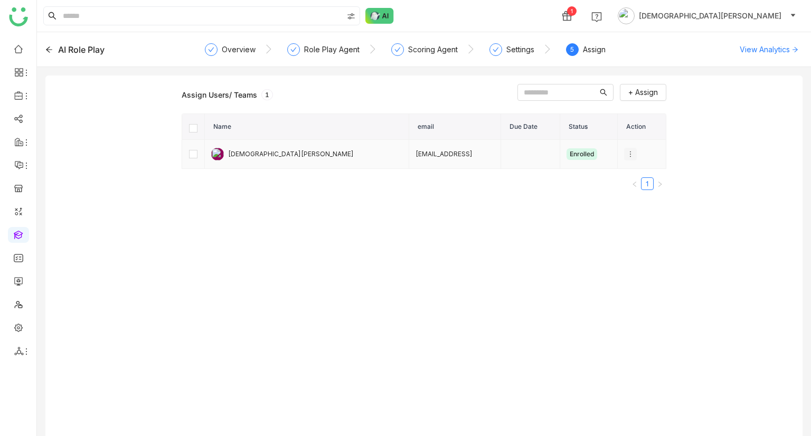
click at [627, 152] on icon at bounding box center [630, 154] width 7 height 7
click at [643, 175] on span "Unenroll" at bounding box center [639, 173] width 39 height 12
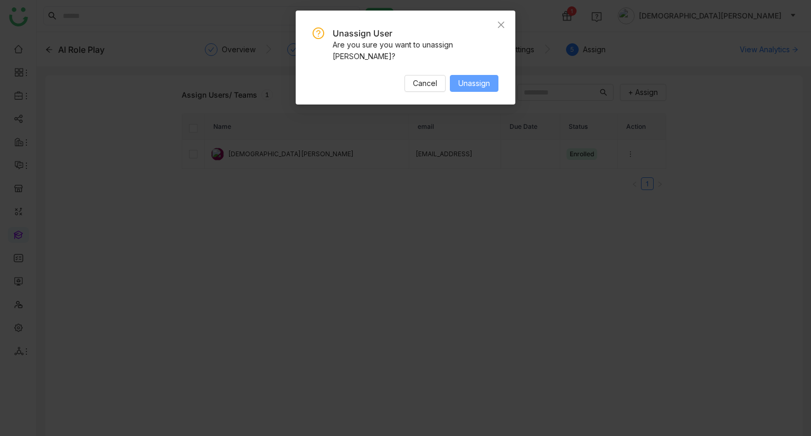
click at [471, 86] on span "Unassign" at bounding box center [475, 84] width 32 height 12
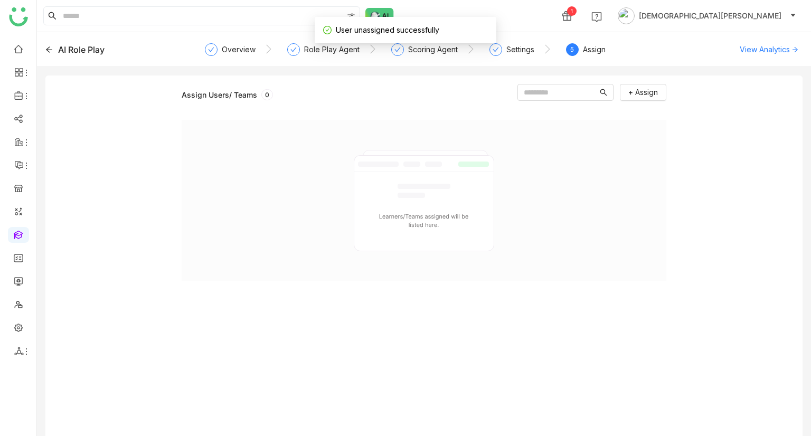
click at [70, 47] on div "AI Role Play" at bounding box center [81, 49] width 46 height 13
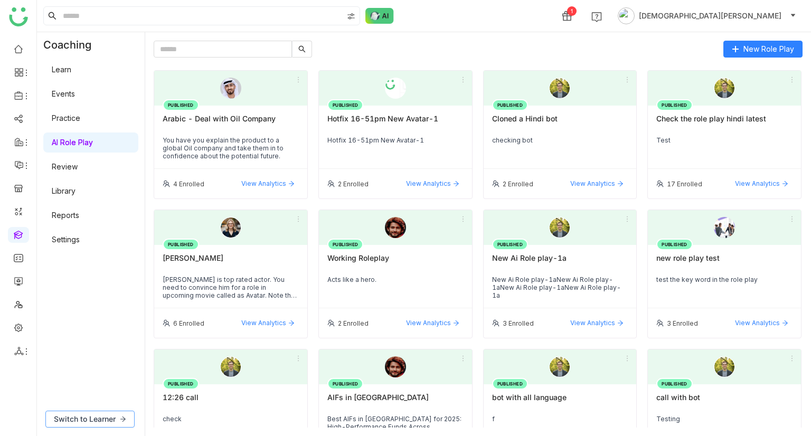
click at [98, 411] on button "Switch to Learner" at bounding box center [89, 419] width 89 height 17
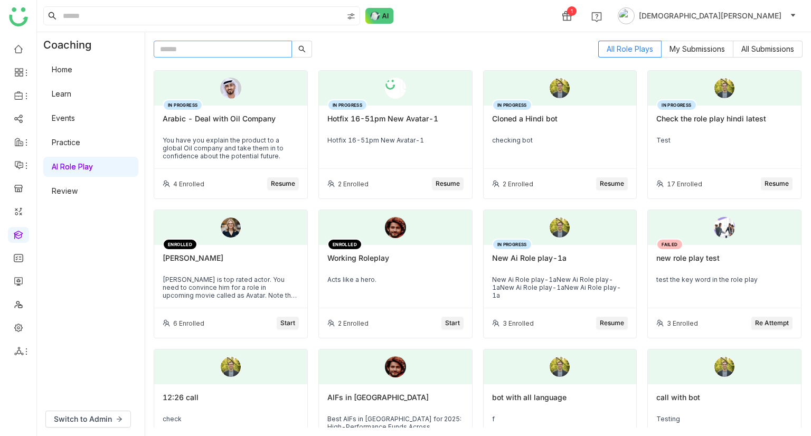
click at [263, 47] on input "text" at bounding box center [223, 49] width 138 height 17
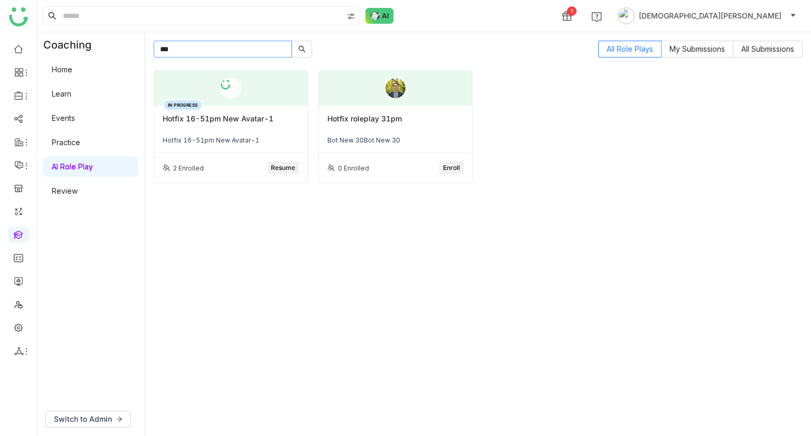
type input "***"
click at [366, 123] on div "Hotfix roleplay 31pm" at bounding box center [396, 123] width 136 height 18
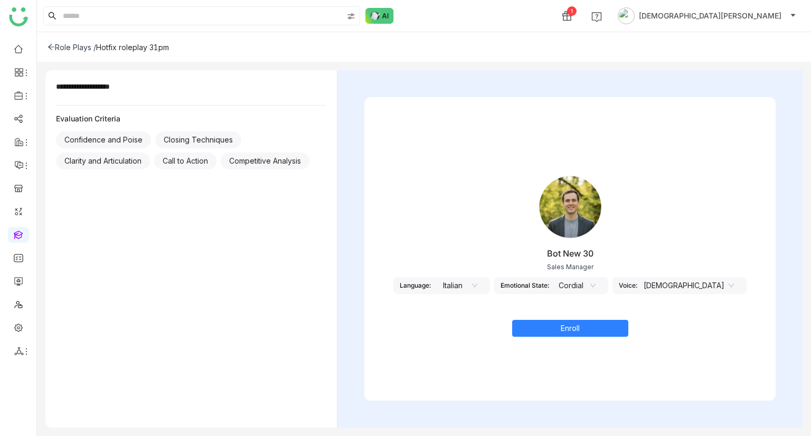
click at [478, 288] on nz-select-item "Italian" at bounding box center [457, 286] width 40 height 16
click at [483, 326] on div "French" at bounding box center [482, 324] width 40 height 12
click at [595, 288] on nz-select-item "Cordial" at bounding box center [576, 286] width 40 height 16
click at [595, 318] on div "Rude" at bounding box center [601, 324] width 40 height 12
drag, startPoint x: 685, startPoint y: 285, endPoint x: 697, endPoint y: 286, distance: 12.7
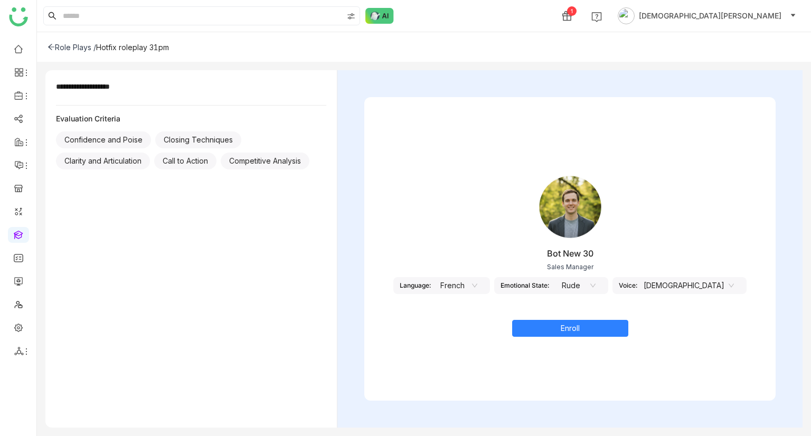
click at [697, 286] on nz-select-item "Male" at bounding box center [689, 286] width 90 height 16
drag, startPoint x: 697, startPoint y: 286, endPoint x: 687, endPoint y: 320, distance: 35.9
click at [687, 320] on body "**********" at bounding box center [405, 218] width 811 height 436
click at [687, 320] on div "Enroll" at bounding box center [571, 328] width 412 height 17
click at [703, 290] on nz-select-item "Male" at bounding box center [689, 286] width 90 height 16
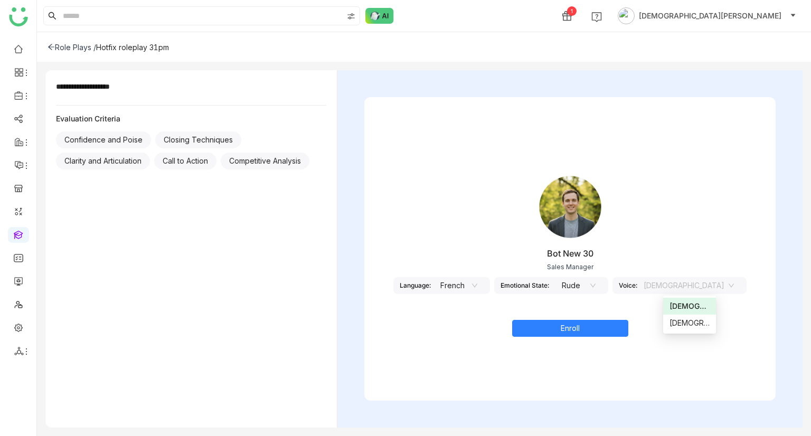
click at [596, 283] on icon at bounding box center [593, 286] width 6 height 6
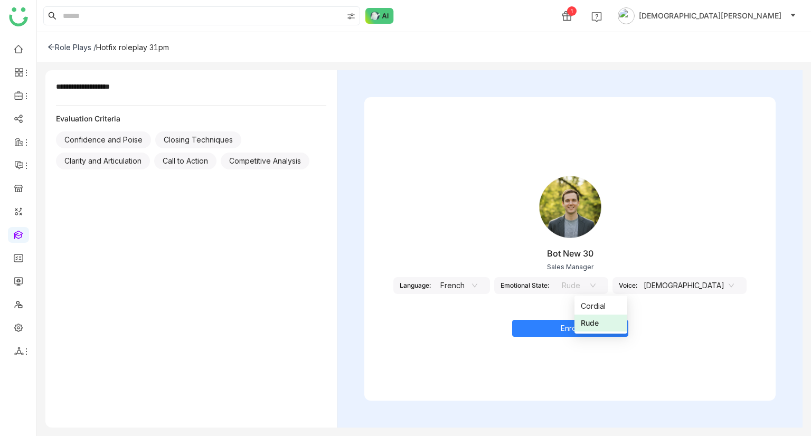
click at [478, 279] on nz-select-item "French" at bounding box center [457, 286] width 40 height 16
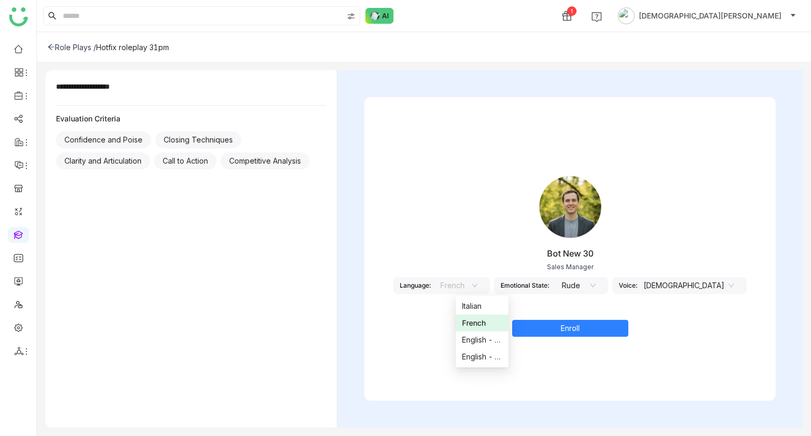
click at [685, 320] on div "Enroll" at bounding box center [571, 328] width 412 height 17
click at [67, 45] on div "Role Plays /" at bounding box center [72, 47] width 49 height 9
